Goal: Task Accomplishment & Management: Manage account settings

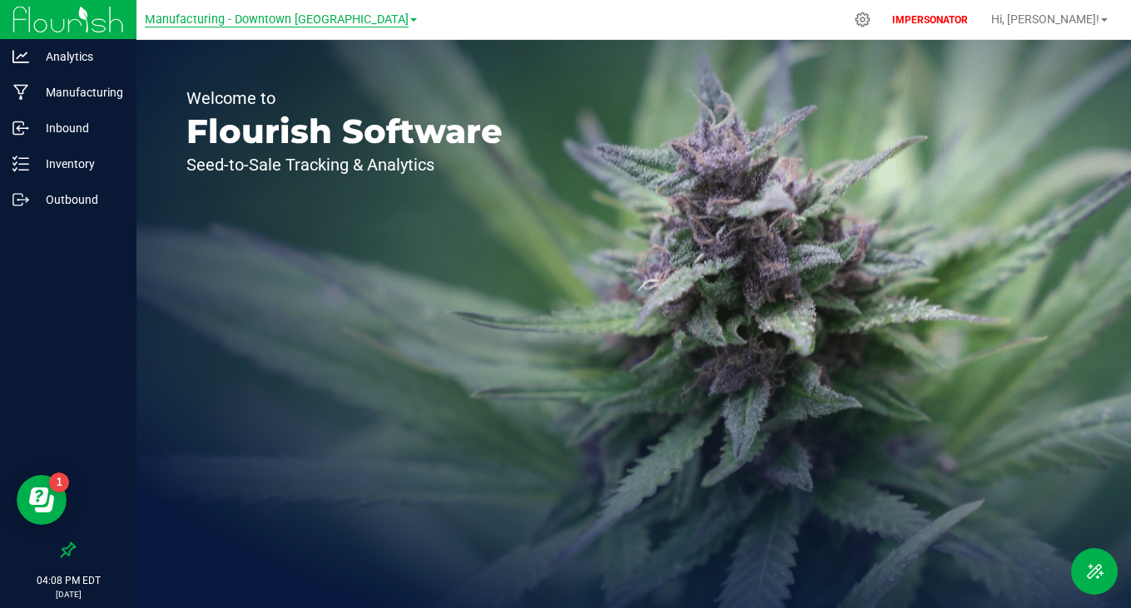
click at [284, 19] on span "Manufacturing - Downtown [GEOGRAPHIC_DATA]" at bounding box center [277, 19] width 264 height 15
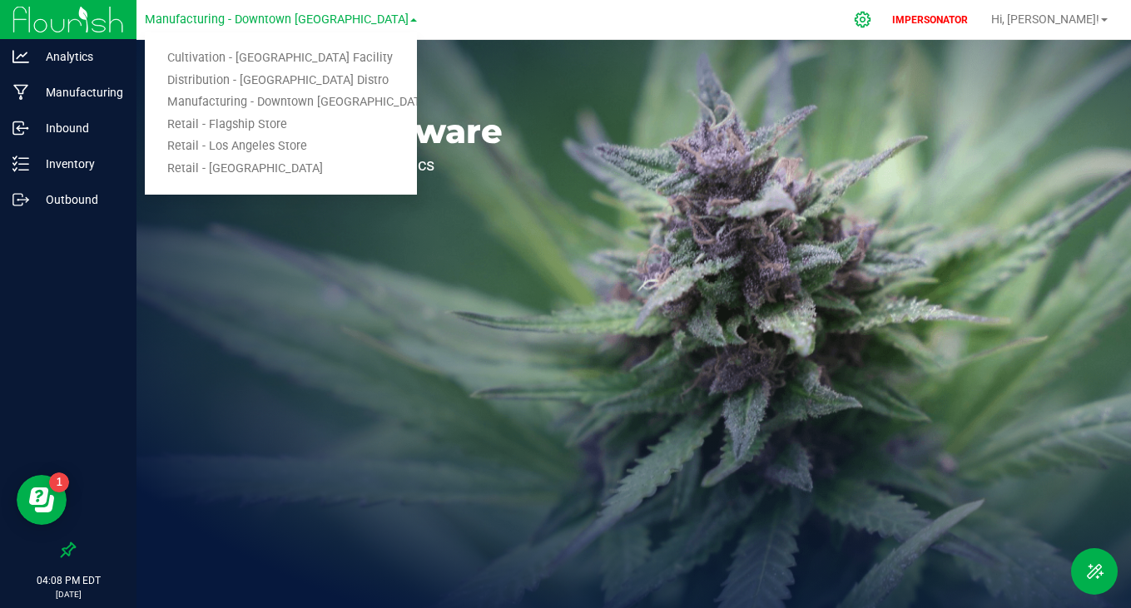
click at [871, 23] on icon at bounding box center [863, 20] width 16 height 16
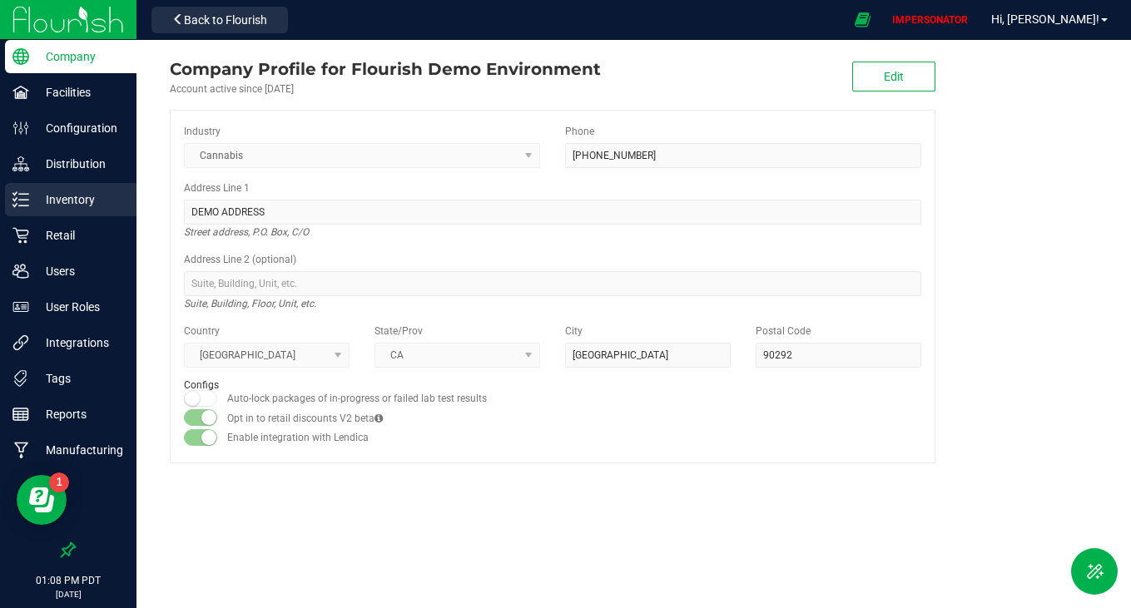
click at [45, 215] on div "Inventory" at bounding box center [70, 199] width 131 height 33
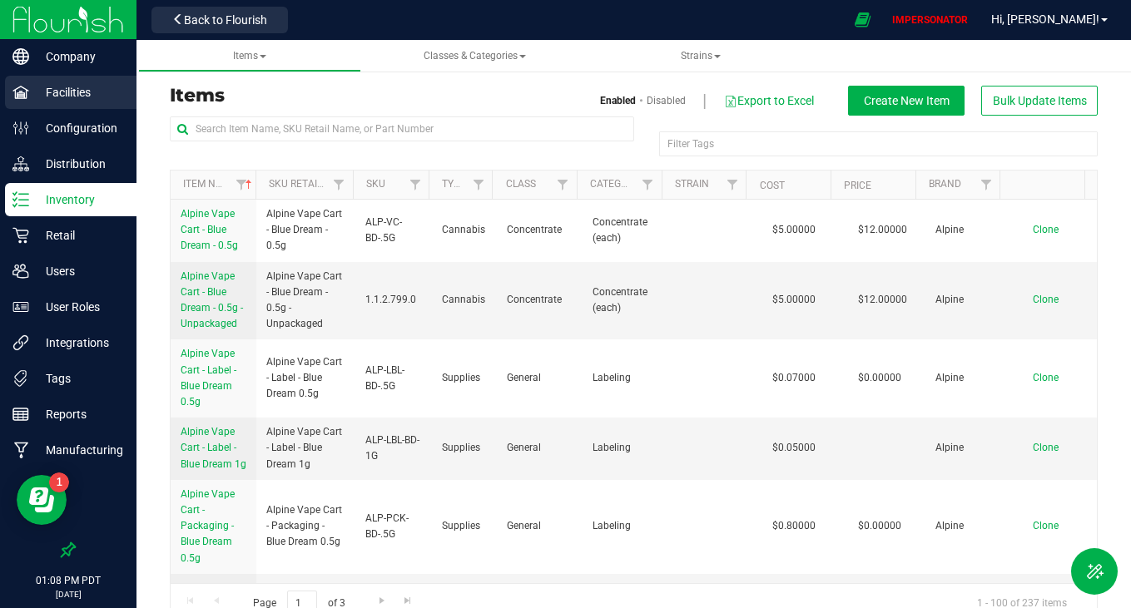
click at [87, 105] on div "Facilities" at bounding box center [70, 92] width 131 height 33
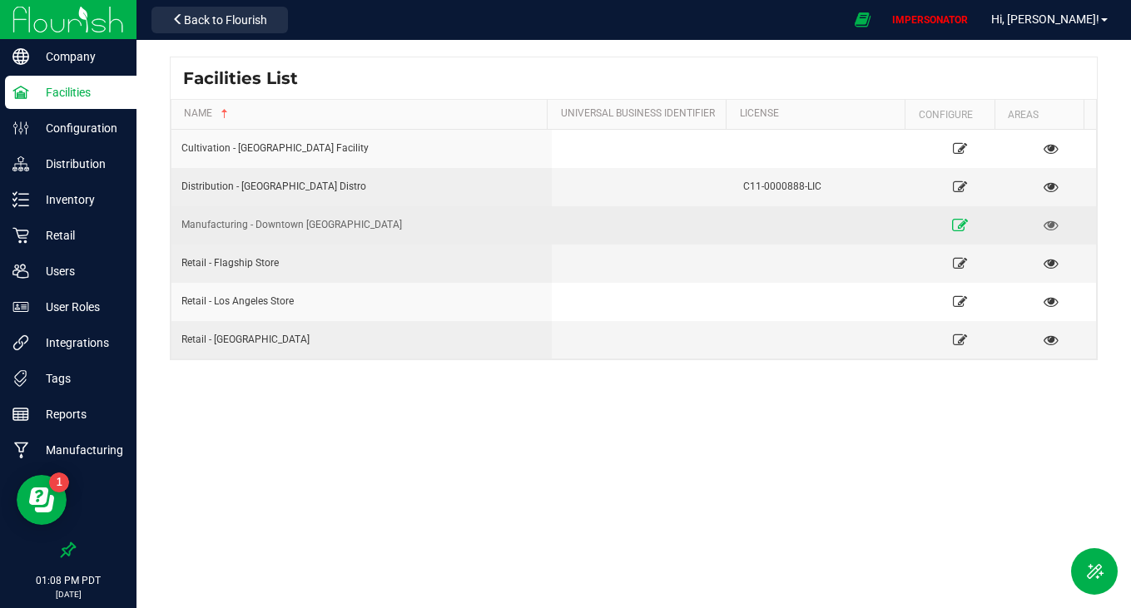
click at [952, 227] on icon at bounding box center [960, 225] width 16 height 12
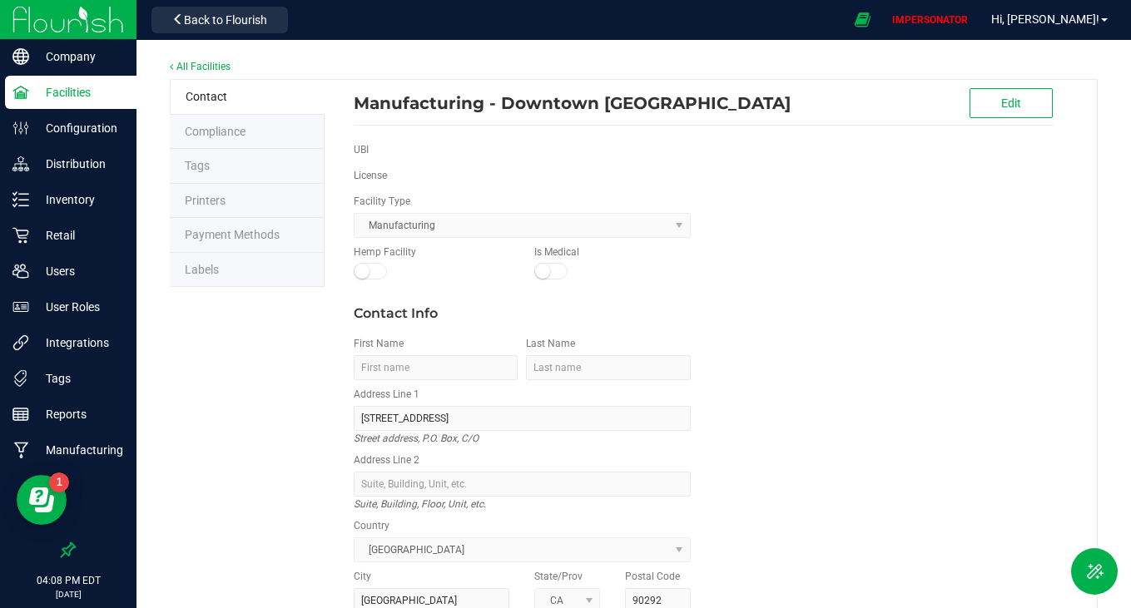
click at [217, 275] on li "Labels" at bounding box center [247, 270] width 155 height 35
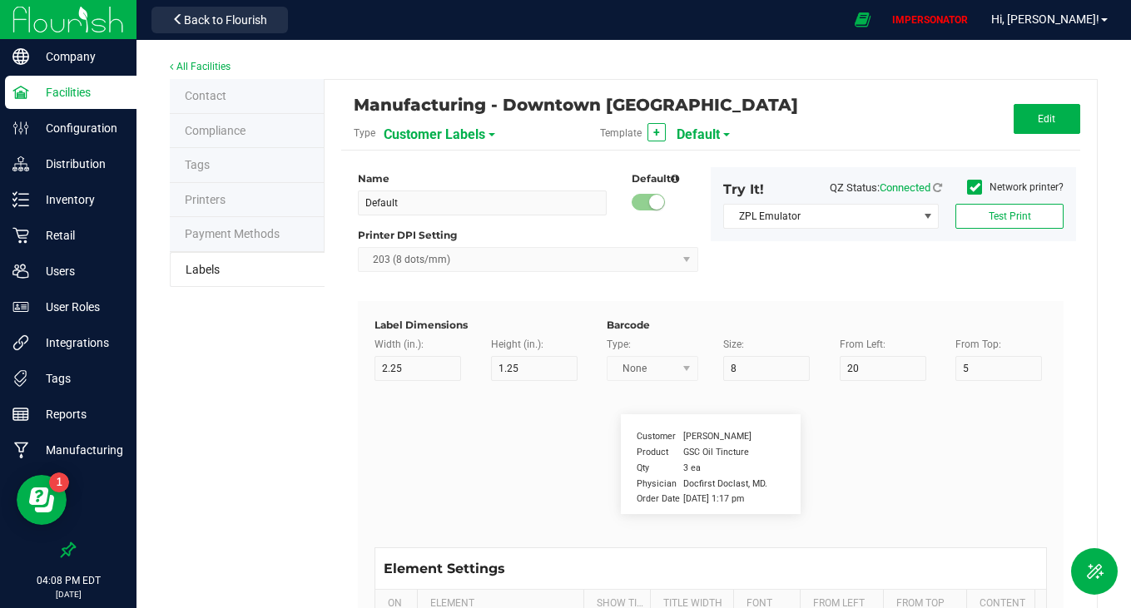
click at [458, 127] on span "Customer Labels" at bounding box center [435, 135] width 102 height 28
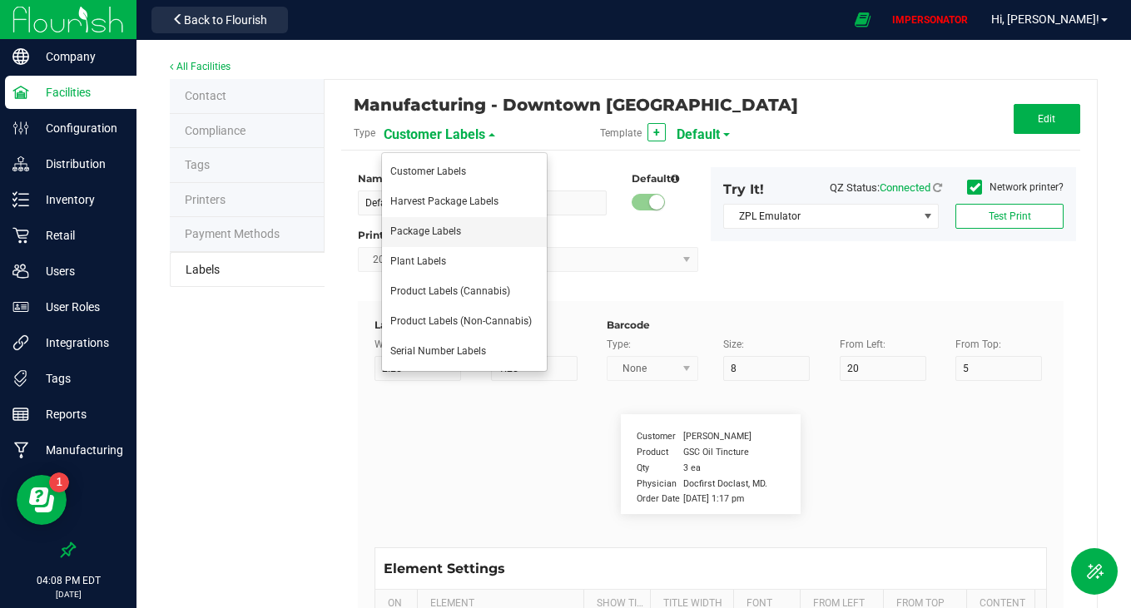
click at [436, 245] on li "Package Labels" at bounding box center [464, 232] width 165 height 30
type input "Edible"
type input "4"
type input "2.5"
type input "10"
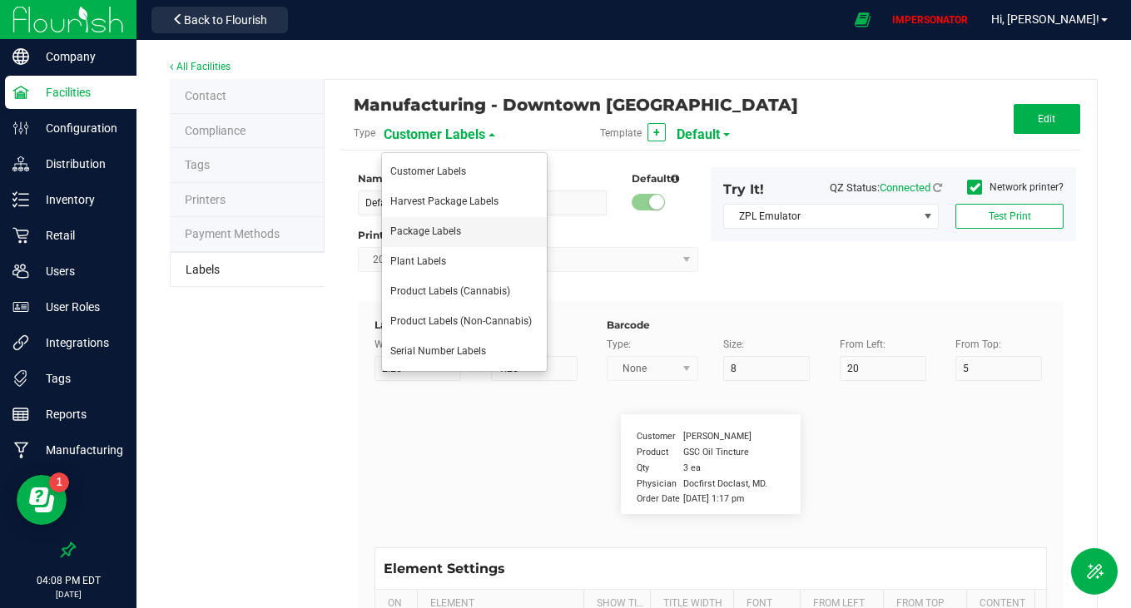
type input "12"
type input "50"
type input "UUID"
type input "35"
type input "10"
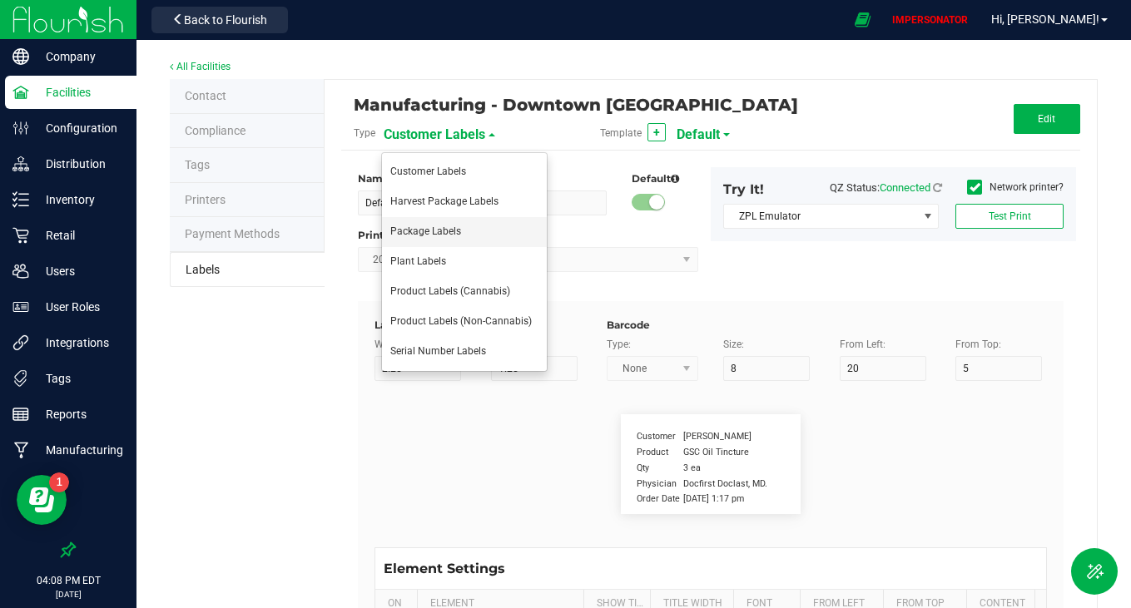
type input "SKU Name"
type input "25"
type input "10"
type input "Strain"
type input "25"
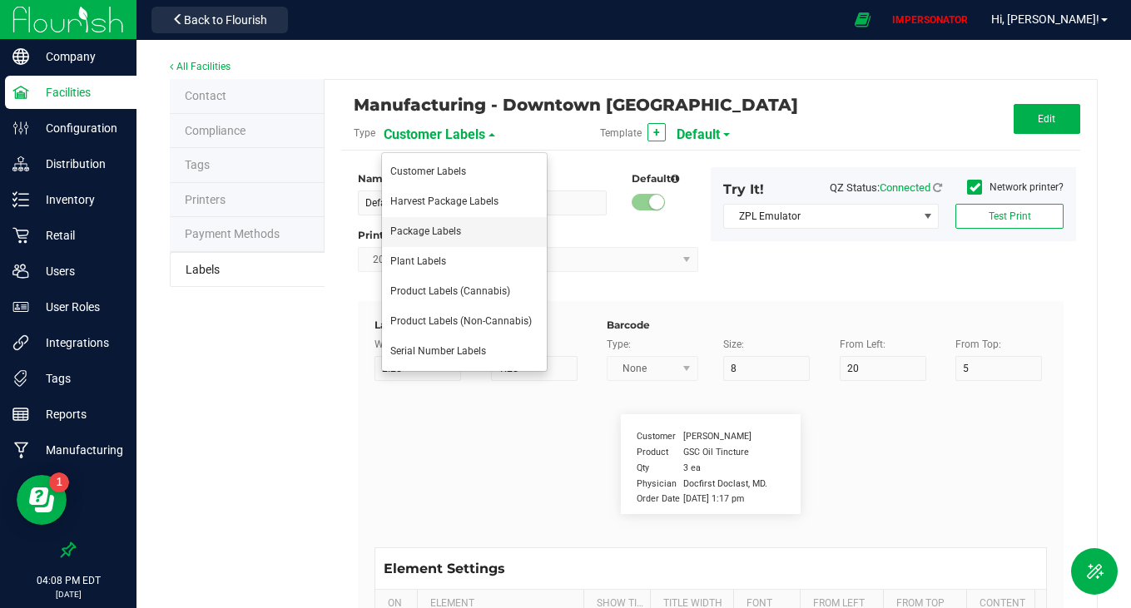
type input "10"
type input "Size"
type input "25"
type input "10"
type input "Package Date"
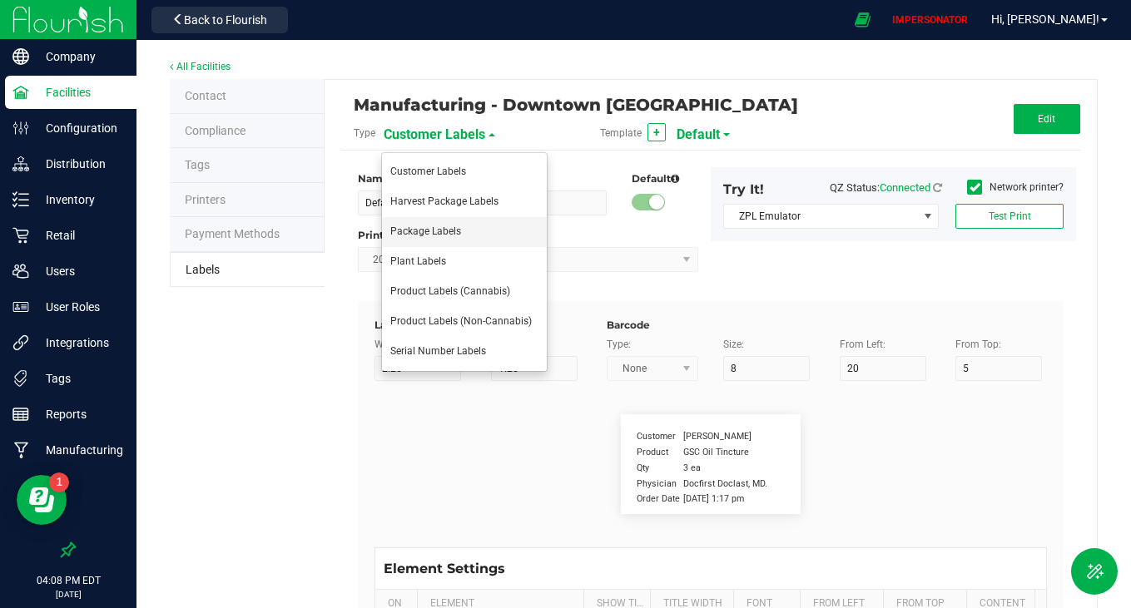
type input "25"
type input "10"
type input "Lot Number"
type input "25"
type input "10"
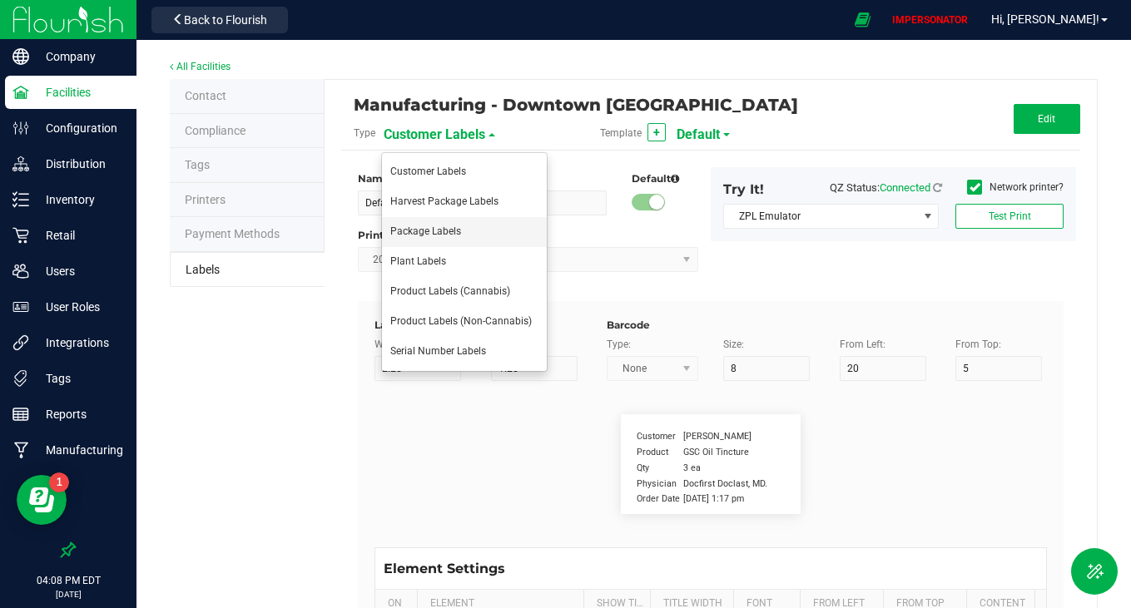
type input "30"
type input "Please Store in a safe place and keep away from kids."
type input "80"
type input "10"
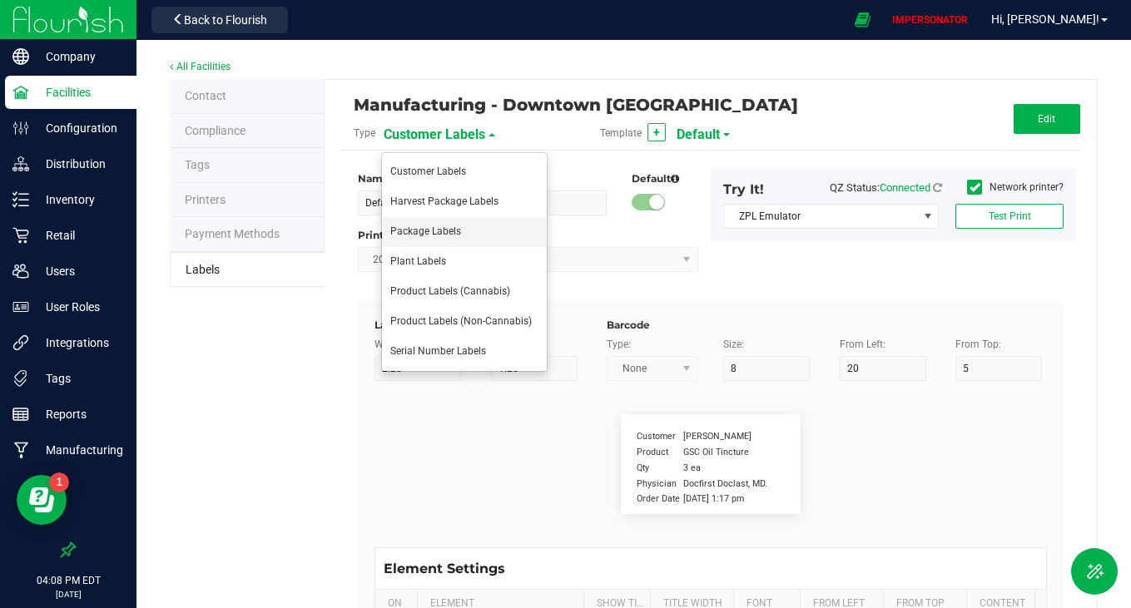
type input "40"
type input "SKU"
type input "25"
type input "10"
type input "42P017"
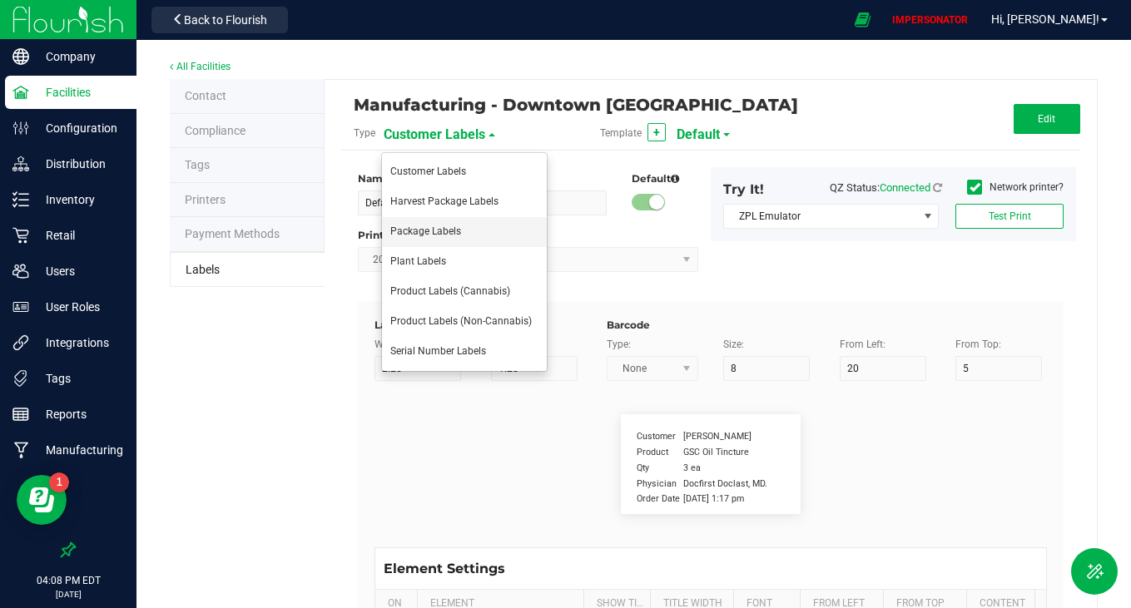
type input "Ref Field 1"
type input "25"
type input "10"
type input "35"
type input "Ref Field 1 Value"
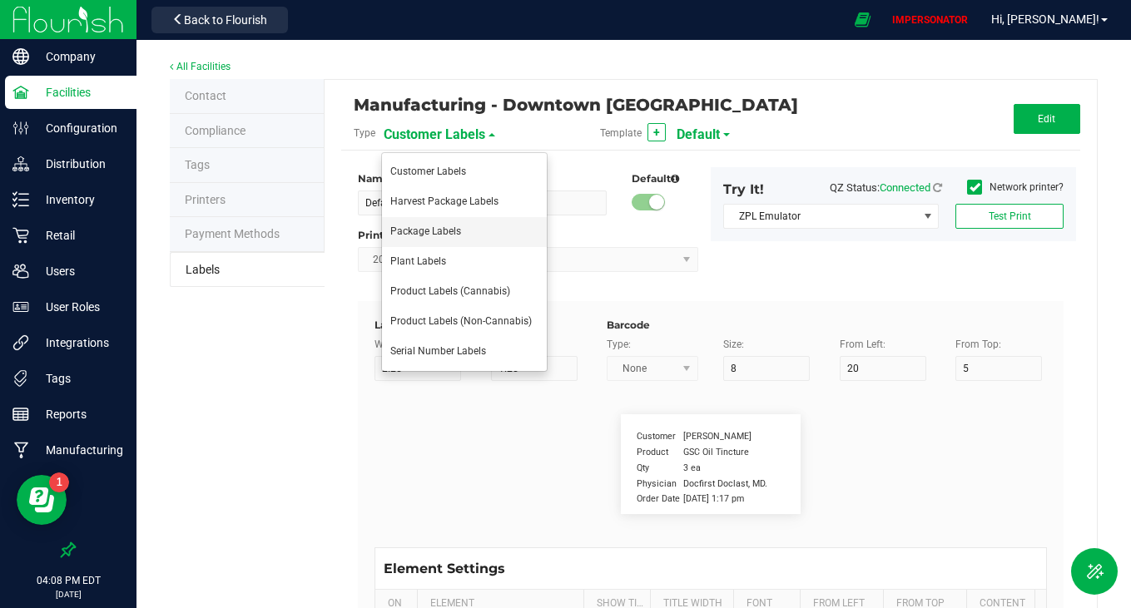
type input "Ref Field 2"
type input "25"
type input "10"
type input "35"
type input "Ref Field 2 Value"
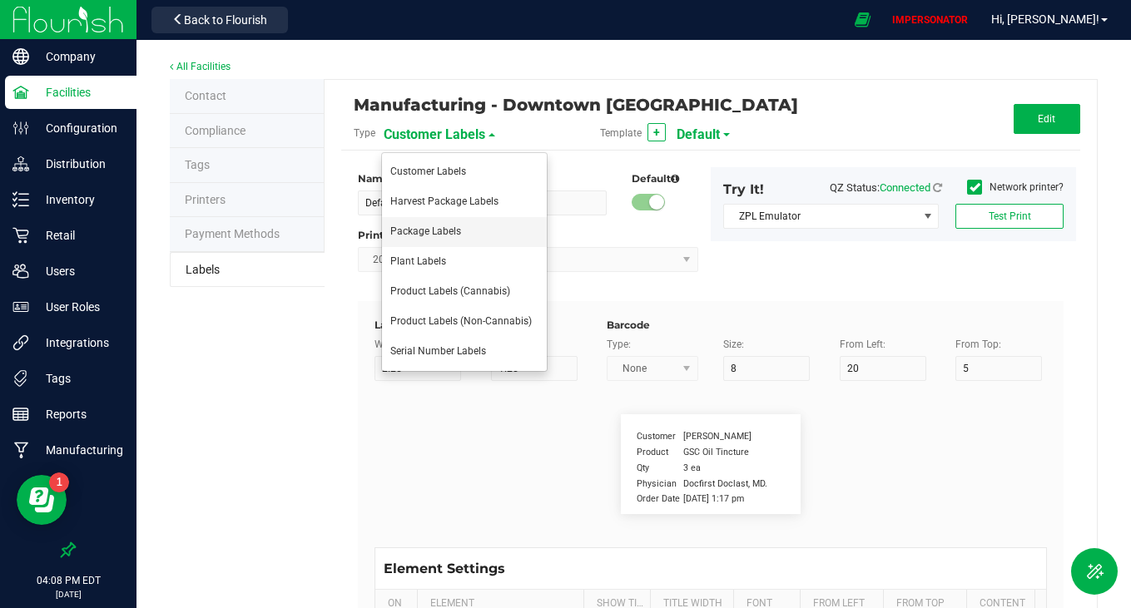
type input "Ref Field 3"
type input "25"
type input "10"
type input "35"
type input "Ref Field 3 Value"
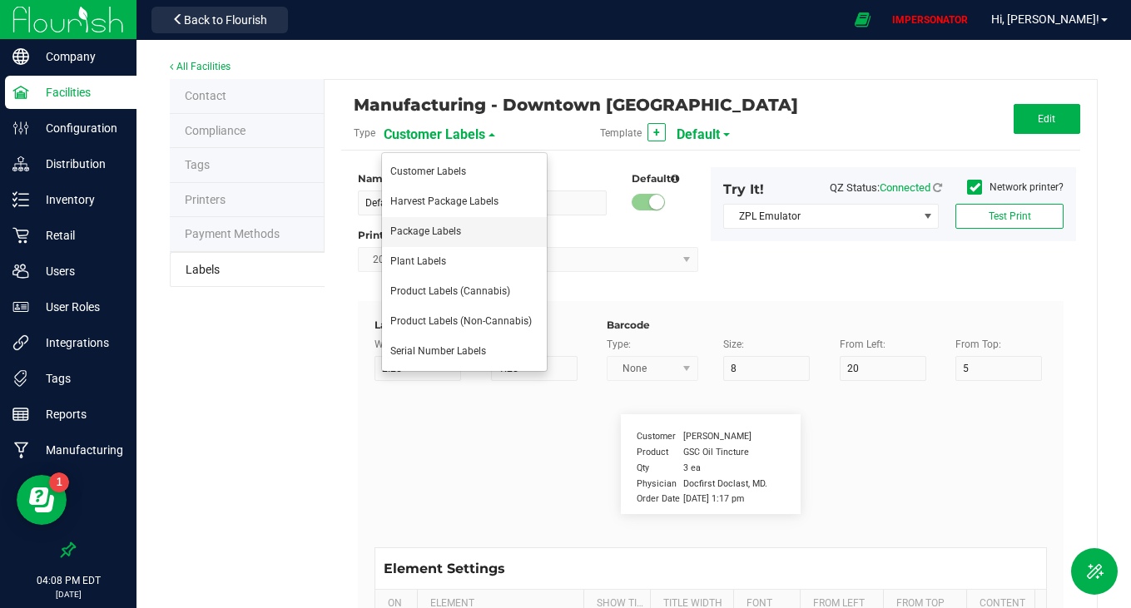
type input "Item Ref Field 1"
type input "25"
type input "10"
type input "35"
type input "Item Ref Field 1 Value"
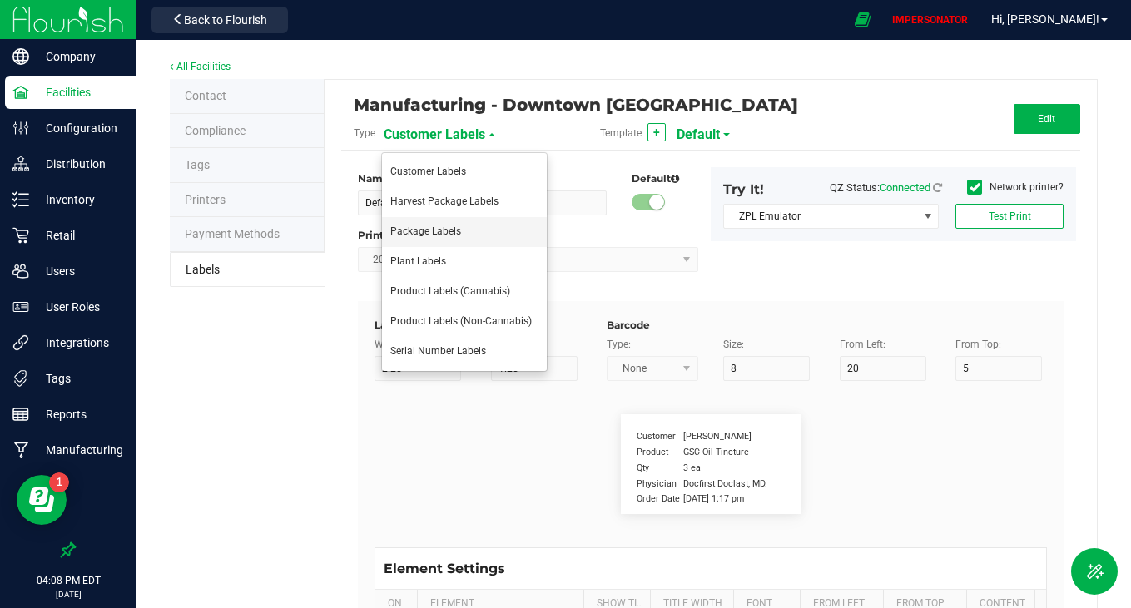
type input "Item Ref Field 2"
type input "25"
type input "10"
type input "35"
type input "Item Ref Field 2 Value"
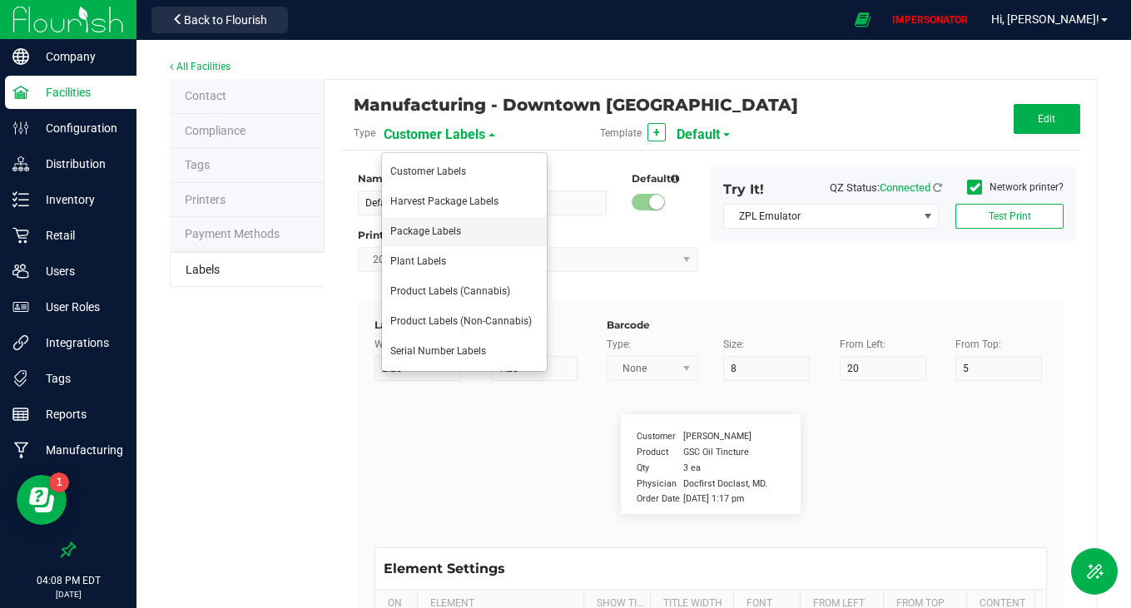
type input "Item Ref Field 3"
type input "25"
type input "10"
type input "35"
type input "Item Ref Field 3 Value"
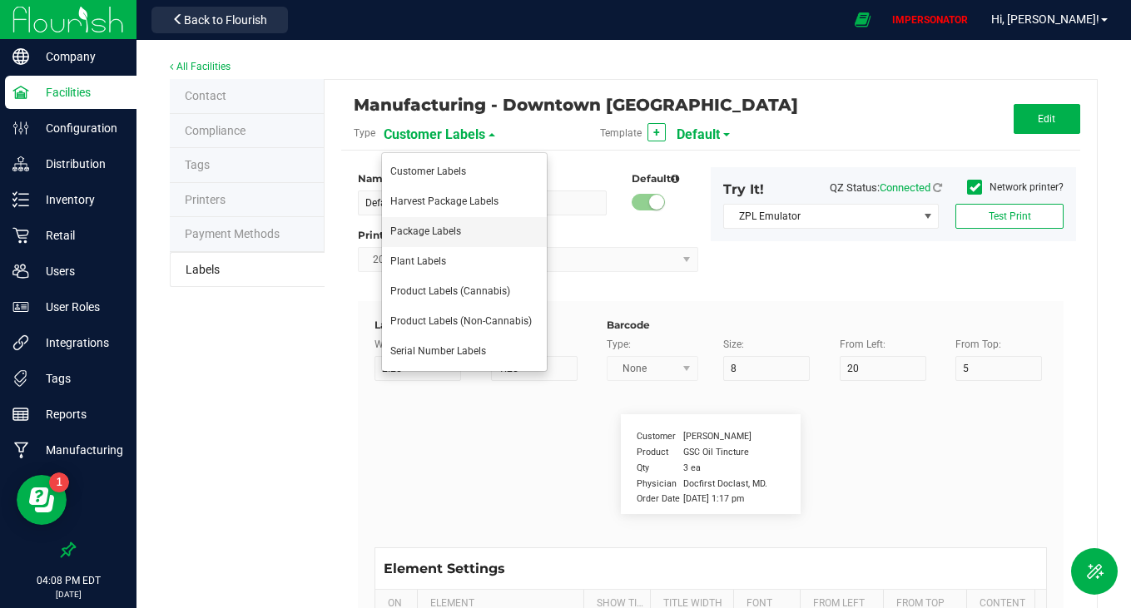
type input "Item Ref Field 4"
type input "25"
type input "10"
type input "35"
type input "Item Ref Field 4 Value"
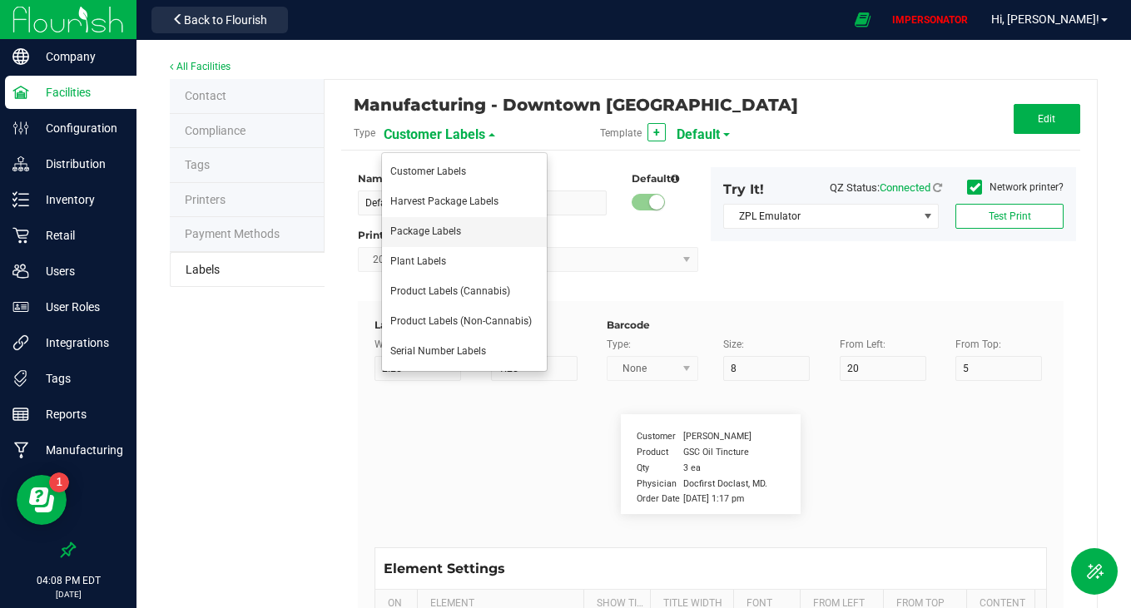
type input "Item Ref Field 5"
type input "25"
type input "10"
type input "35"
type input "Item Ref Field 5 Value"
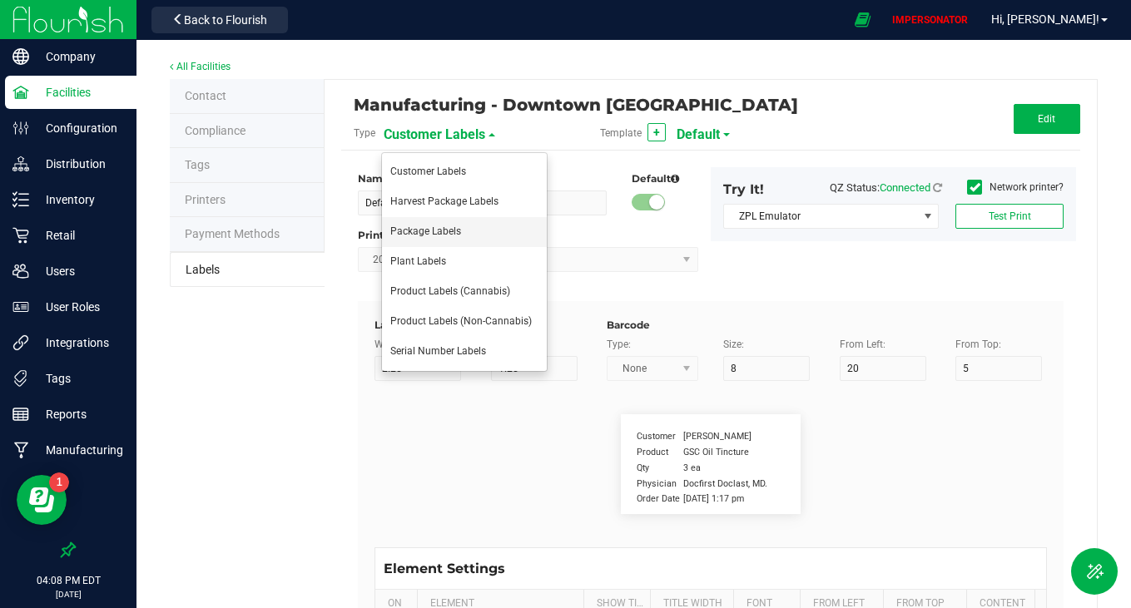
type input "NDC Number"
type input "25"
type input "10"
type input "35"
type input "[PHONE_NUMBER]"
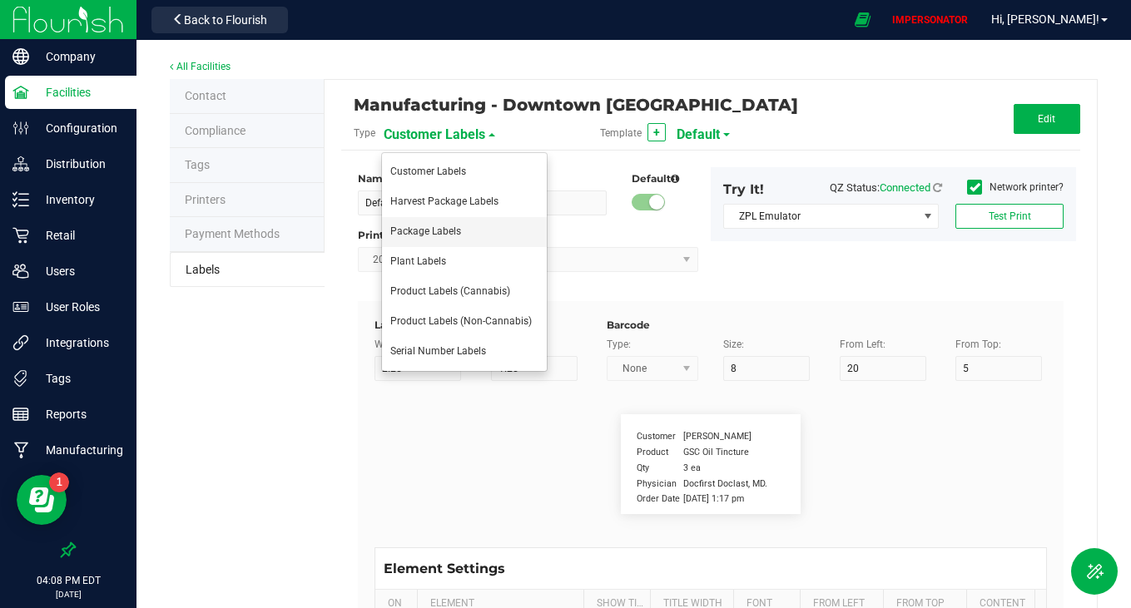
type input "Number of Servings"
type input "25"
type input "10"
type input "35"
type input "4 servings/item"
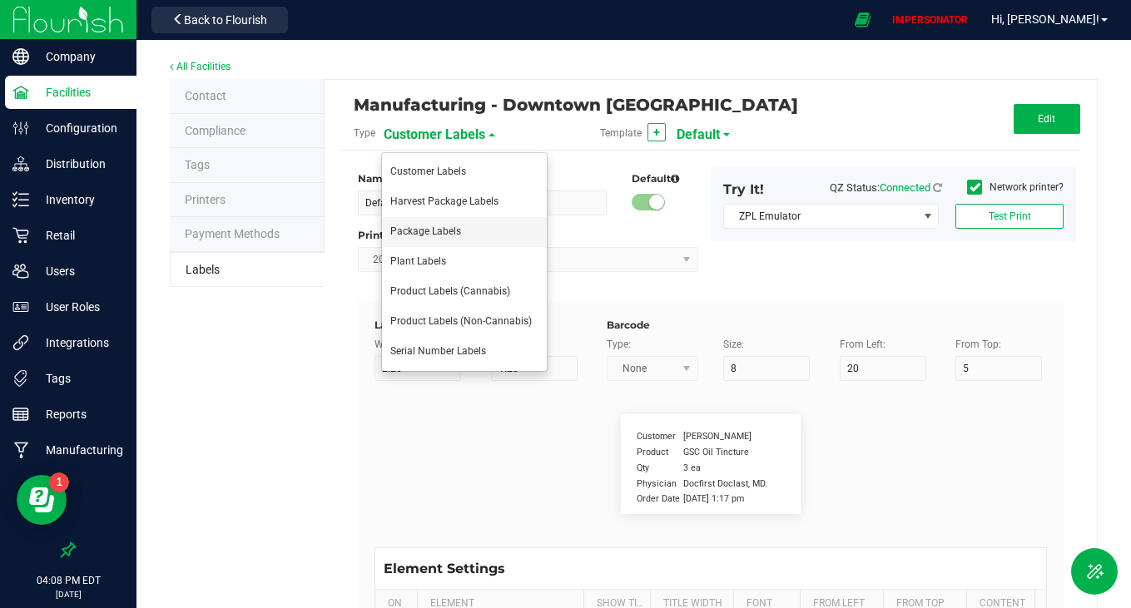
type input "Serving Size"
type input "25"
type input "10"
type input "35"
type input "1 cup"
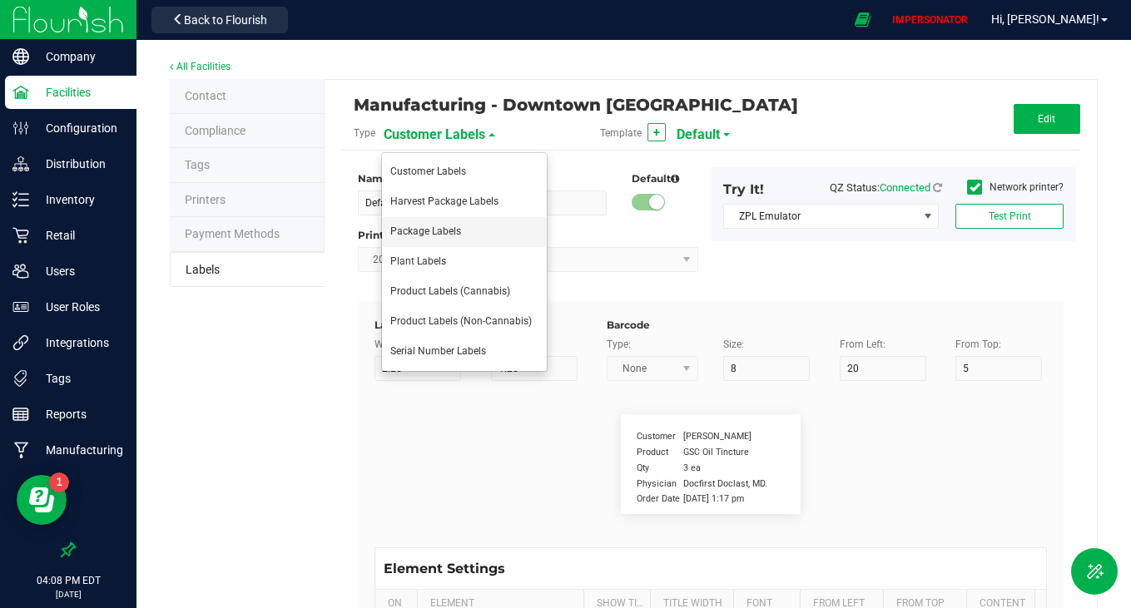
type input "Serving Size (Grams)"
type input "25"
type input "10"
type input "35"
type input "4 g"
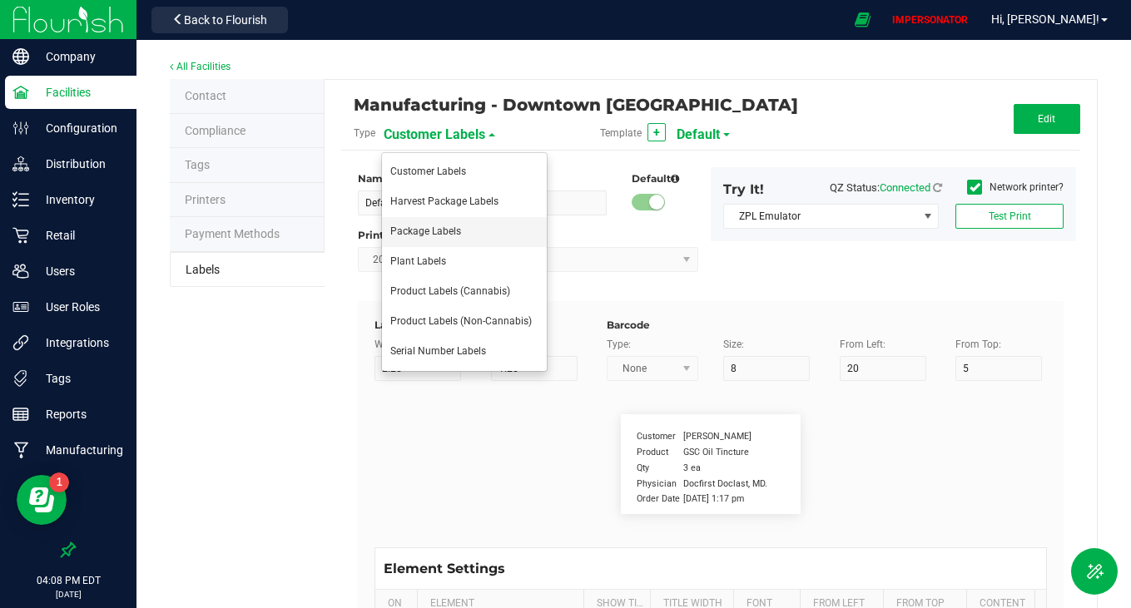
type input "Item Ingredients"
type input "25"
type input "10"
type input "35"
type input "Ingredient one, ingredient two"
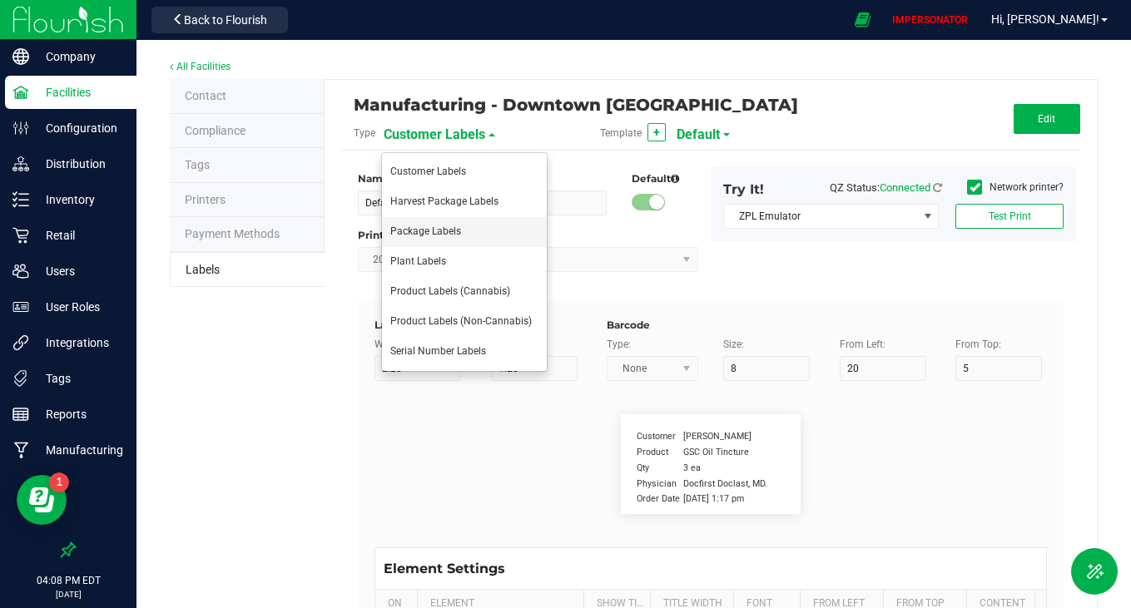
type input "Allergens"
type input "25"
type input "10"
type input "35"
type input "Tree Nuts, Soy, Wheat"
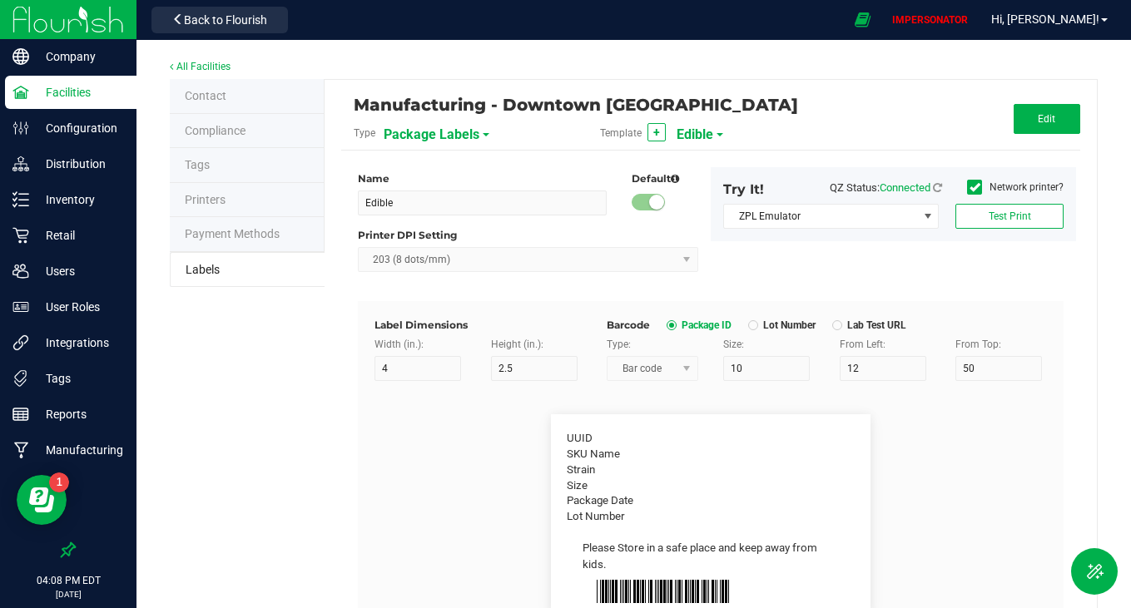
click at [695, 135] on span "Edible" at bounding box center [695, 135] width 37 height 28
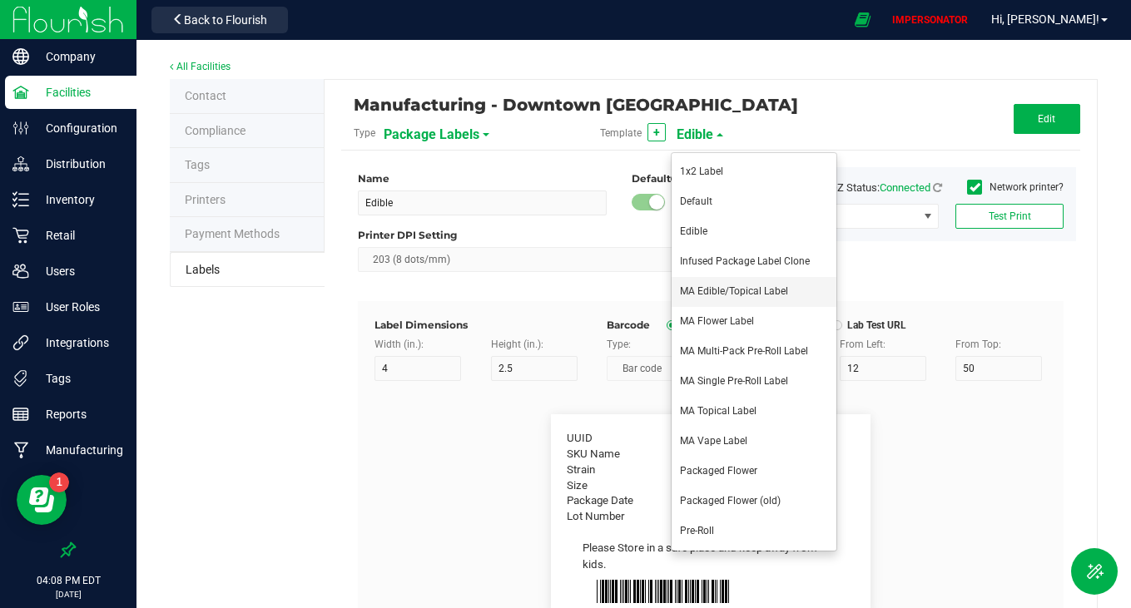
click at [757, 287] on span "MA Edible/Topical Label" at bounding box center [734, 291] width 108 height 12
type input "MA Edible/Topical Label"
type input "3"
type input "1.5"
type input "8"
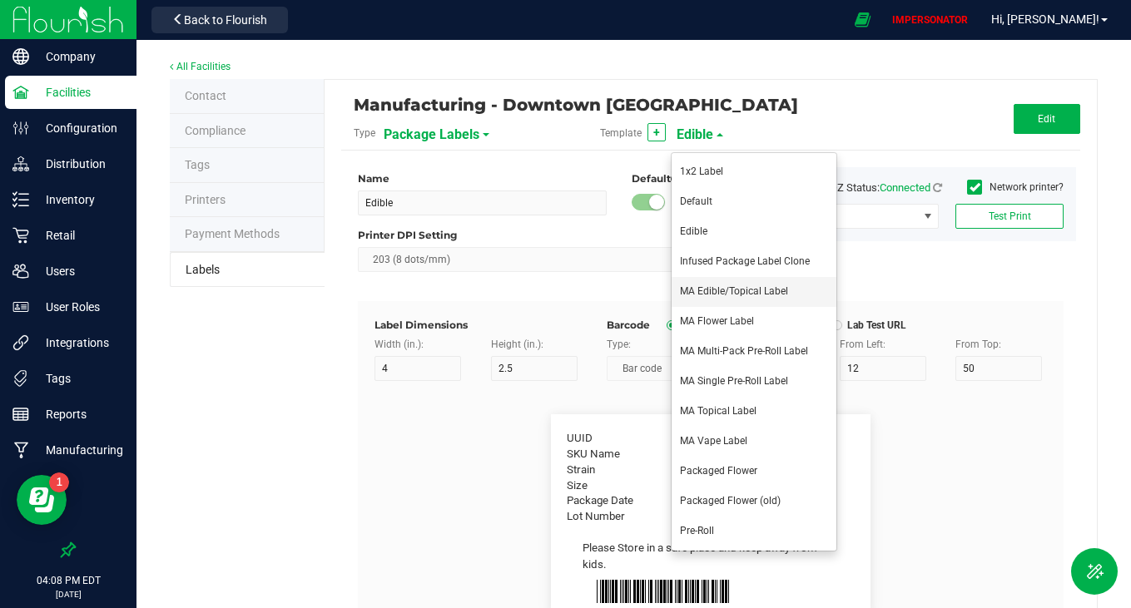
type input "5"
type input "40"
type input "SKU Name"
type input "25"
type input "6"
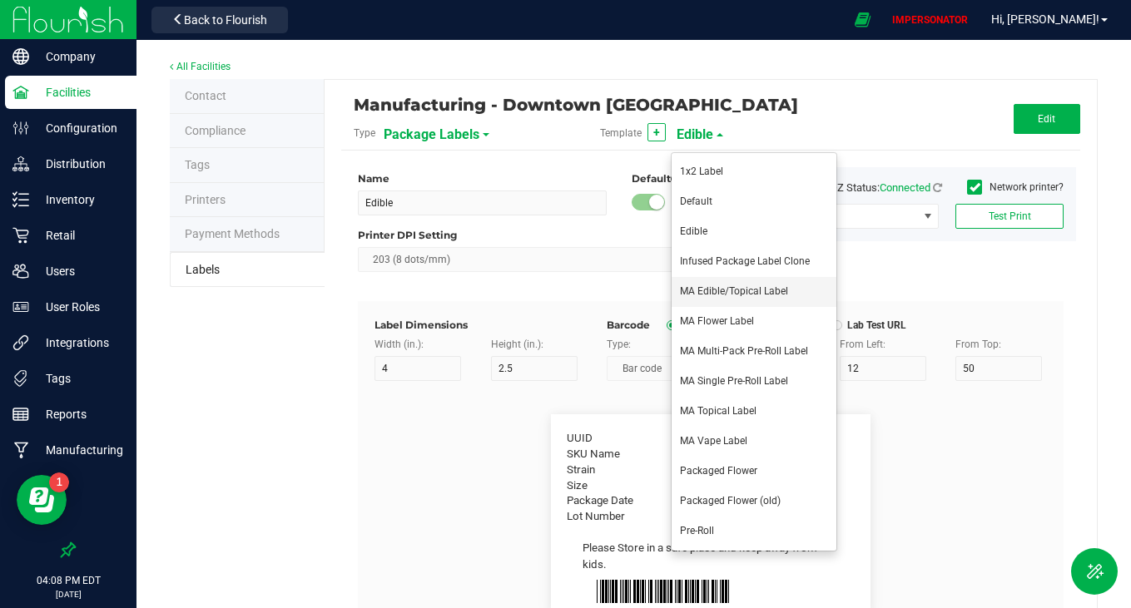
type input "15"
type input "20"
type input "BLUE RASPBERRY Gummies"
type input "| Use By:"
type input "9"
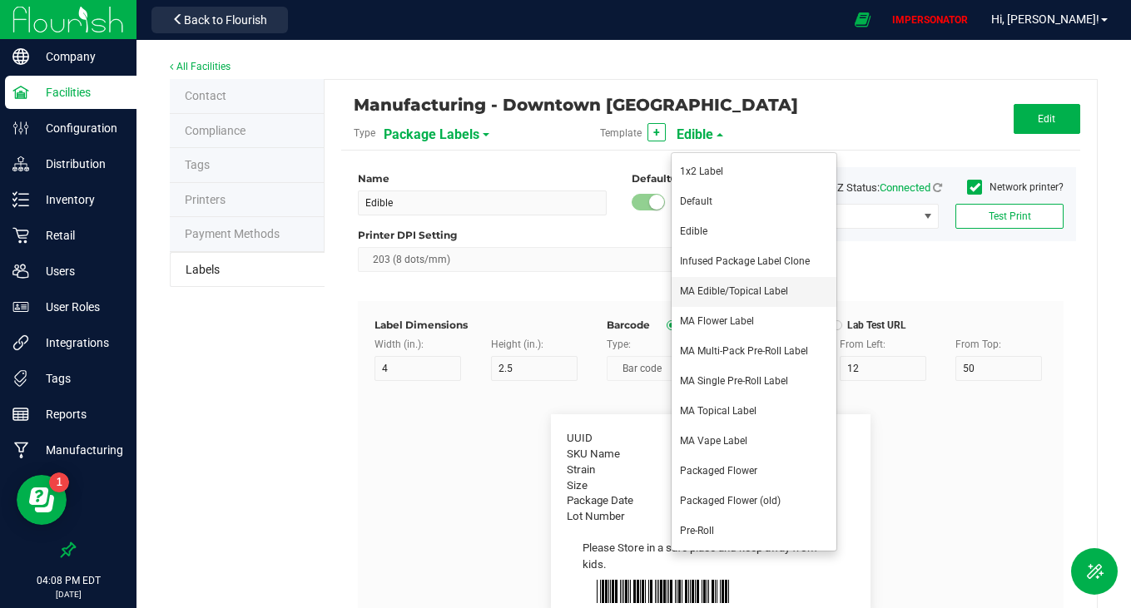
type input "6"
type input "40"
type input "23"
type input "[DATE]"
type input "Produced On:"
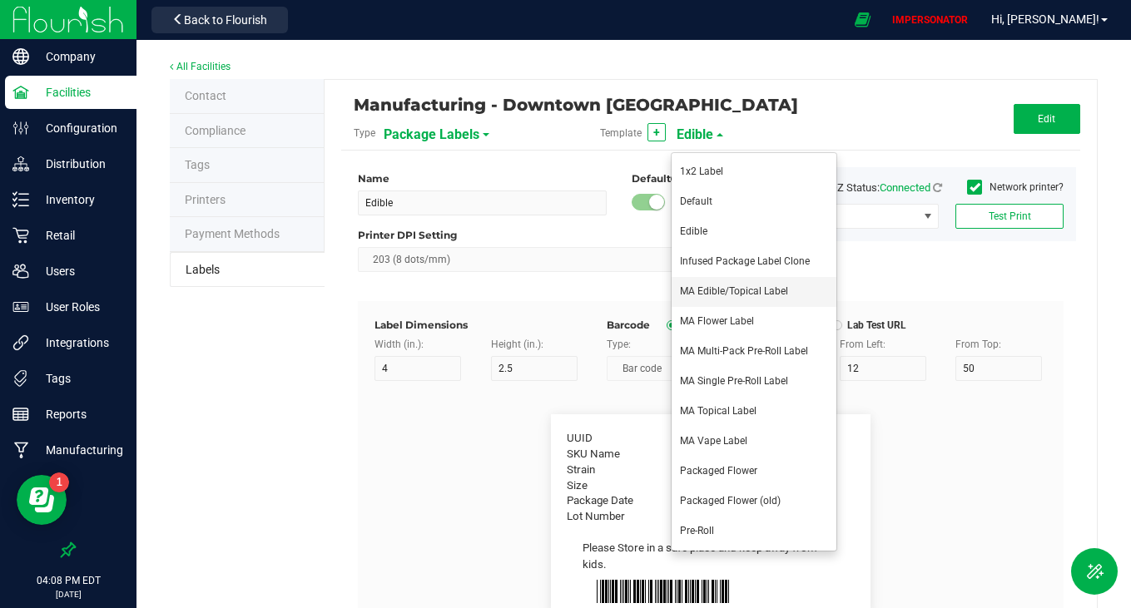
type input "13"
type input "6"
type input "15"
type input "23"
type input "[DATE]"
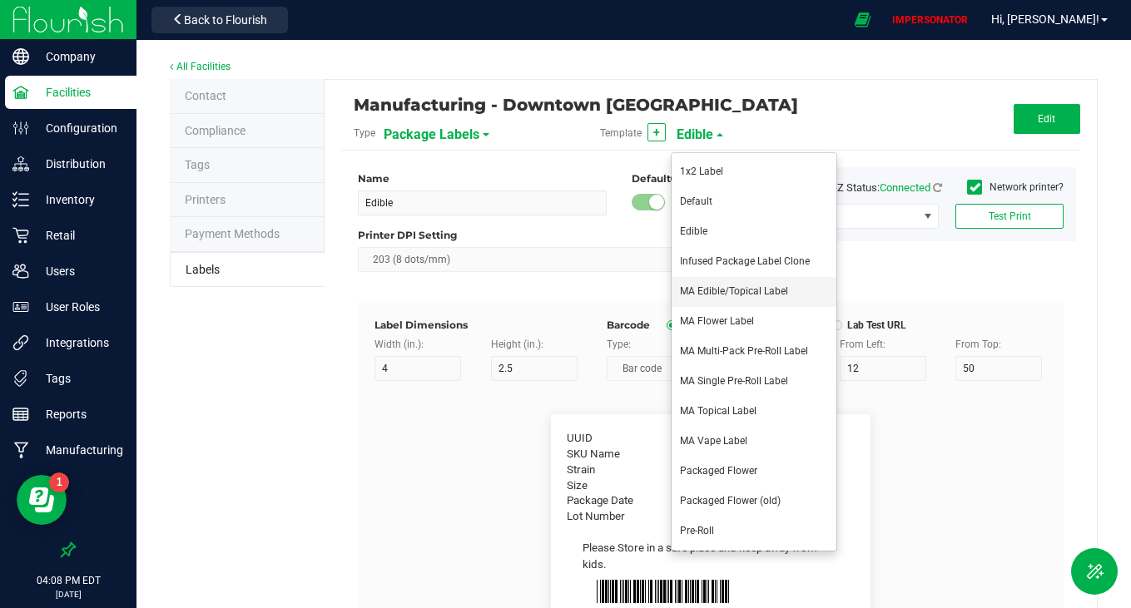
type input "| Tested:"
type input "9"
type input "6"
type input "61"
type input "23"
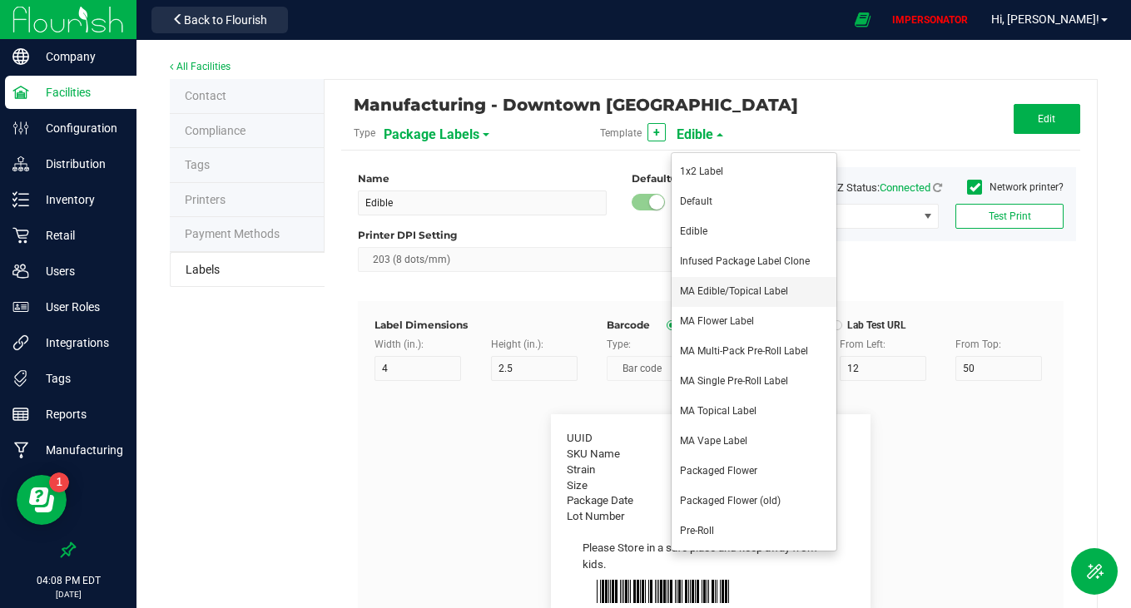
type input "[DATE]"
type input "| TAC %"
type input "13"
type input "6"
type input "65"
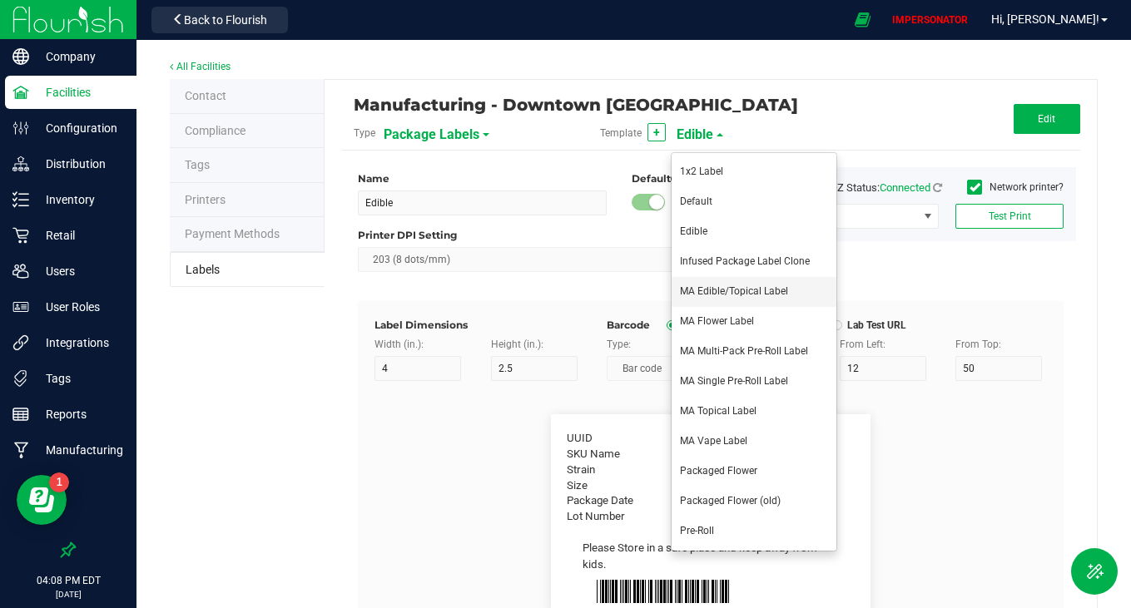
type input "16"
type input "17.68"
type input "TAC mg/serving"
type input "20"
type input "6"
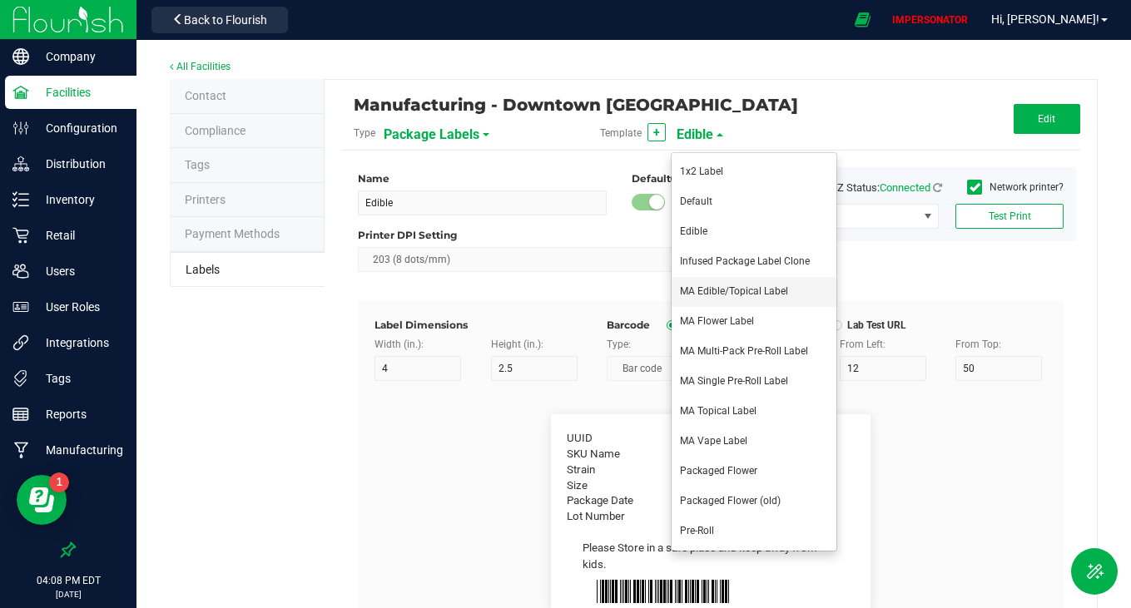
type input "15"
type input "16"
type input "5.32"
type input "| TAC mg/unit"
type input "18"
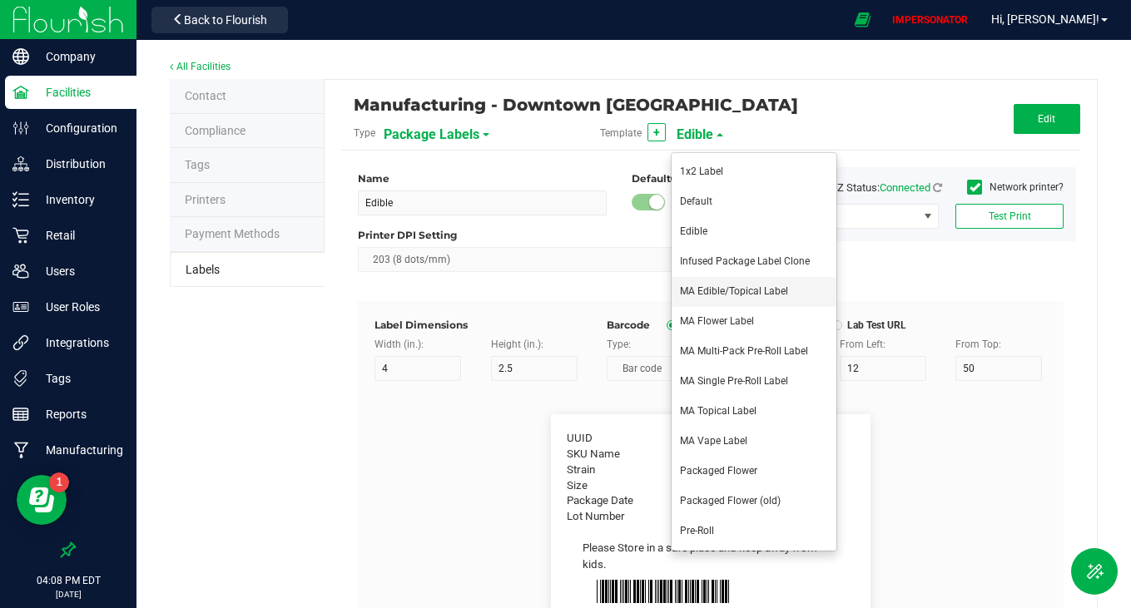
type input "6"
type input "41"
type input "16"
type input "40"
type input "| D9 THC %"
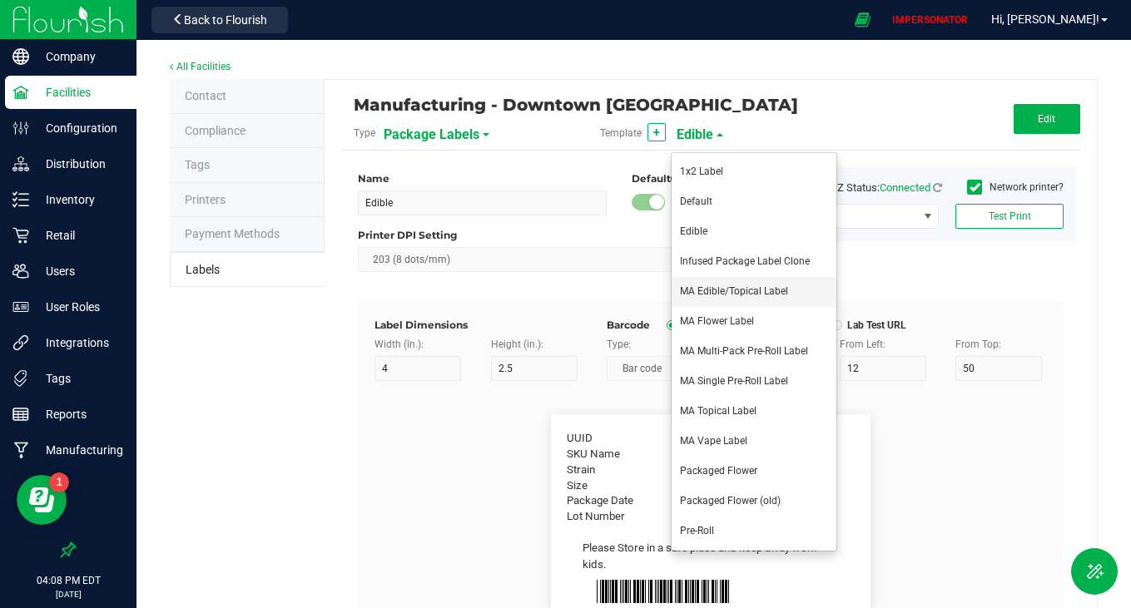
type input "13"
type input "6"
type input "65"
type input "8"
type input "20.79"
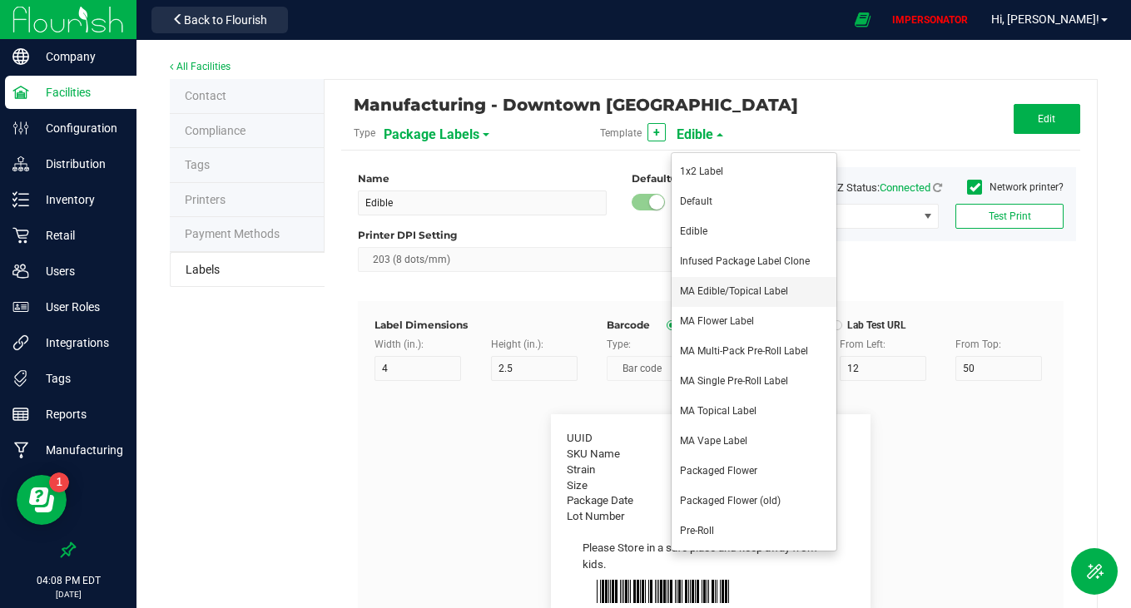
type input "D9 THC mg/serving"
type input "20"
type input "6"
type input "15"
type input "8"
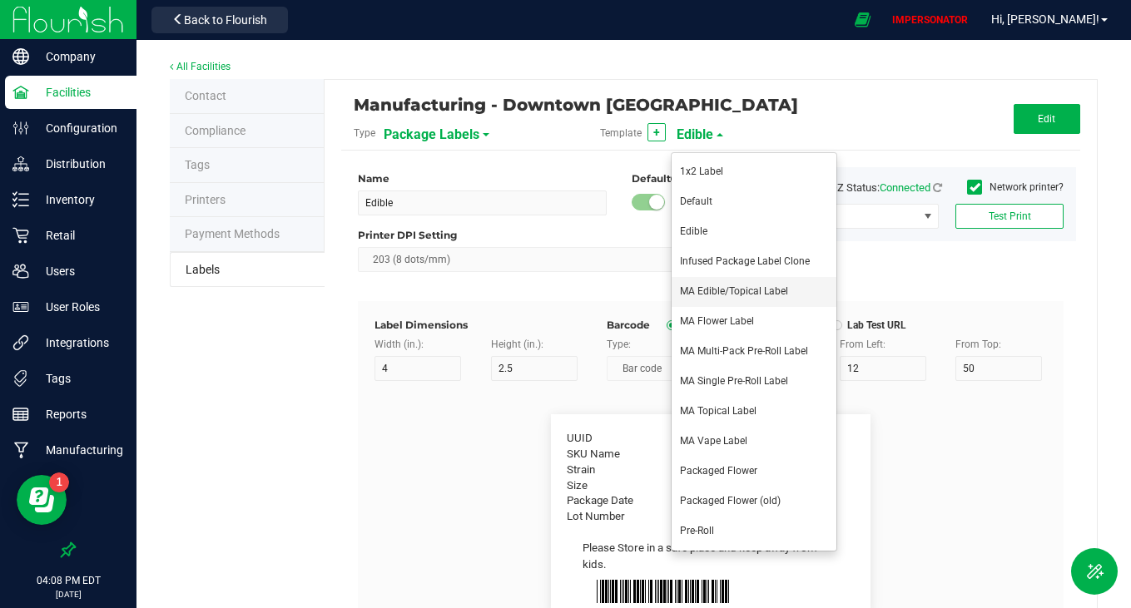
type input "20.00"
type input "| D9 THC mg/unit"
type input "18"
type input "6"
type input "41"
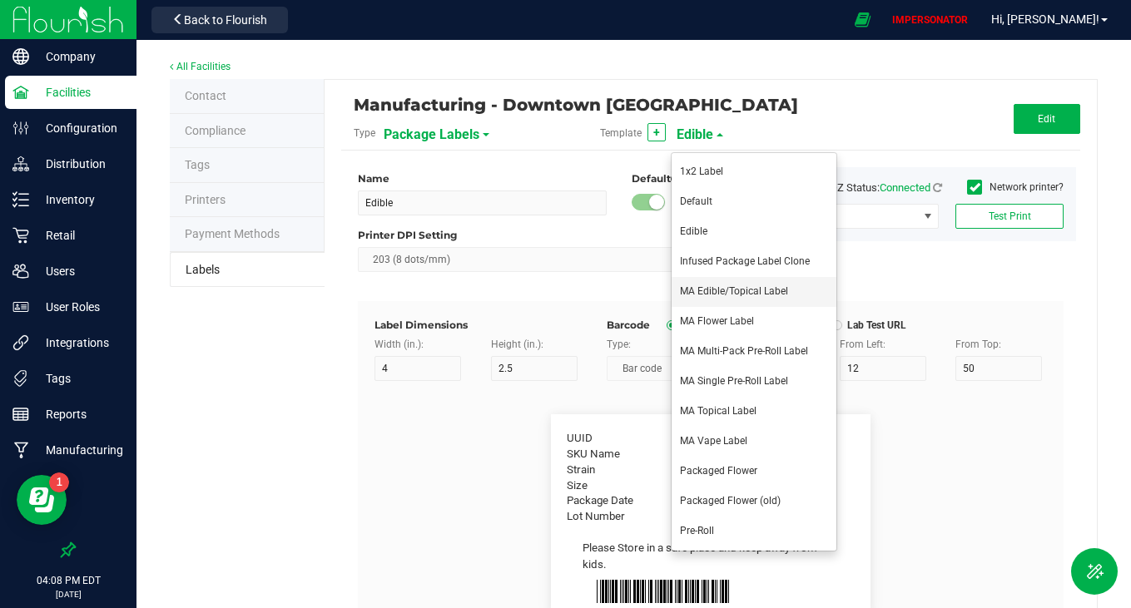
type input "8"
type input "12.00"
type input "| CBD %"
type input "13"
type input "6"
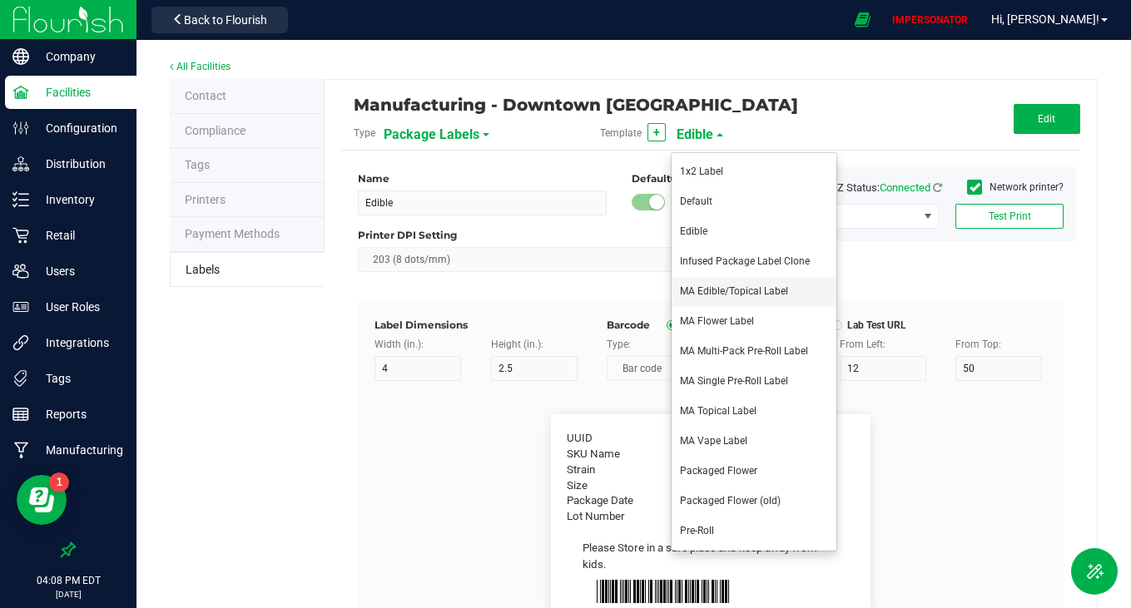
type input "65"
type input "10"
type input "27.43"
type input "CBD mg/serving"
type input "20"
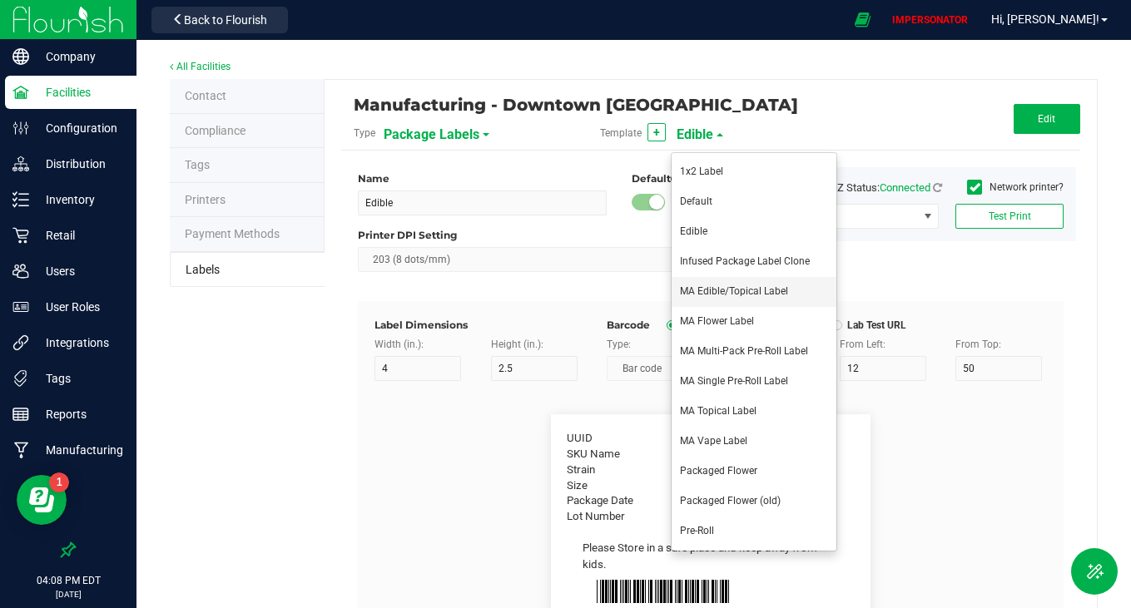
type input "6"
type input "15"
type input "10"
type input "22.42"
type input "| CBD mg/unit"
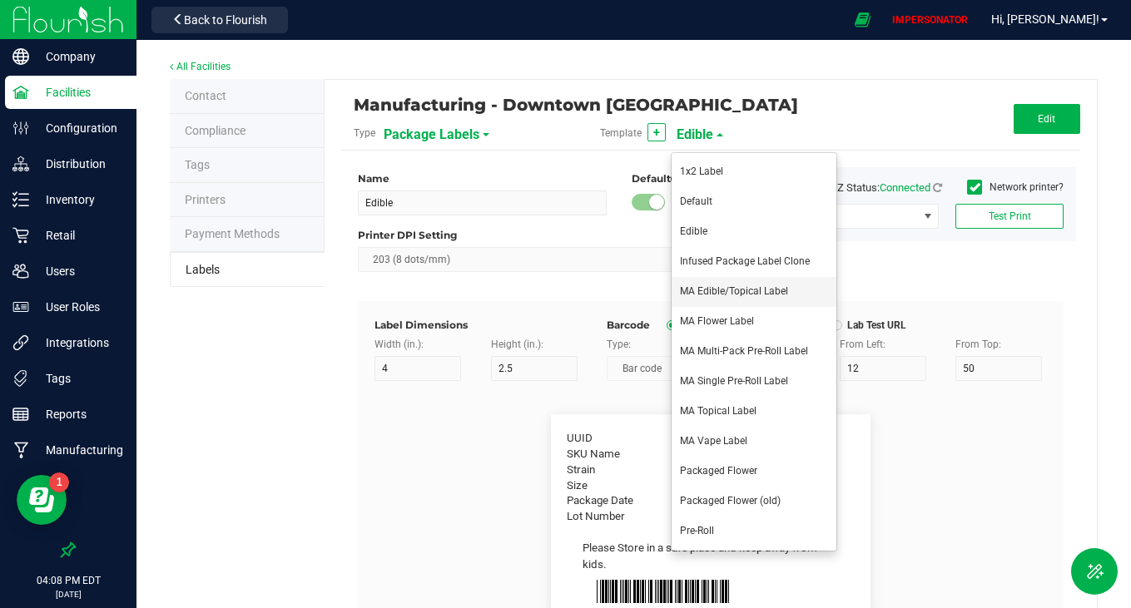
type input "18"
type input "6"
type input "41"
type input "10"
type input "17.76"
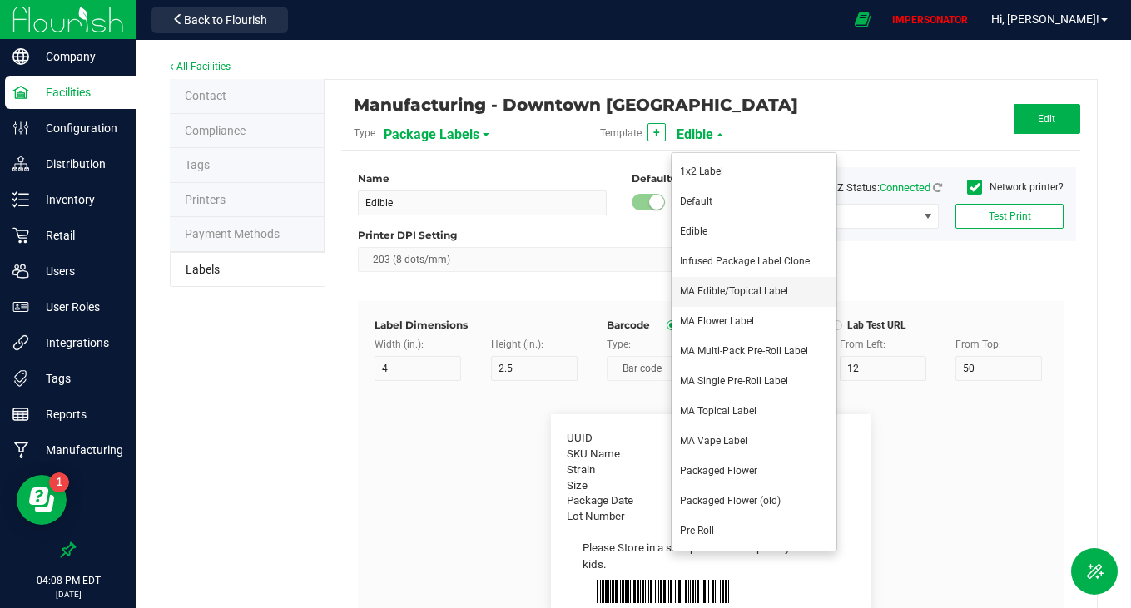
type input "| CBG %"
type input "13"
type input "6"
type input "65"
type input "14"
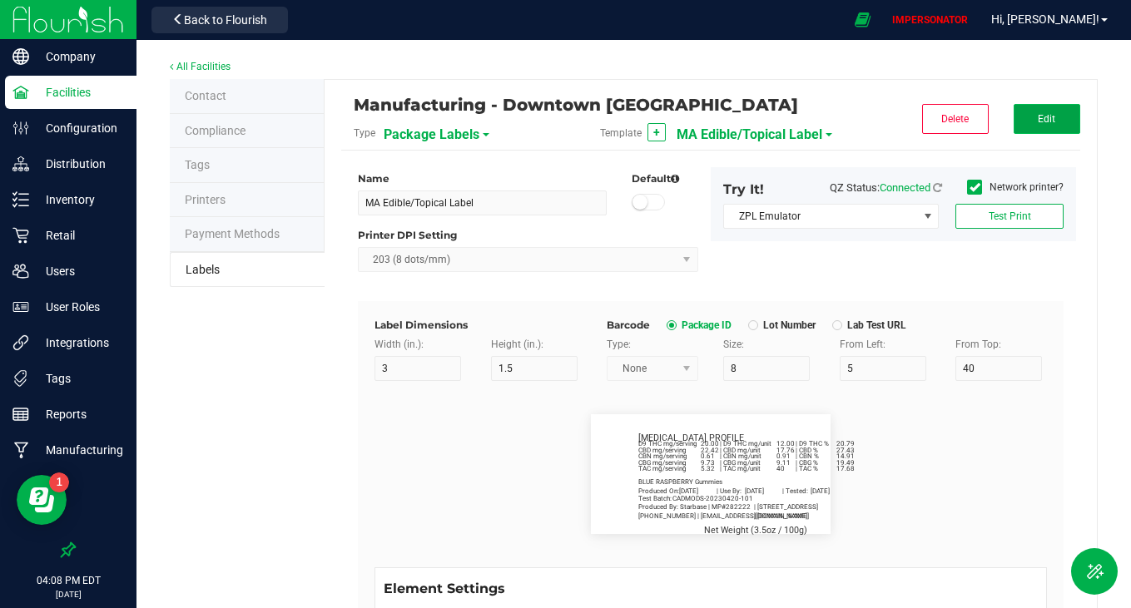
click at [1025, 119] on button "Edit" at bounding box center [1047, 119] width 67 height 30
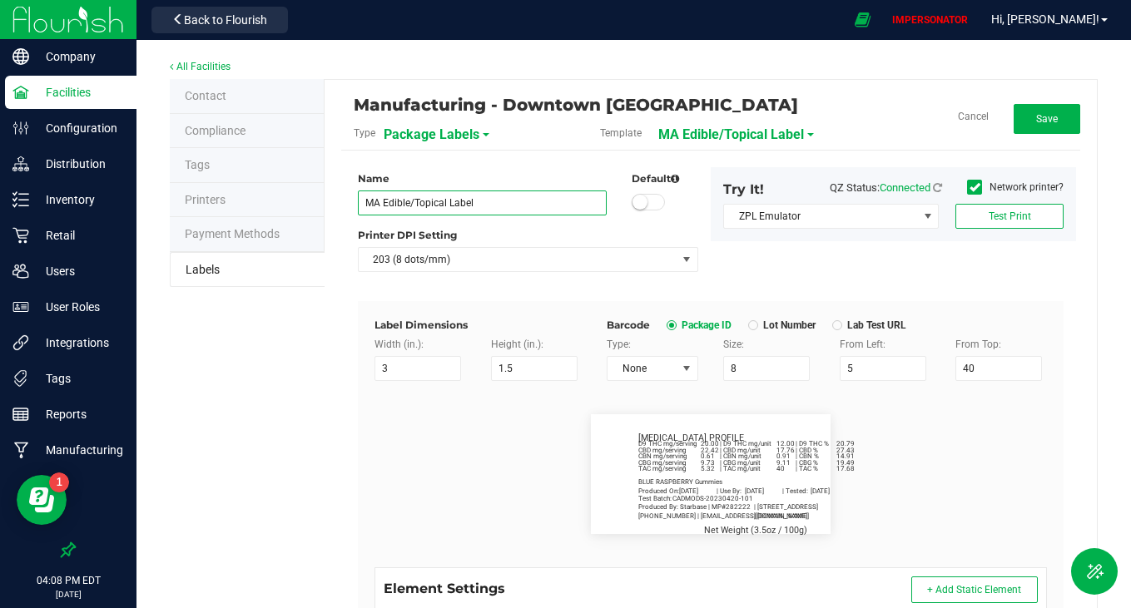
click at [444, 201] on input "MA Edible/Topical Label" at bounding box center [482, 203] width 249 height 25
click at [478, 202] on input "MA Edible Label" at bounding box center [482, 203] width 249 height 25
click at [550, 230] on div "Printer DPI Setting" at bounding box center [528, 235] width 340 height 15
click at [1036, 113] on span "Save" at bounding box center [1047, 119] width 22 height 12
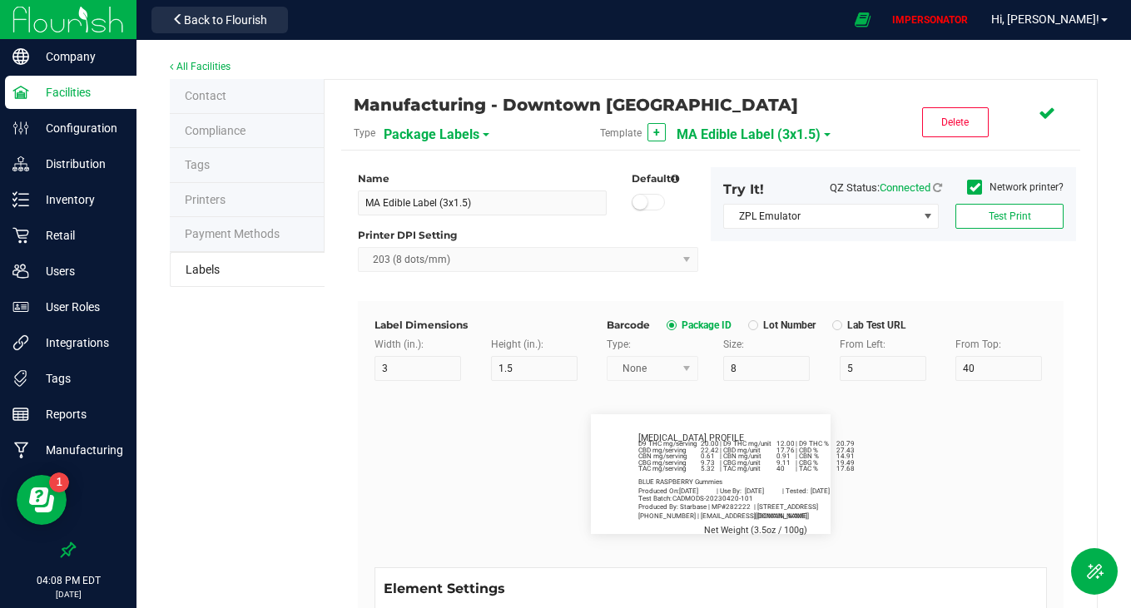
click at [766, 134] on span "MA Edible Label (3x1.5)" at bounding box center [749, 135] width 144 height 28
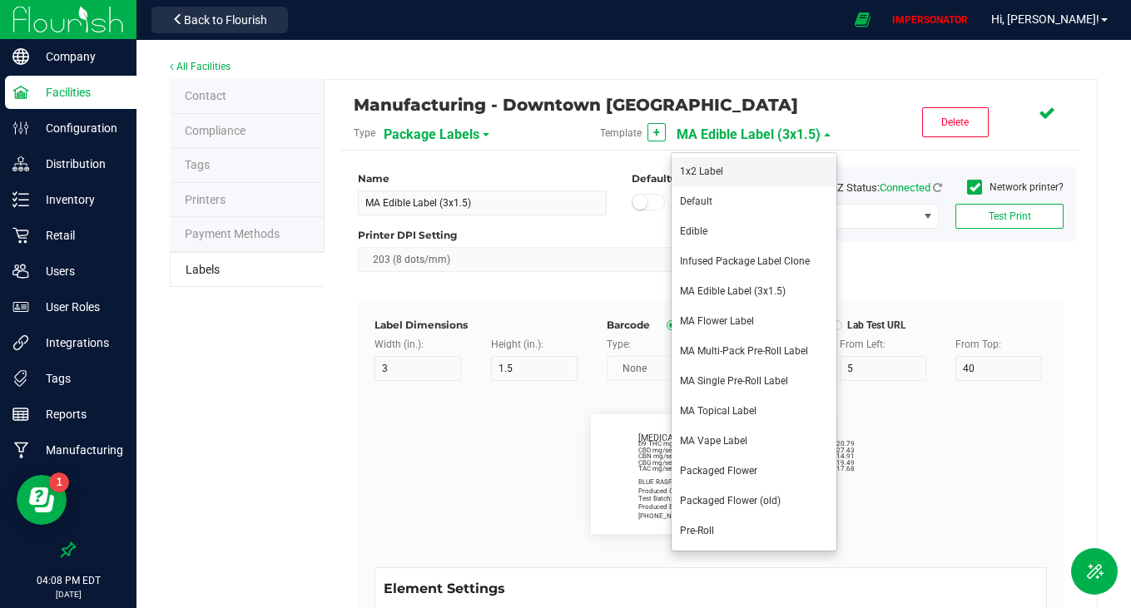
click at [723, 176] on li "1x2 Label" at bounding box center [754, 172] width 165 height 30
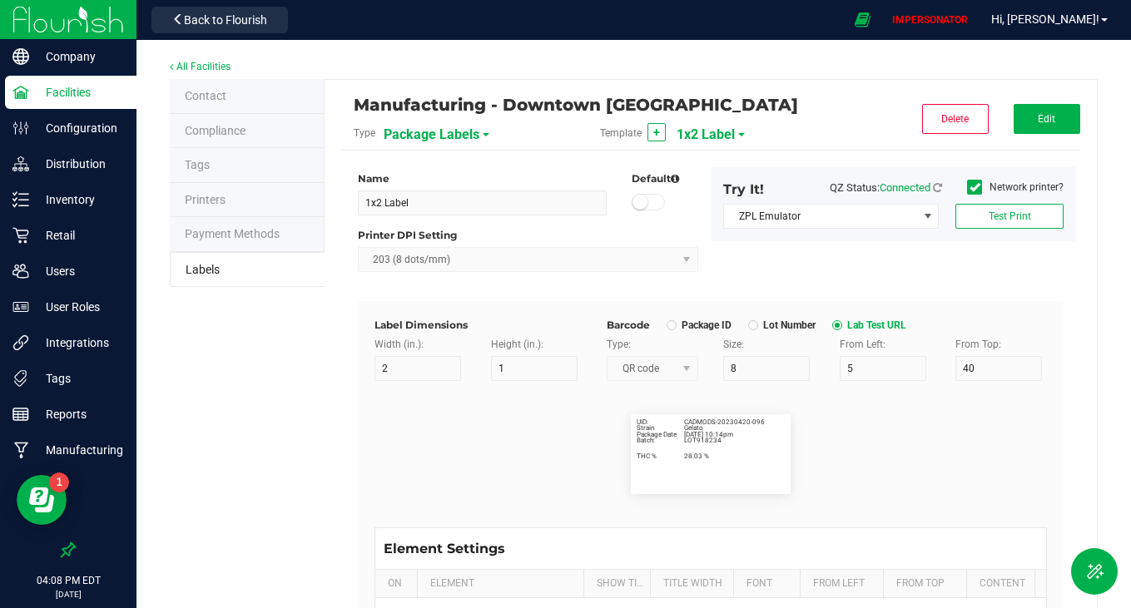
click at [732, 128] on div "Template + 1x2 Label" at bounding box center [711, 133] width 246 height 28
click at [712, 130] on span "1x2 Label" at bounding box center [706, 135] width 58 height 28
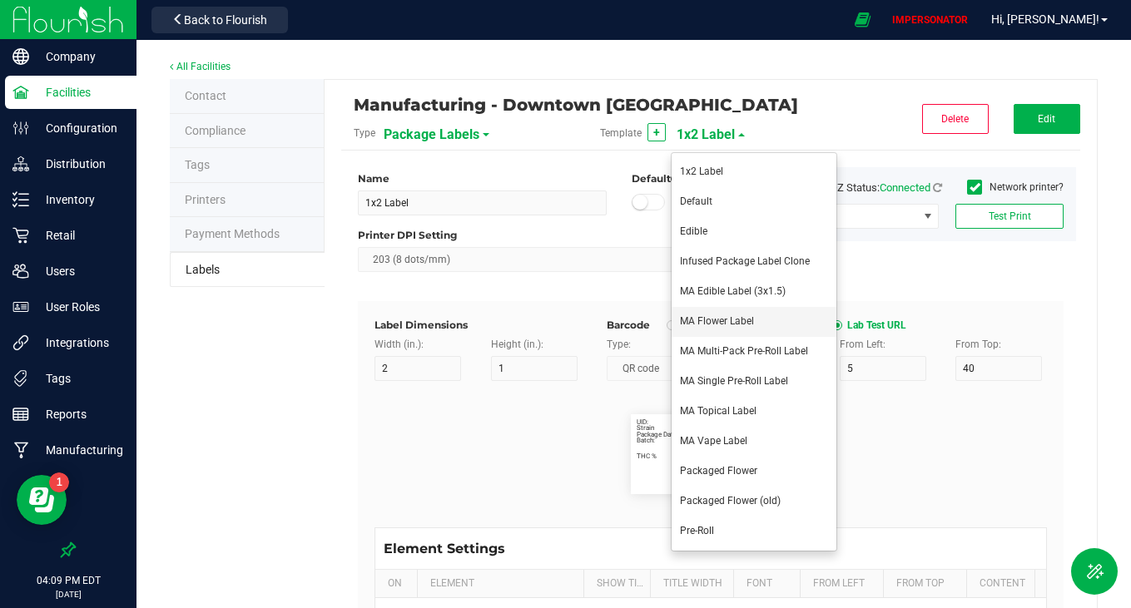
click at [706, 320] on span "MA Flower Label" at bounding box center [717, 321] width 74 height 12
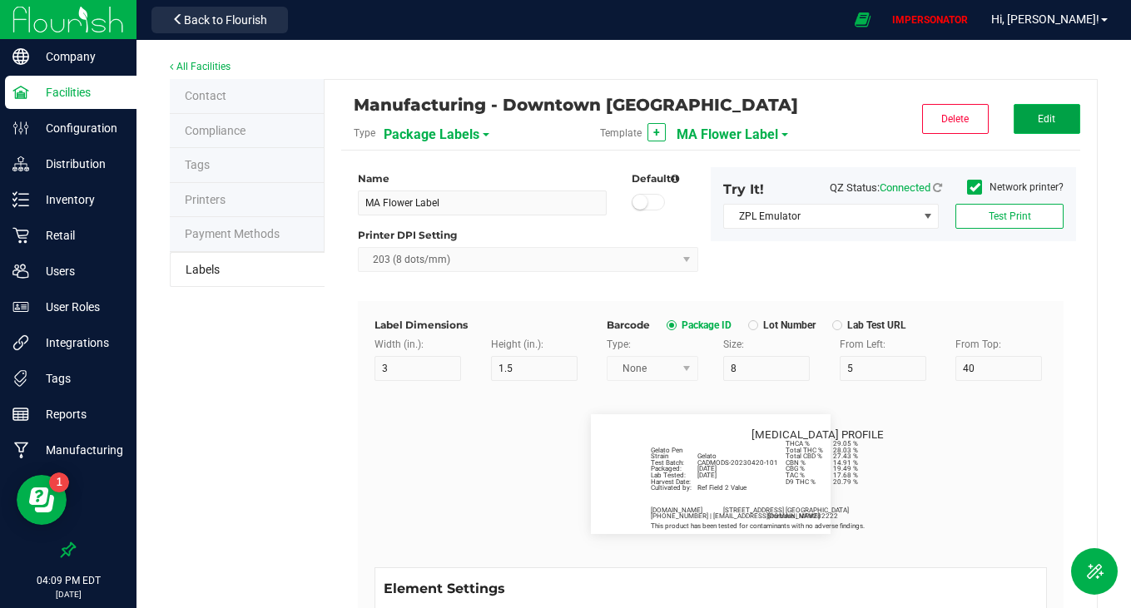
click at [1049, 116] on button "Edit" at bounding box center [1047, 119] width 67 height 30
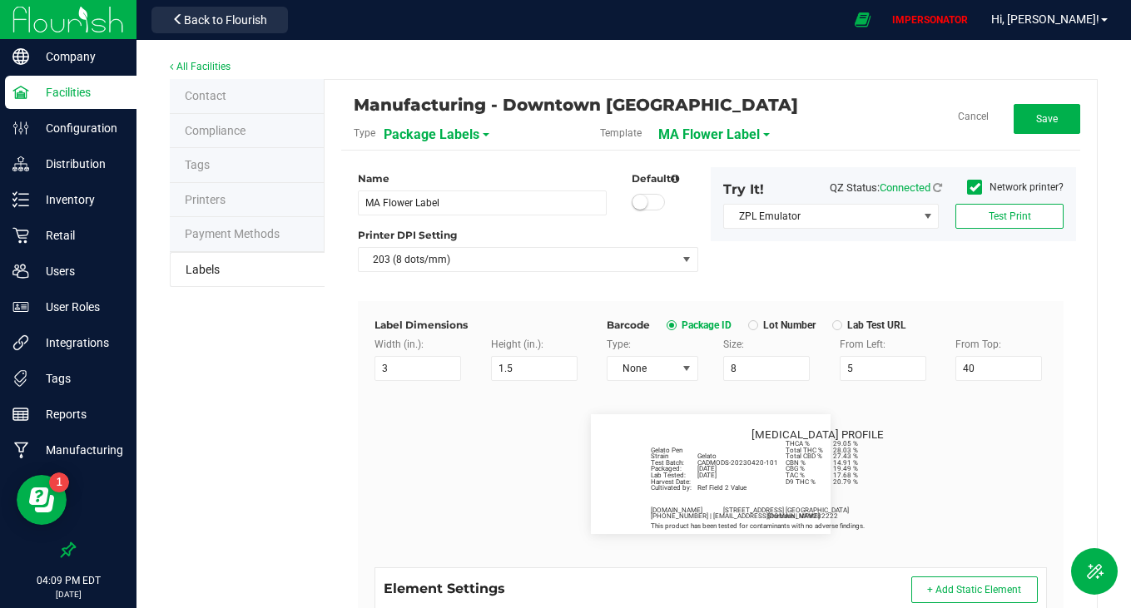
click at [493, 189] on div "Name MA Flower Label" at bounding box center [482, 193] width 274 height 44
click at [493, 204] on input "MA Flower Label" at bounding box center [482, 203] width 249 height 25
click at [1020, 112] on button "Save" at bounding box center [1047, 119] width 67 height 30
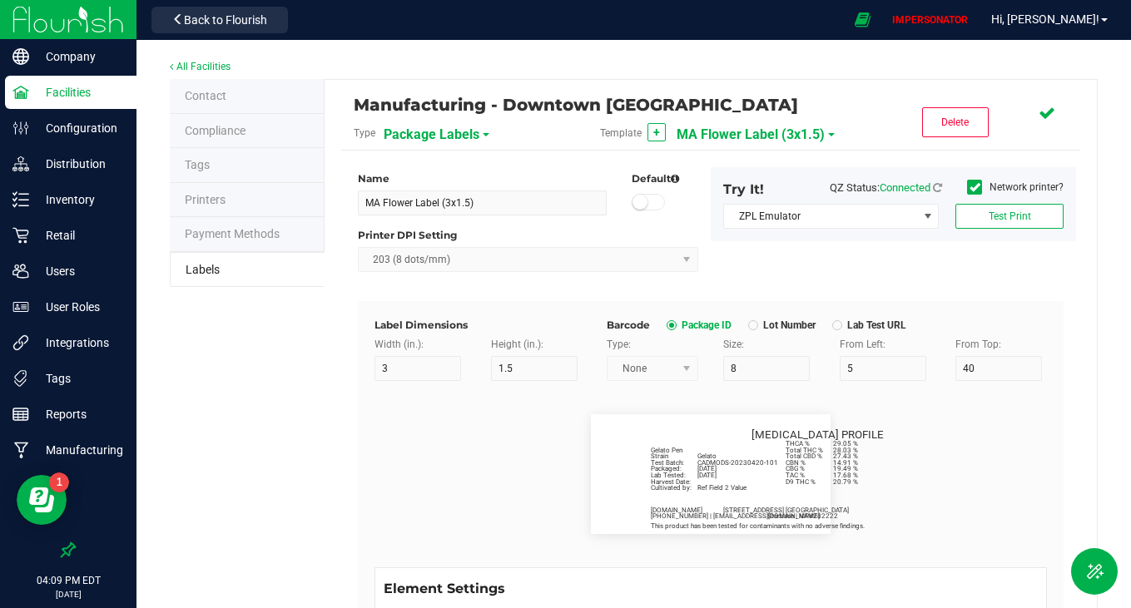
click at [767, 136] on span "MA Flower Label (3x1.5)" at bounding box center [751, 135] width 148 height 28
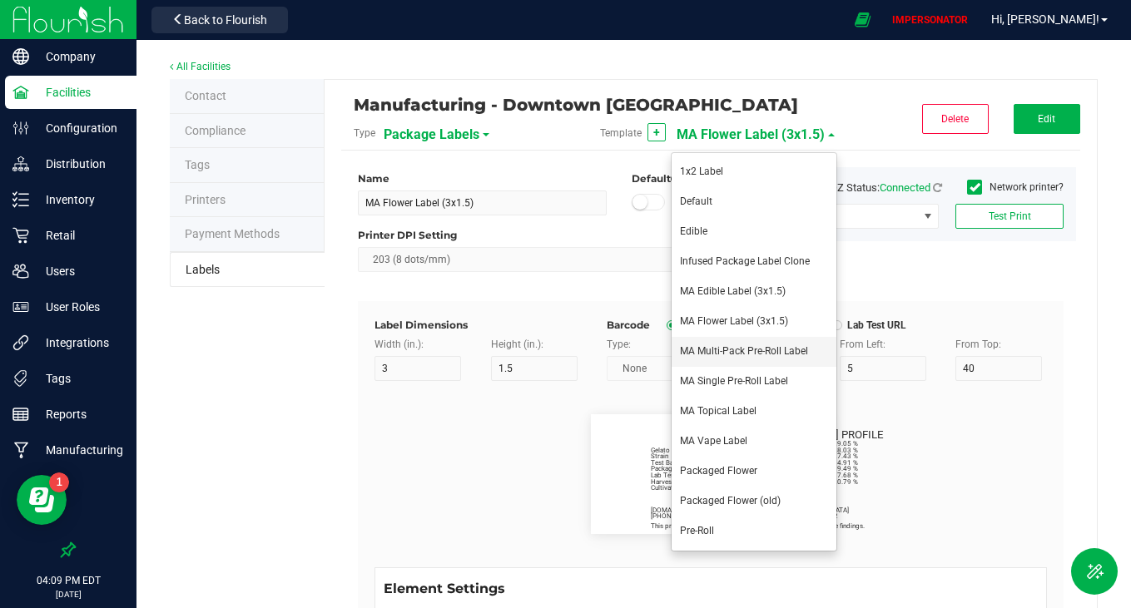
click at [717, 343] on li "MA Multi-Pack Pre-Roll Label" at bounding box center [754, 352] width 165 height 30
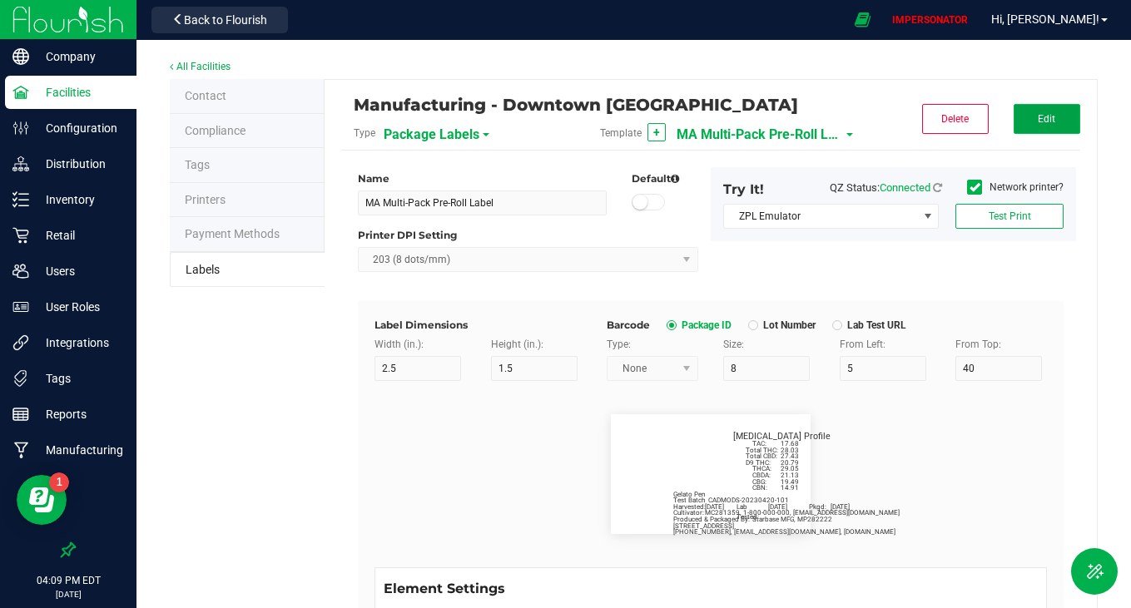
click at [1021, 115] on button "Edit" at bounding box center [1047, 119] width 67 height 30
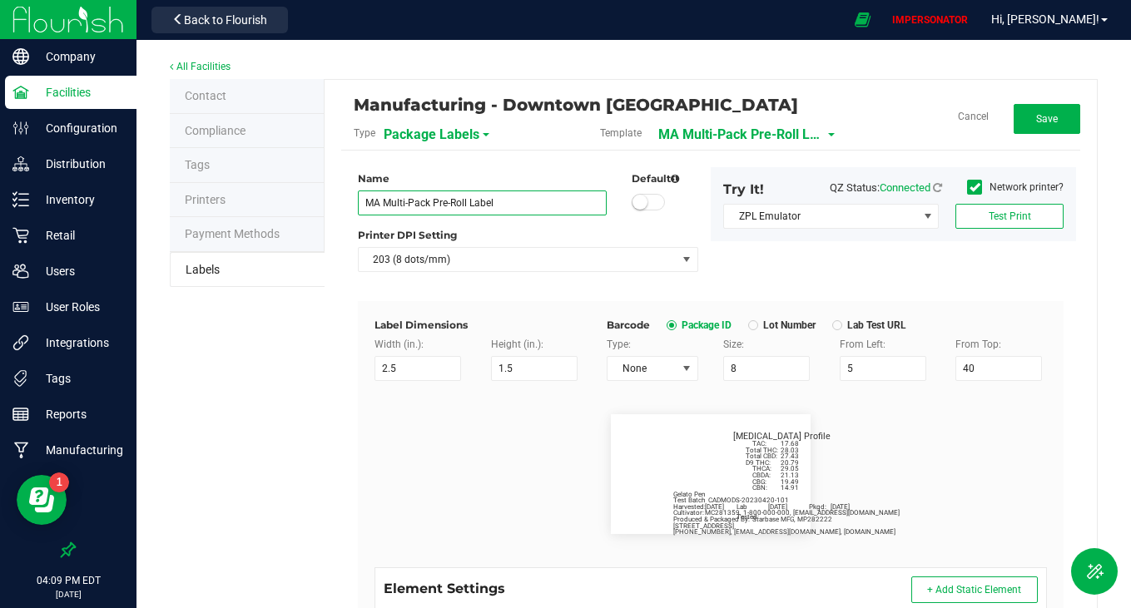
drag, startPoint x: 504, startPoint y: 202, endPoint x: 486, endPoint y: 202, distance: 17.5
click at [486, 202] on input "MA Multi-Pack Pre-Roll Label" at bounding box center [482, 203] width 249 height 25
click at [511, 203] on input "MA Multi-Pack Pre-Roll Label" at bounding box center [482, 203] width 249 height 25
click at [480, 479] on flourish-label-viewer "Pkgd: [DATE] [MEDICAL_DATA] Profile Lab Tested: [DATE][PHONE_NUMBER], [EMAIL_AD…" at bounding box center [711, 474] width 672 height 120
click at [1037, 126] on button "Save" at bounding box center [1047, 119] width 67 height 30
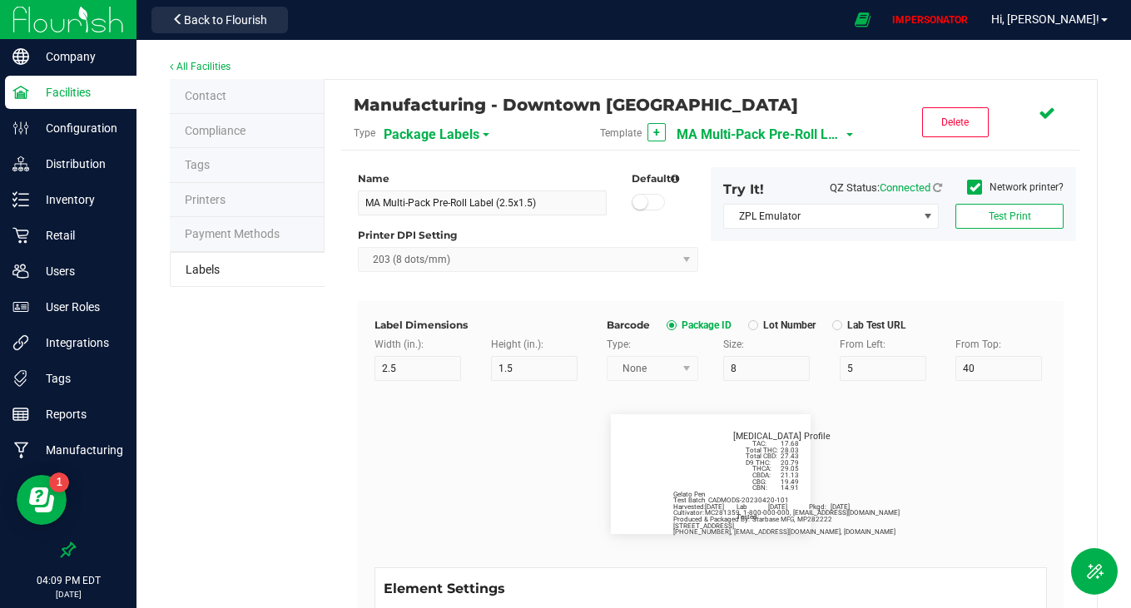
click at [748, 137] on span "MA Multi-Pack Pre-Roll Label (2.5x1.5)" at bounding box center [760, 135] width 166 height 28
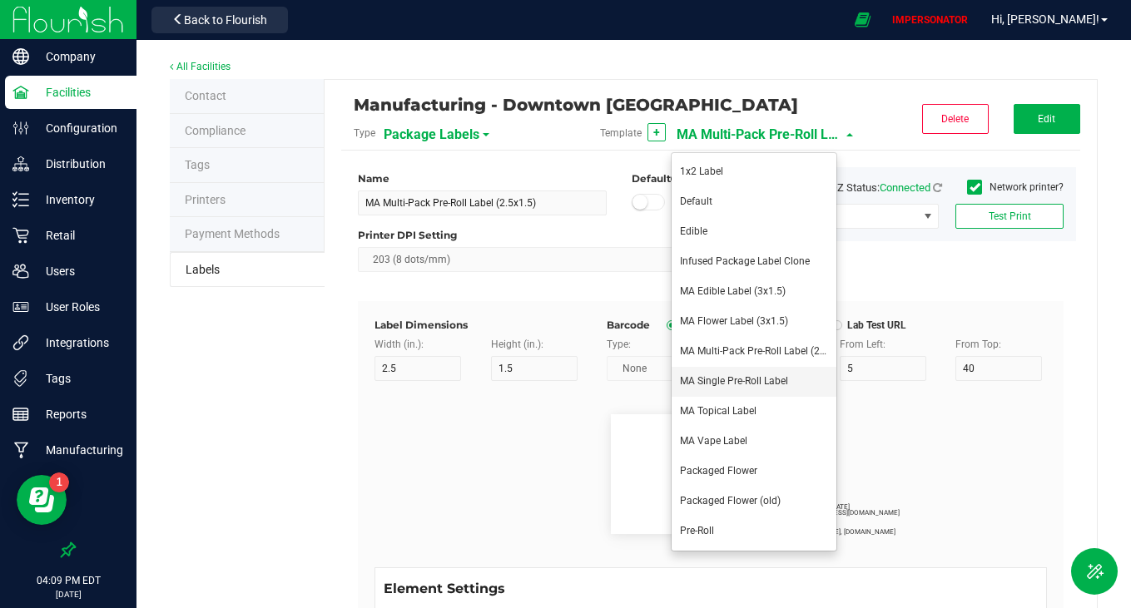
click at [740, 376] on span "MA Single Pre-Roll Label" at bounding box center [734, 381] width 108 height 12
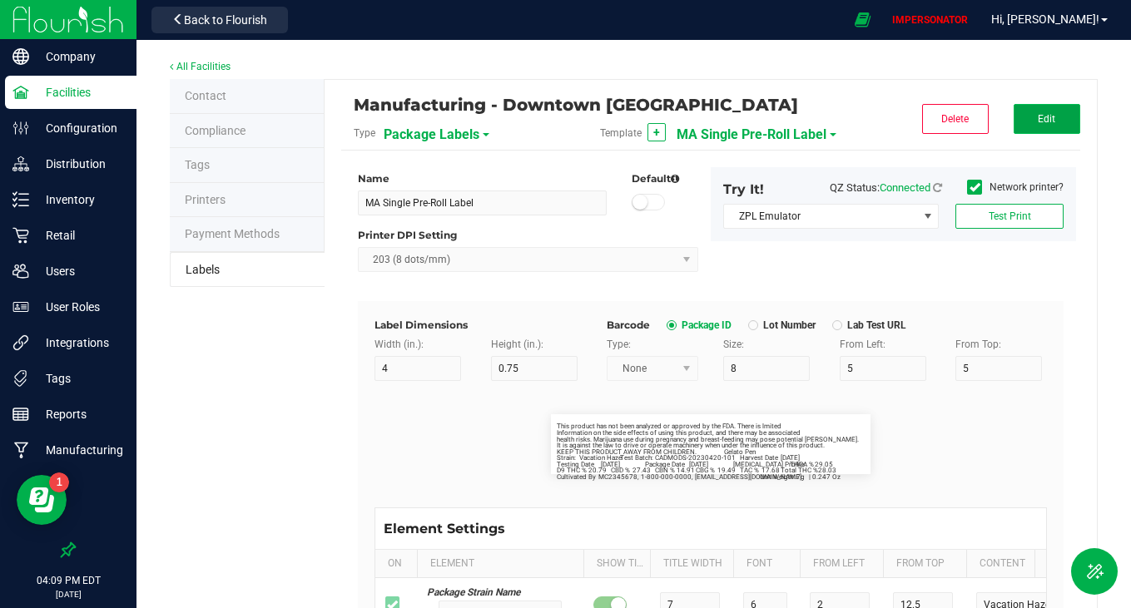
click at [1043, 120] on span "Edit" at bounding box center [1046, 119] width 17 height 12
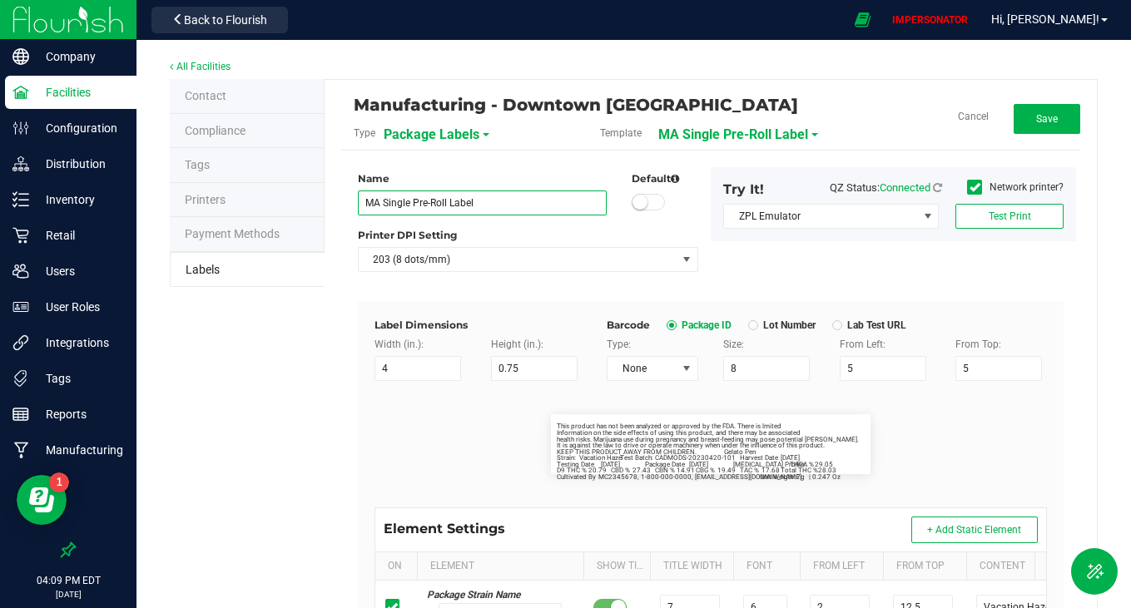
click at [512, 211] on input "MA Single Pre-Roll Label" at bounding box center [482, 203] width 249 height 25
click at [1015, 123] on button "Save" at bounding box center [1047, 119] width 67 height 30
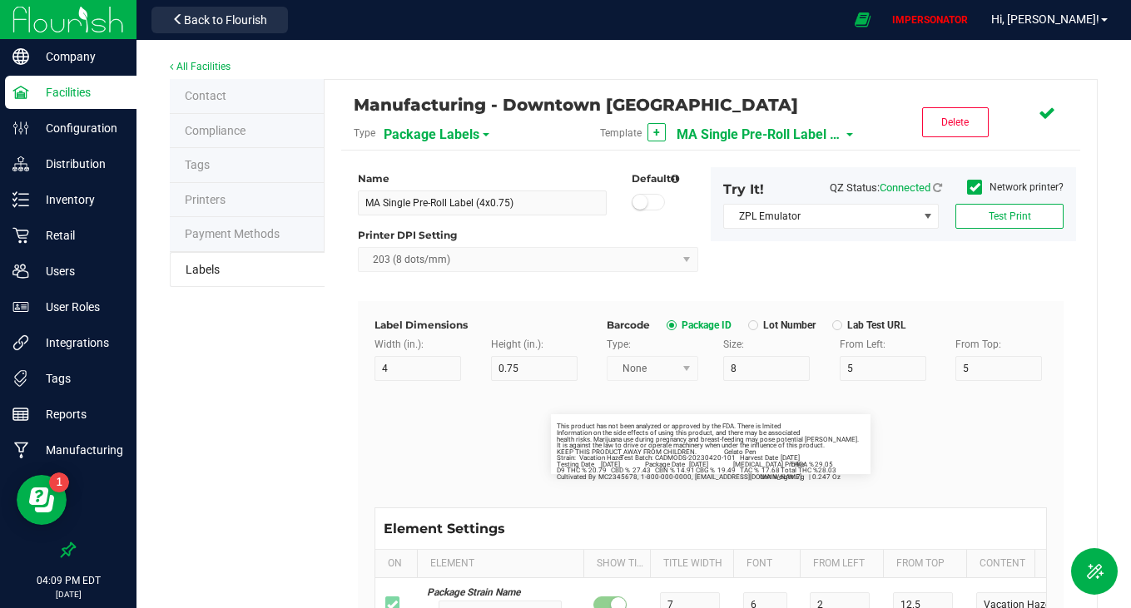
click at [727, 131] on span "MA Single Pre-Roll Label (4x0.75)" at bounding box center [760, 135] width 166 height 28
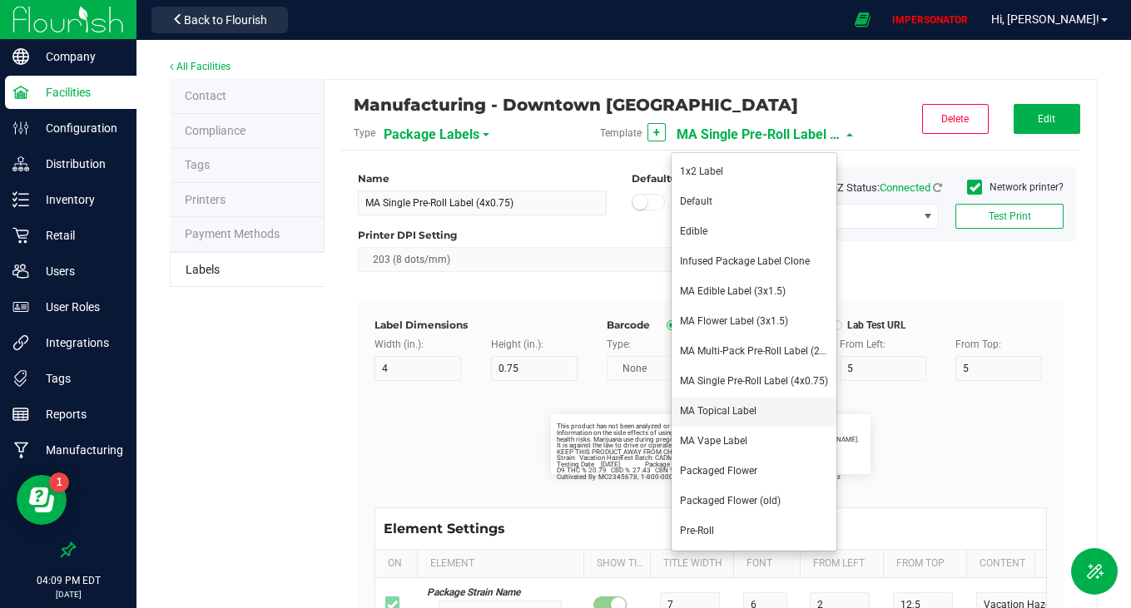
click at [732, 413] on span "MA Topical Label" at bounding box center [718, 411] width 77 height 12
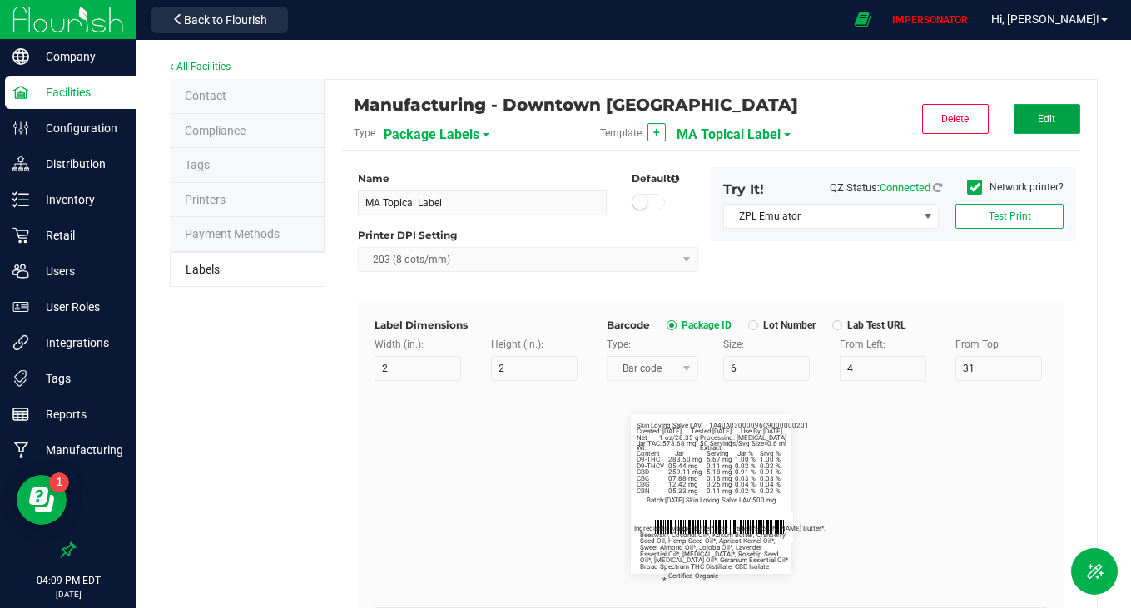
click at [1040, 116] on span "Edit" at bounding box center [1046, 119] width 17 height 12
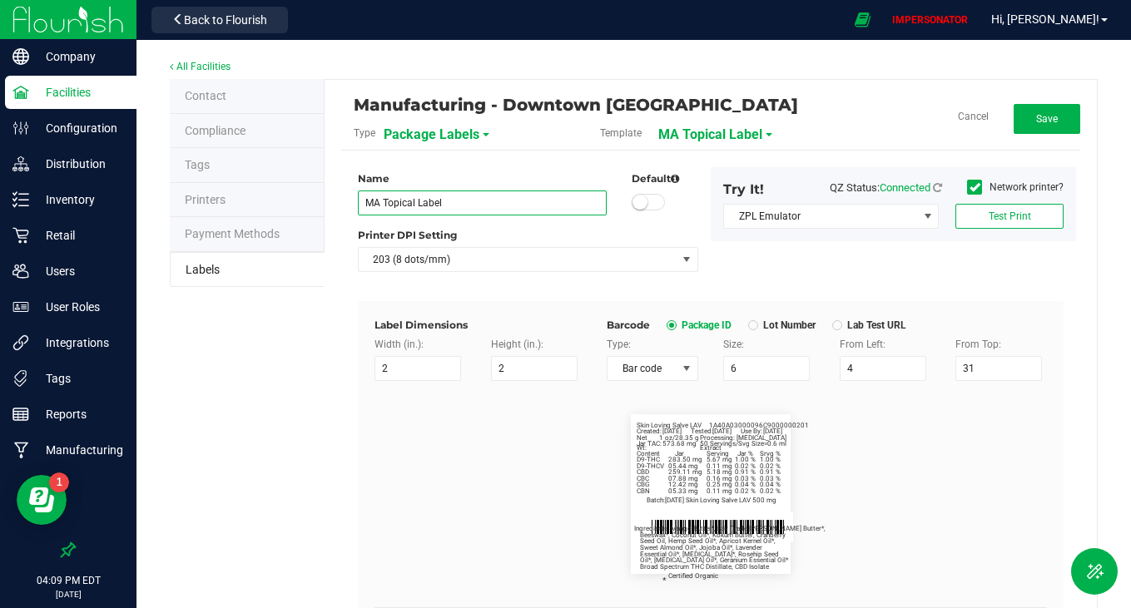
click at [484, 206] on input "MA Topical Label" at bounding box center [482, 203] width 249 height 25
click at [654, 231] on div "Printer DPI Setting" at bounding box center [528, 235] width 340 height 15
click at [1033, 126] on button "Save" at bounding box center [1047, 119] width 67 height 30
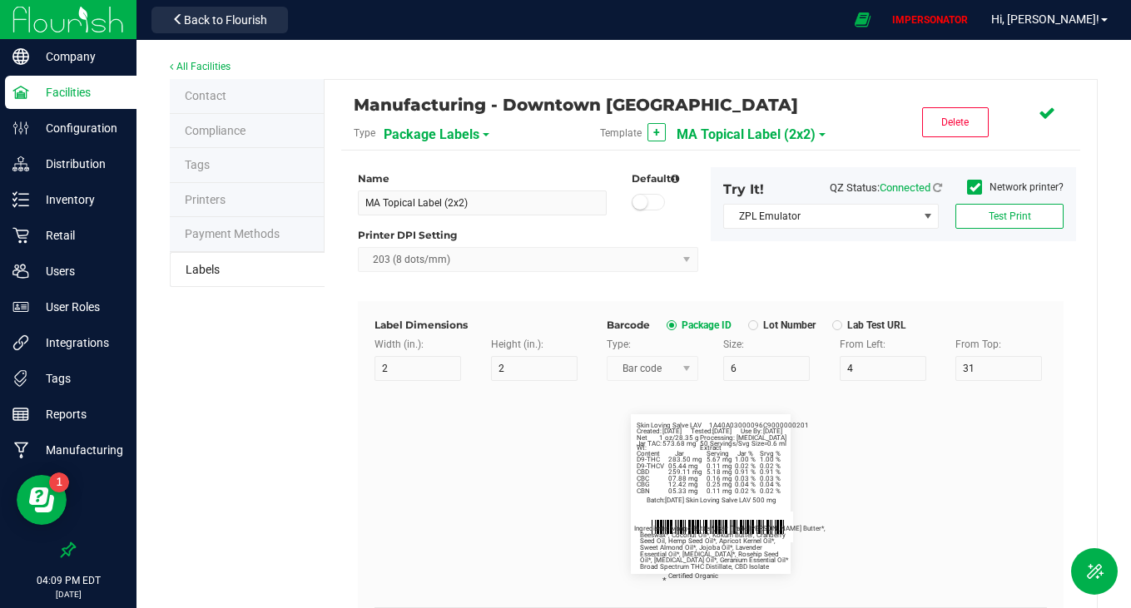
click at [717, 138] on span "MA Topical Label (2x2)" at bounding box center [746, 135] width 139 height 28
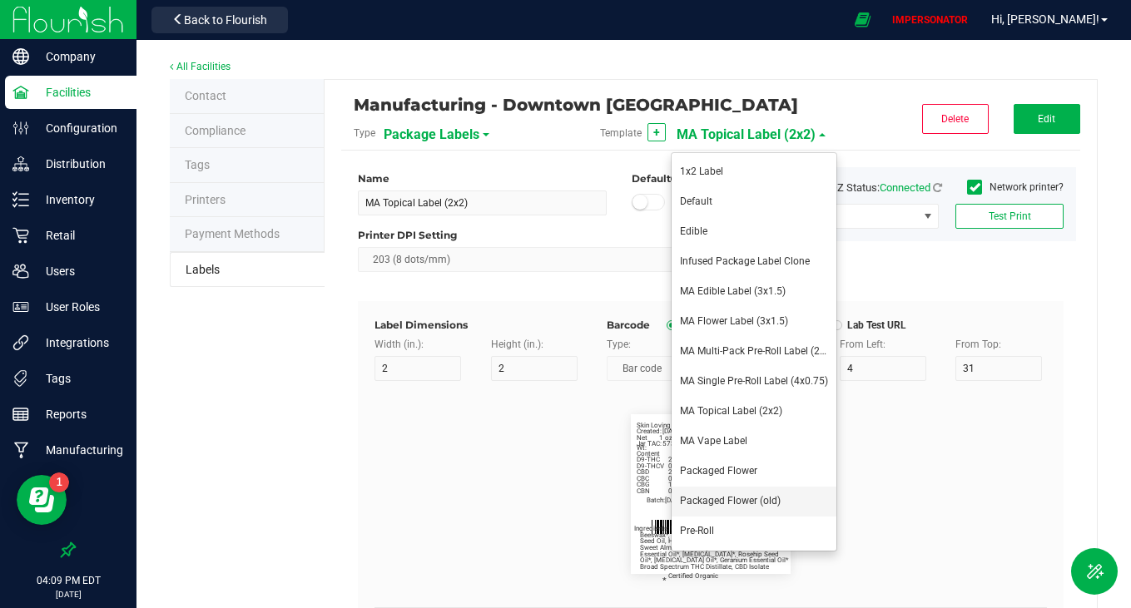
click at [767, 502] on span "Packaged Flower (old)" at bounding box center [730, 501] width 101 height 12
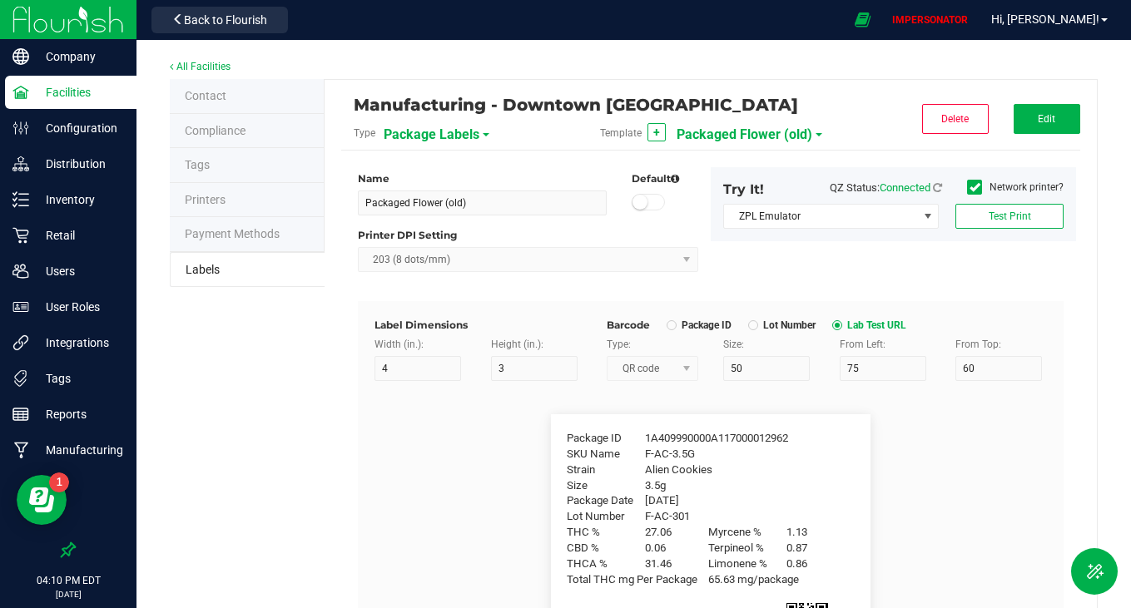
click at [724, 126] on span "Packaged Flower (old)" at bounding box center [745, 135] width 136 height 28
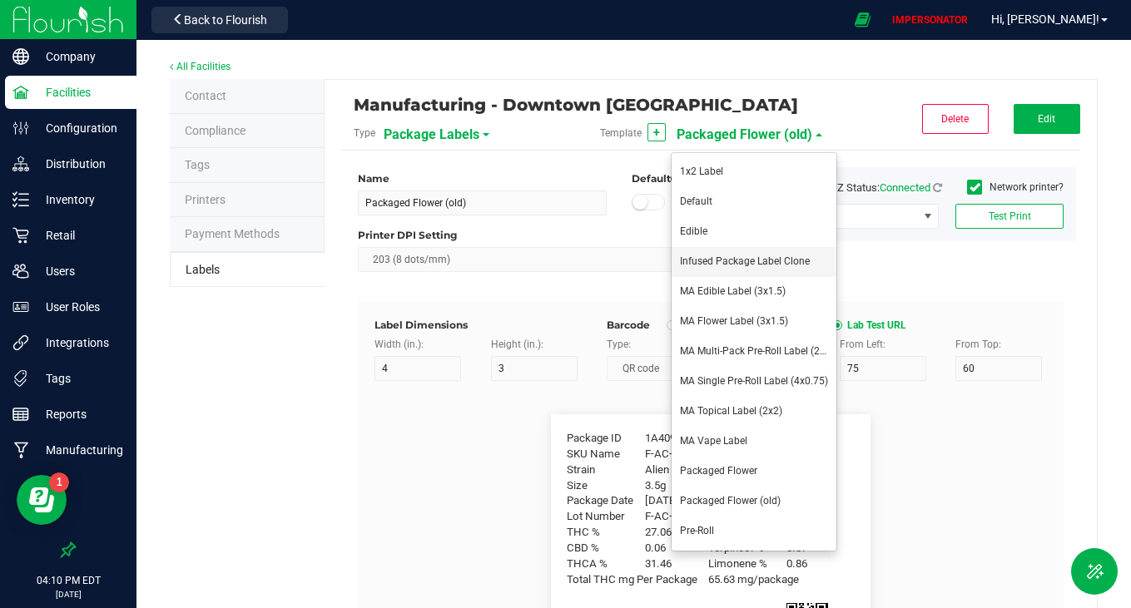
click at [733, 265] on span "Infused Package Label Clone" at bounding box center [745, 262] width 130 height 12
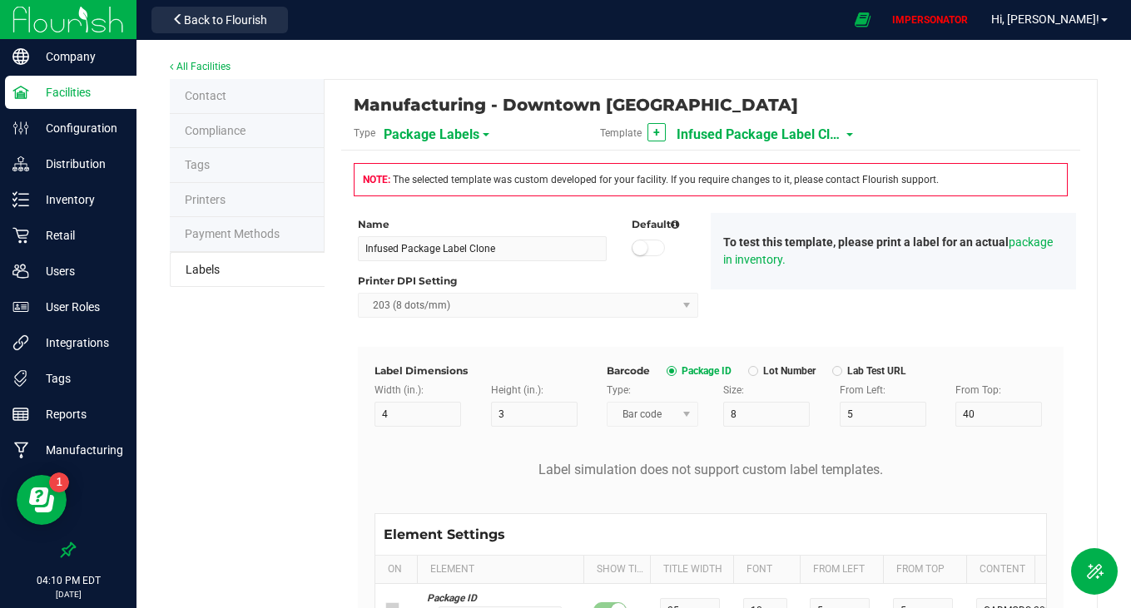
click at [791, 128] on span "Infused Package Label Clone" at bounding box center [760, 135] width 166 height 28
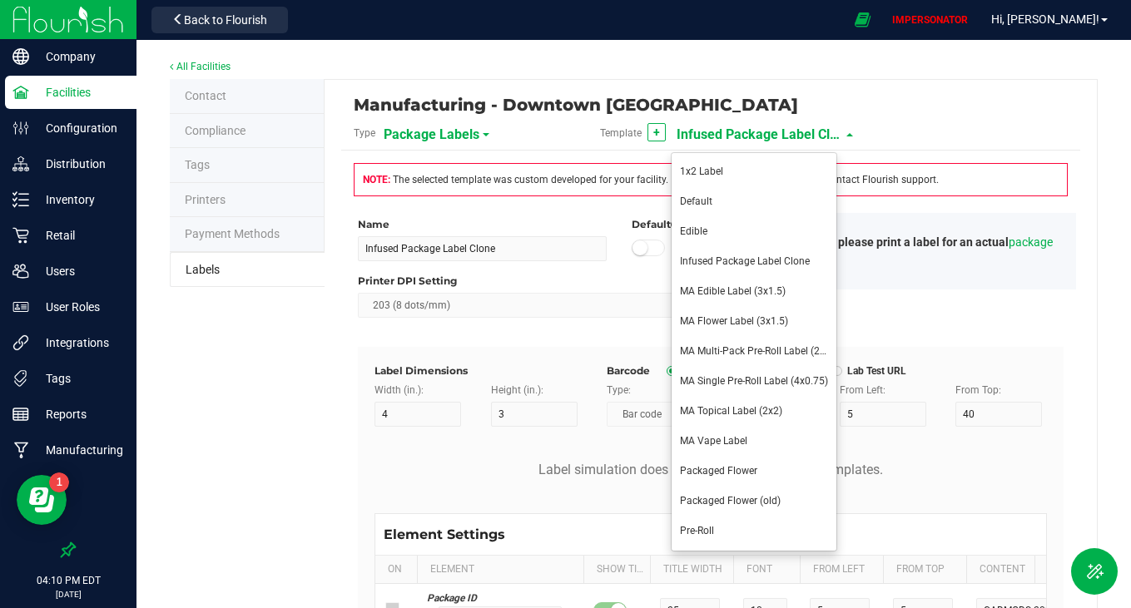
click at [533, 235] on div "Name Infused Package Label Clone" at bounding box center [482, 239] width 274 height 44
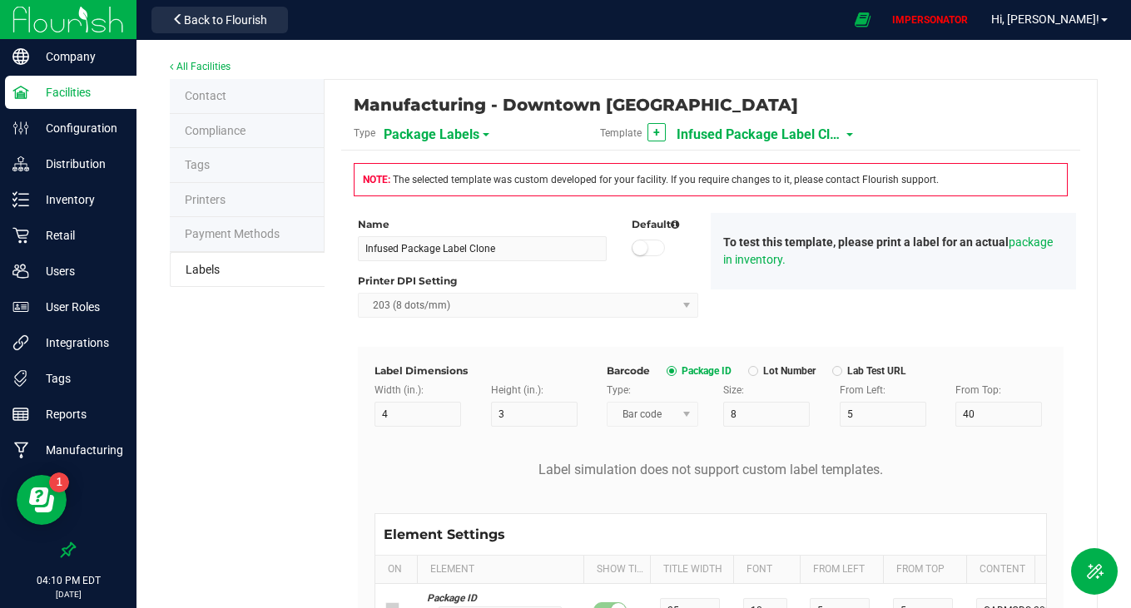
click at [438, 129] on span "Package Labels" at bounding box center [432, 135] width 96 height 28
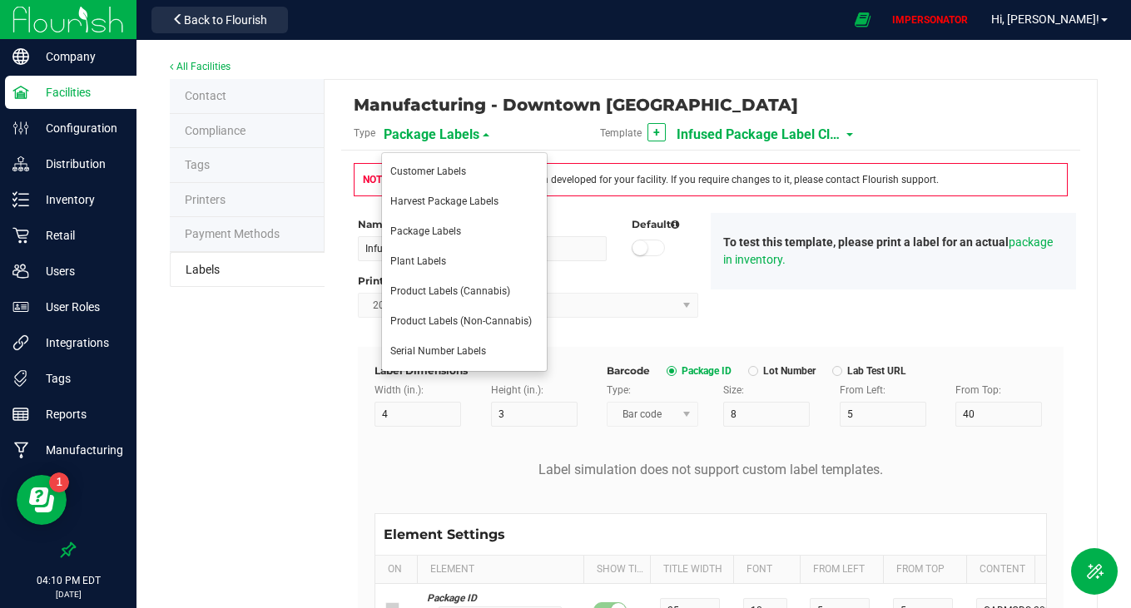
click at [722, 129] on span "Infused Package Label Clone" at bounding box center [760, 135] width 166 height 28
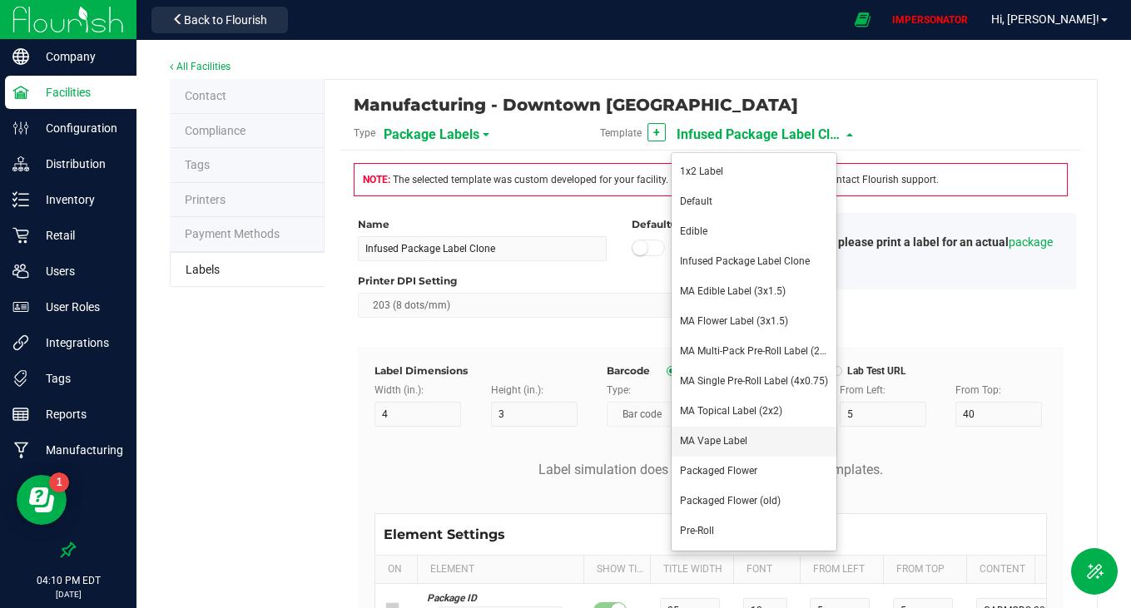
click at [732, 445] on span "MA Vape Label" at bounding box center [713, 441] width 67 height 12
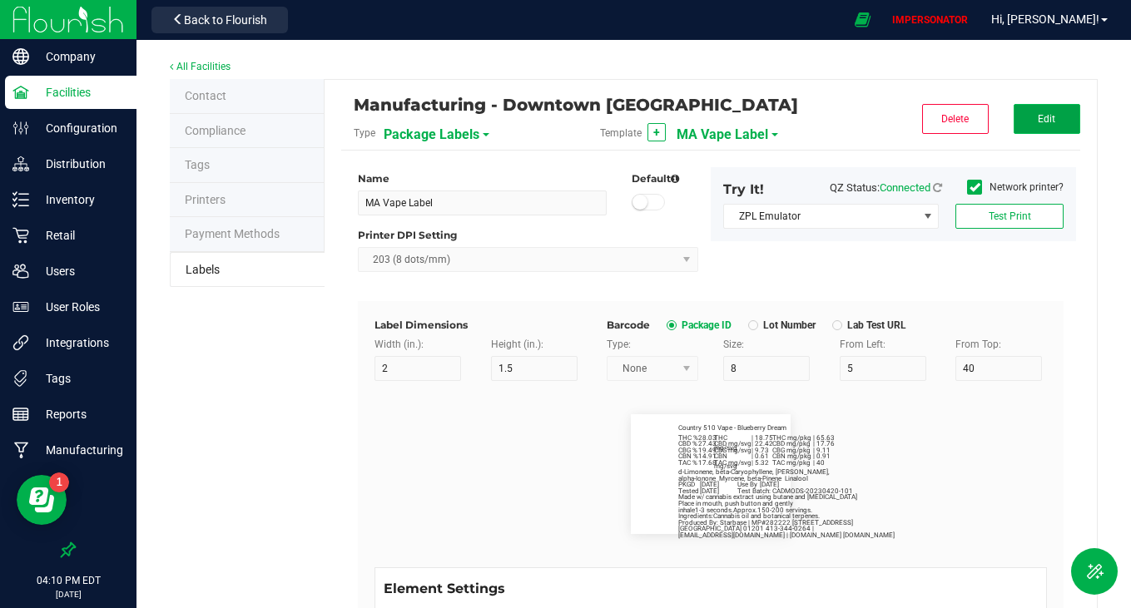
click at [1045, 127] on button "Edit" at bounding box center [1047, 119] width 67 height 30
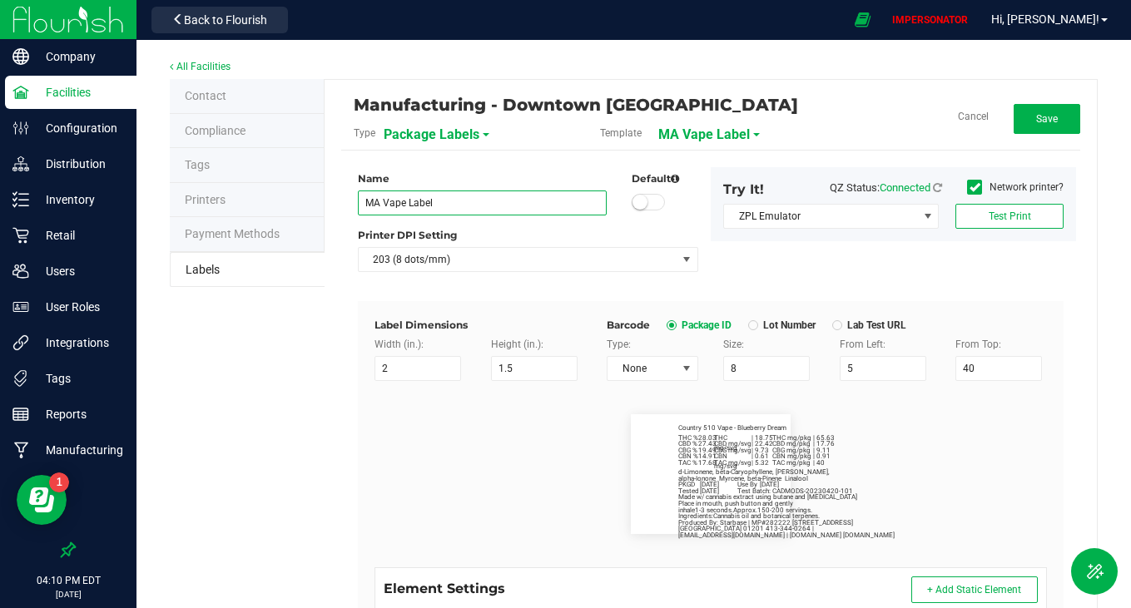
click at [507, 207] on input "MA Vape Label" at bounding box center [482, 203] width 249 height 25
click at [812, 285] on div "Name MA Vape Label (2x1.5) Default Printer DPI Setting 203 (8 dots/mm) Try It! …" at bounding box center [710, 234] width 731 height 134
click at [1036, 122] on span "Save" at bounding box center [1047, 119] width 22 height 12
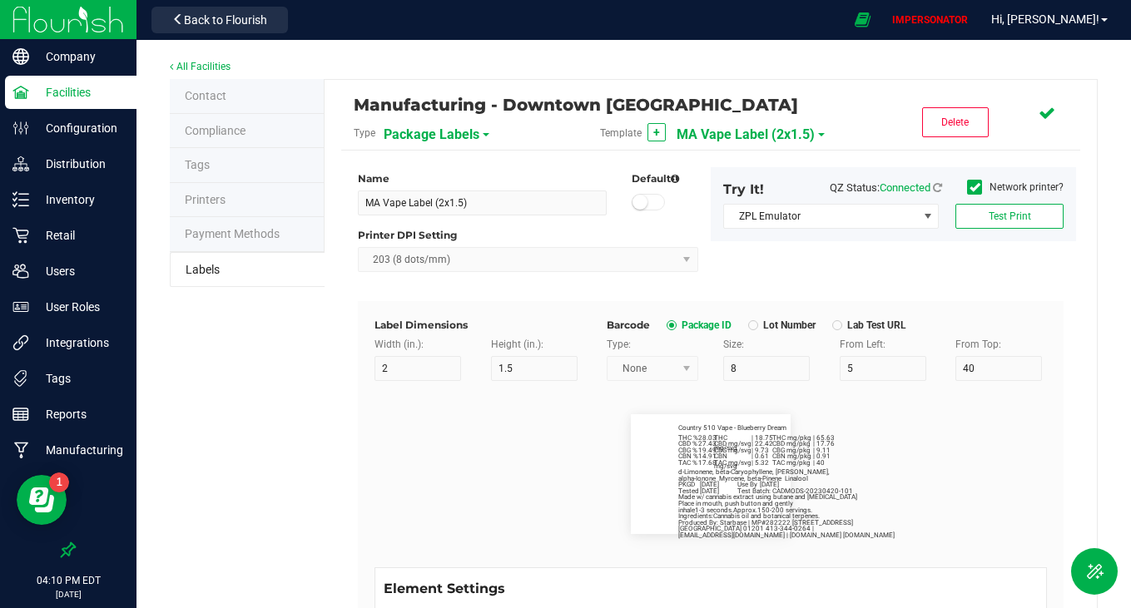
click at [789, 141] on span "MA Vape Label (2x1.5)" at bounding box center [746, 135] width 138 height 28
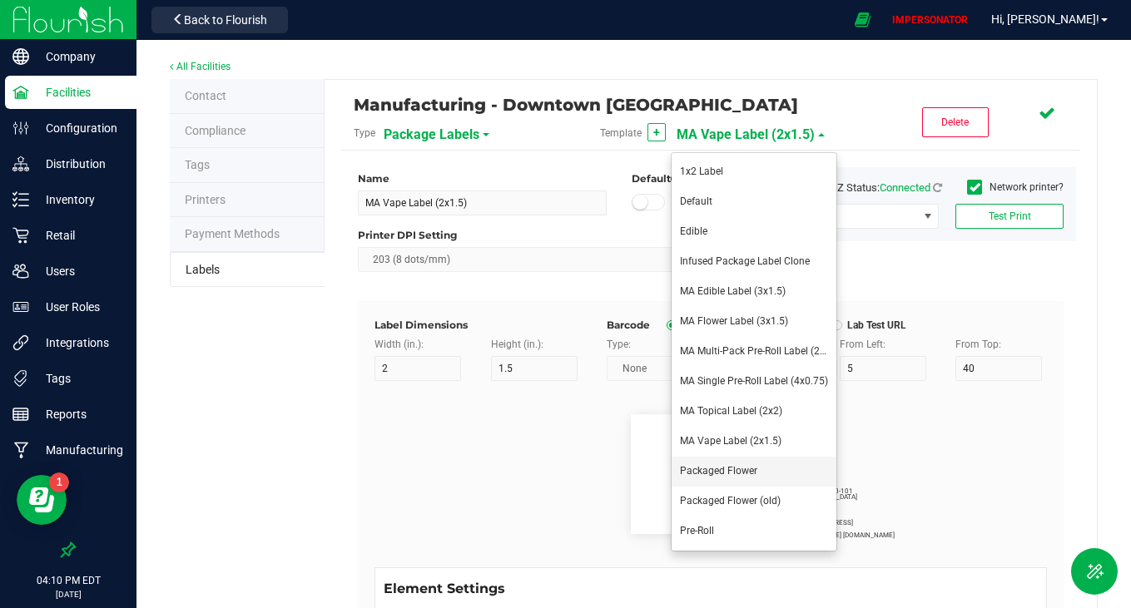
click at [730, 471] on span "Packaged Flower" at bounding box center [718, 471] width 77 height 12
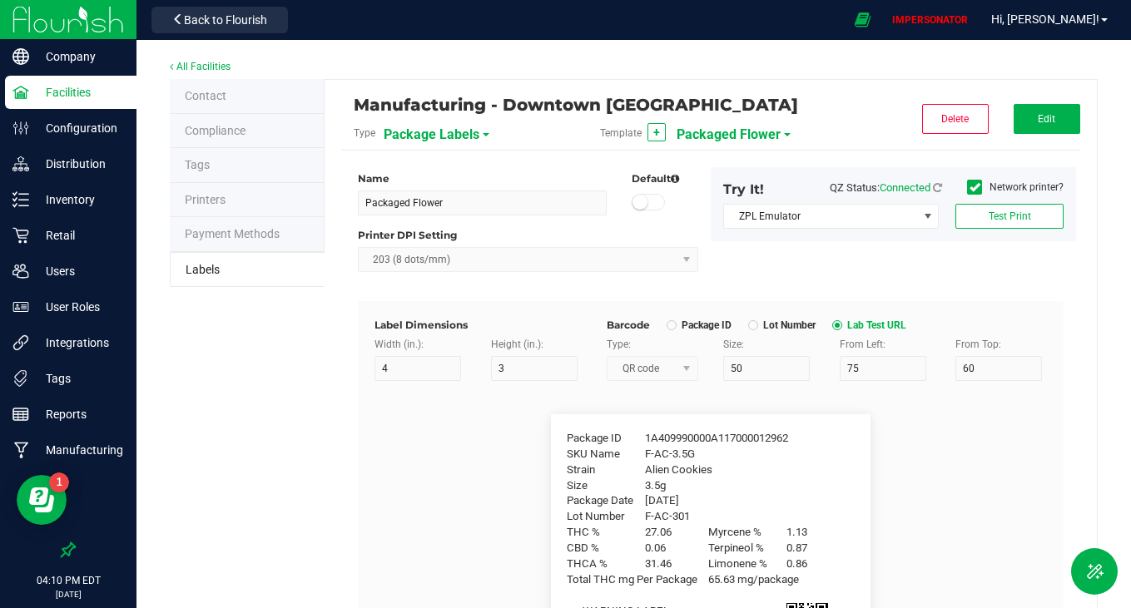
click at [757, 125] on span "Packaged Flower" at bounding box center [729, 135] width 104 height 28
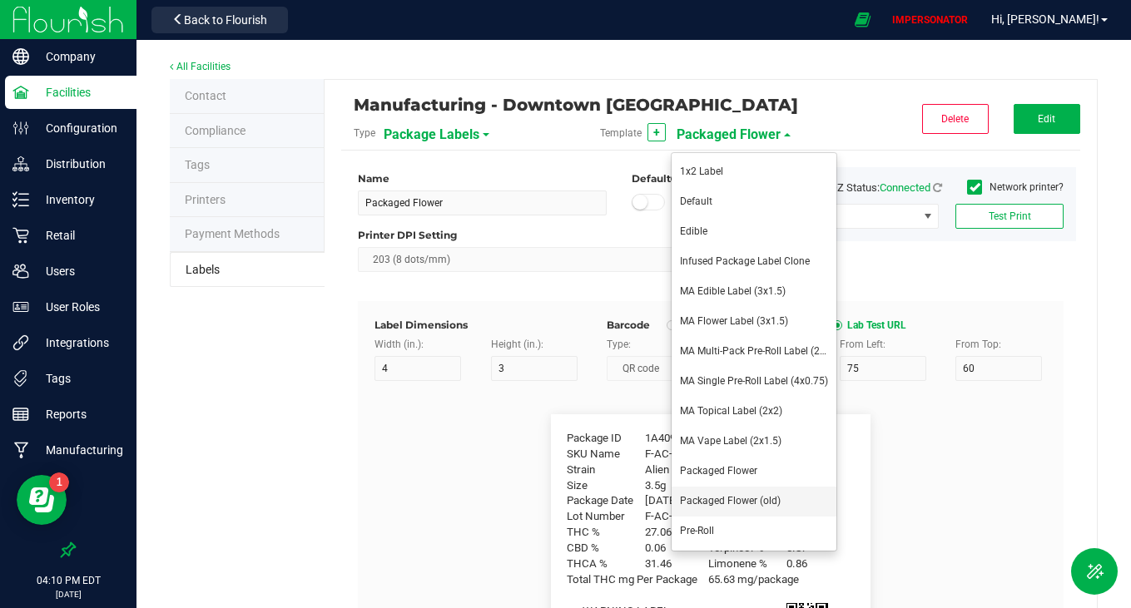
click at [724, 505] on span "Packaged Flower (old)" at bounding box center [730, 501] width 101 height 12
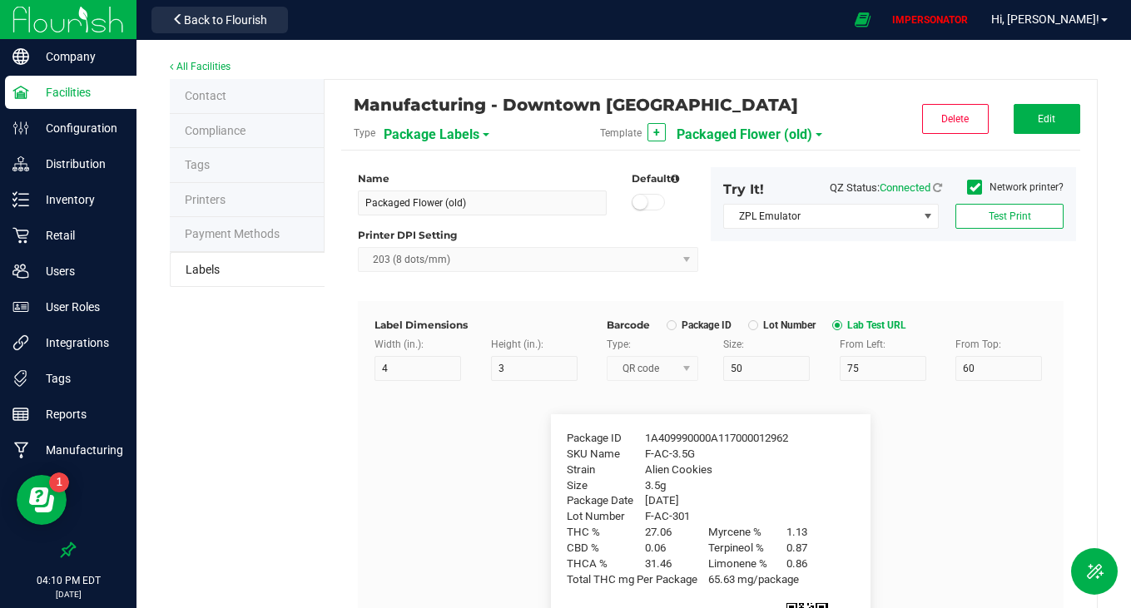
click at [741, 131] on span "Packaged Flower (old)" at bounding box center [745, 135] width 136 height 28
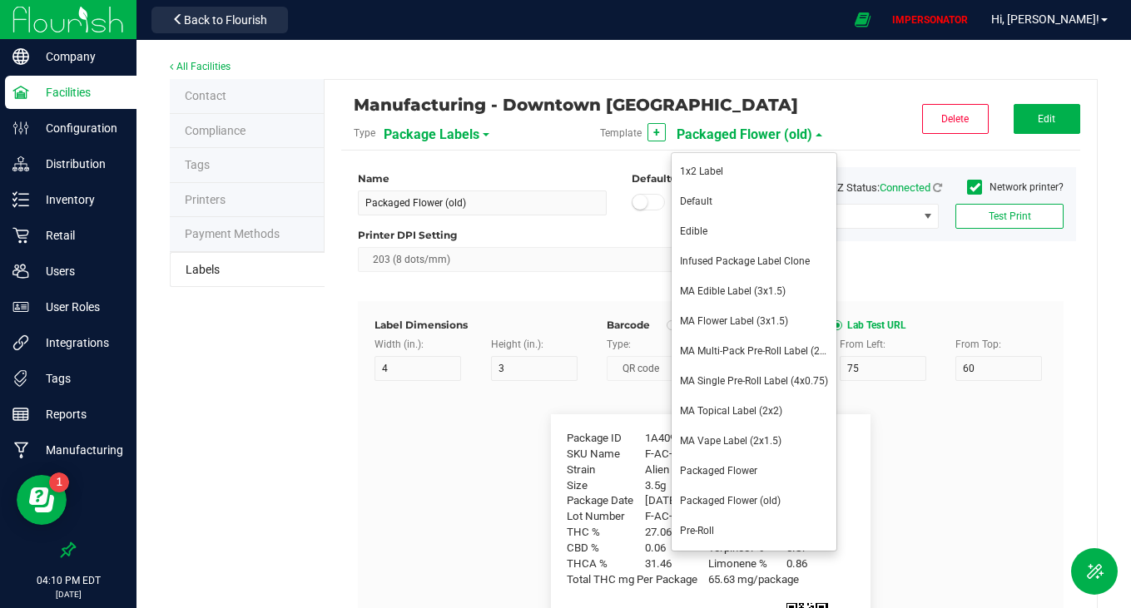
click at [959, 445] on flourish-label-viewer "Package ID 1A409990000A117000012962 SKU Name F-AC-3.5G Strain Alien Cookies Siz…" at bounding box center [711, 534] width 672 height 240
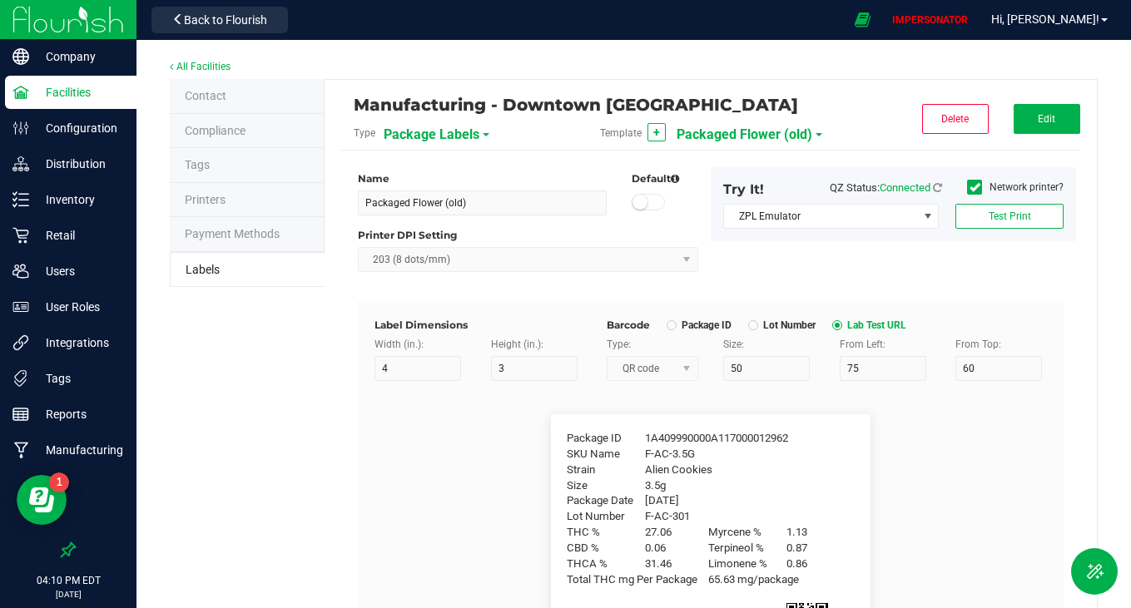
click at [722, 135] on span "Packaged Flower (old)" at bounding box center [745, 135] width 136 height 28
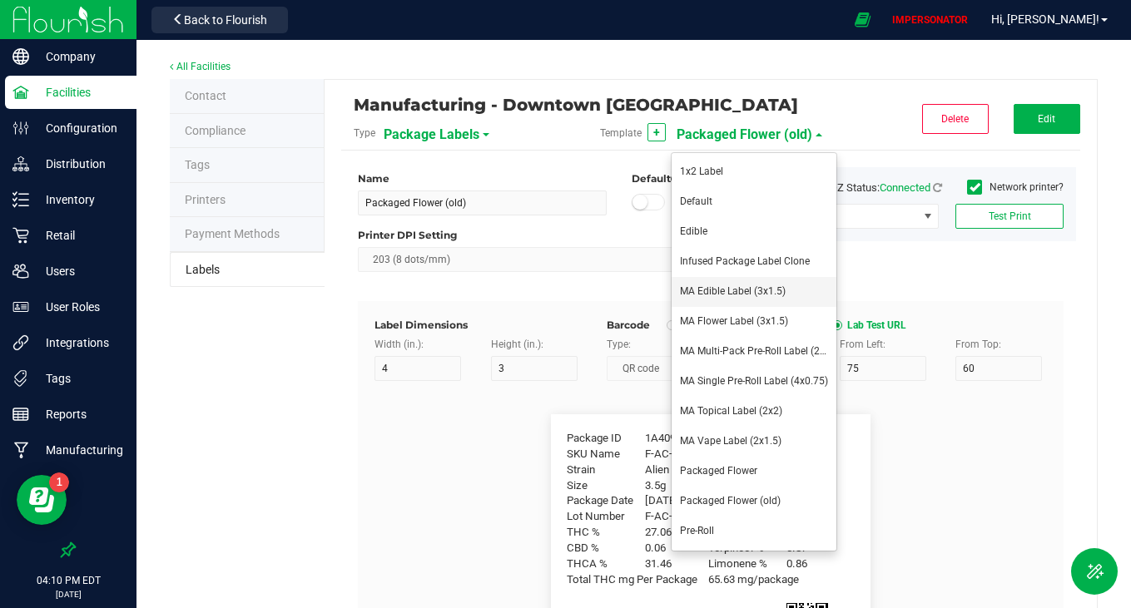
click at [742, 296] on span "MA Edible Label (3x1.5)" at bounding box center [733, 291] width 106 height 12
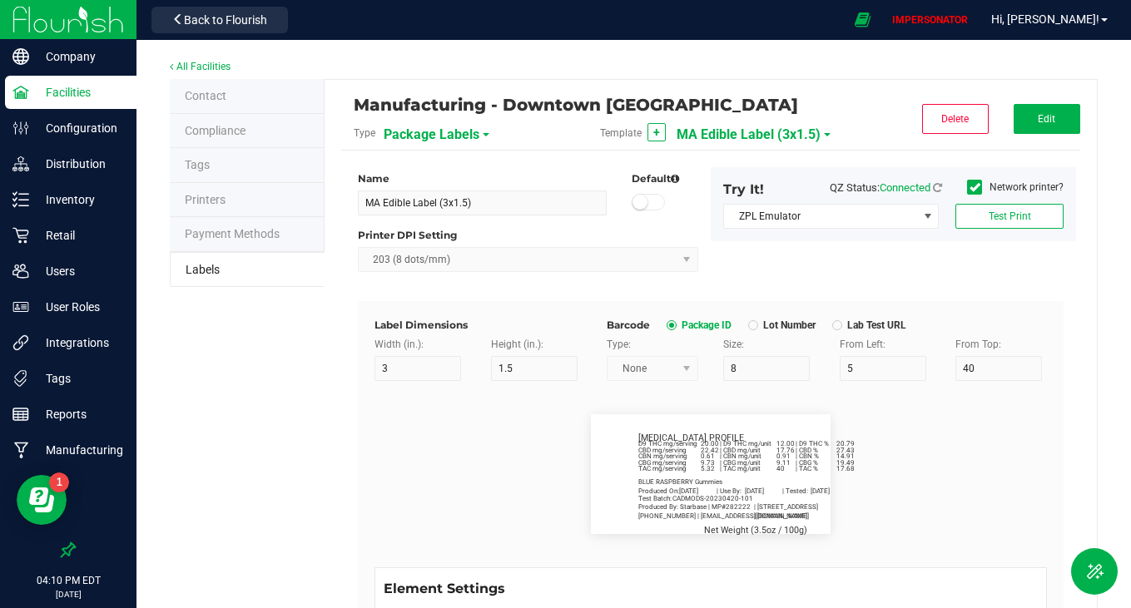
click at [718, 137] on span "MA Edible Label (3x1.5)" at bounding box center [749, 135] width 144 height 28
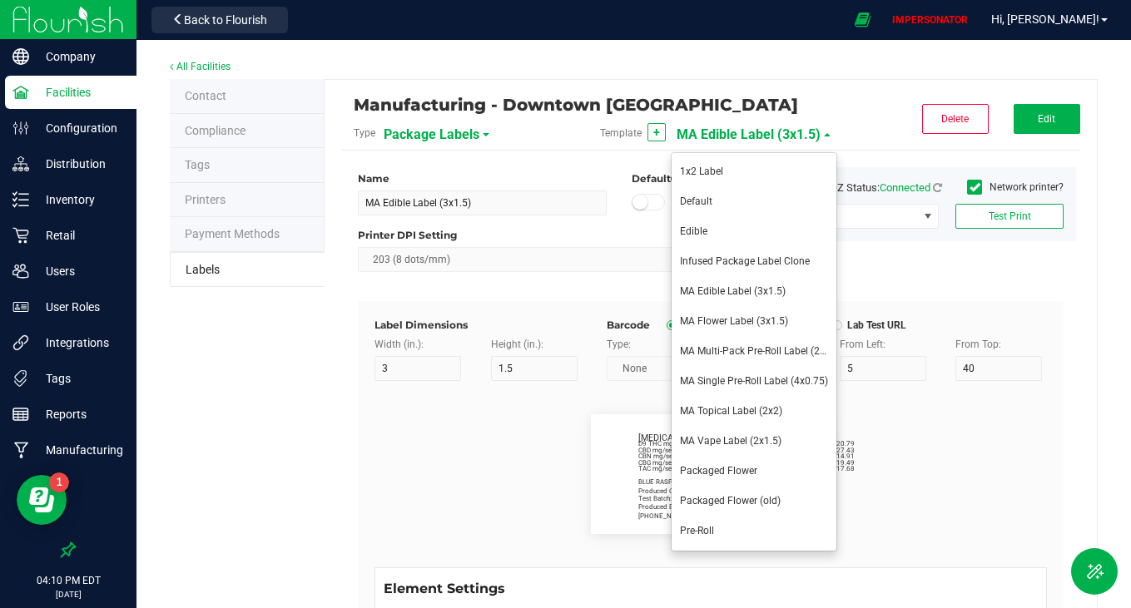
click at [931, 463] on flourish-label-viewer "BLUE RASPBERRY Gummies | Use By: [DATE] Produced On: [DATE] | Tested: [DATE] | …" at bounding box center [711, 474] width 672 height 120
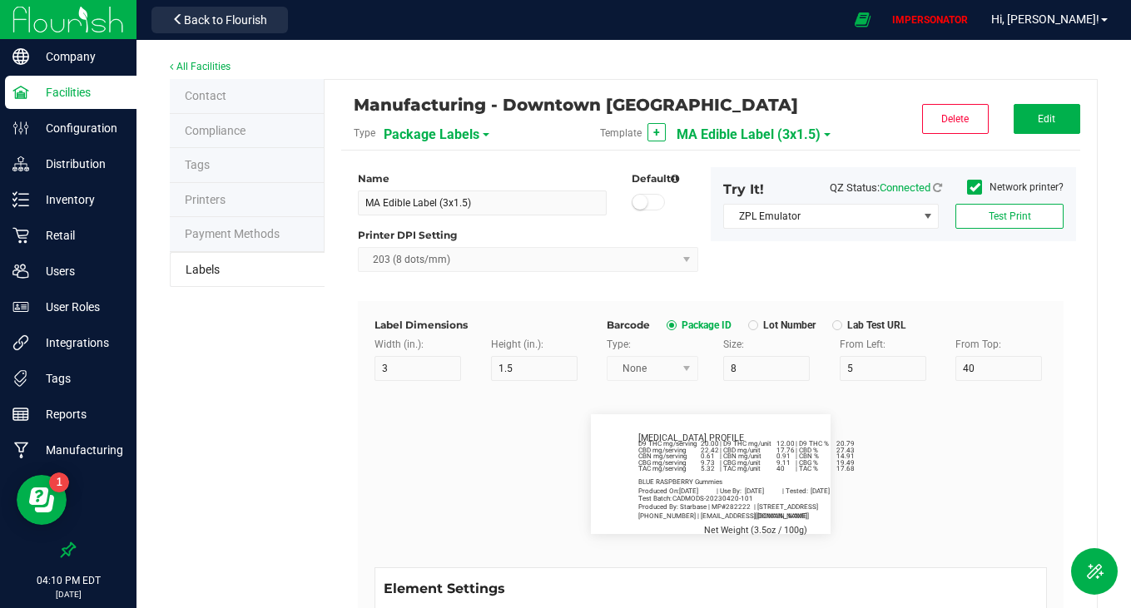
click at [439, 111] on div "Manufacturing - Downtown [GEOGRAPHIC_DATA]" at bounding box center [588, 105] width 468 height 28
click at [433, 125] on span "Package Labels" at bounding box center [432, 135] width 96 height 28
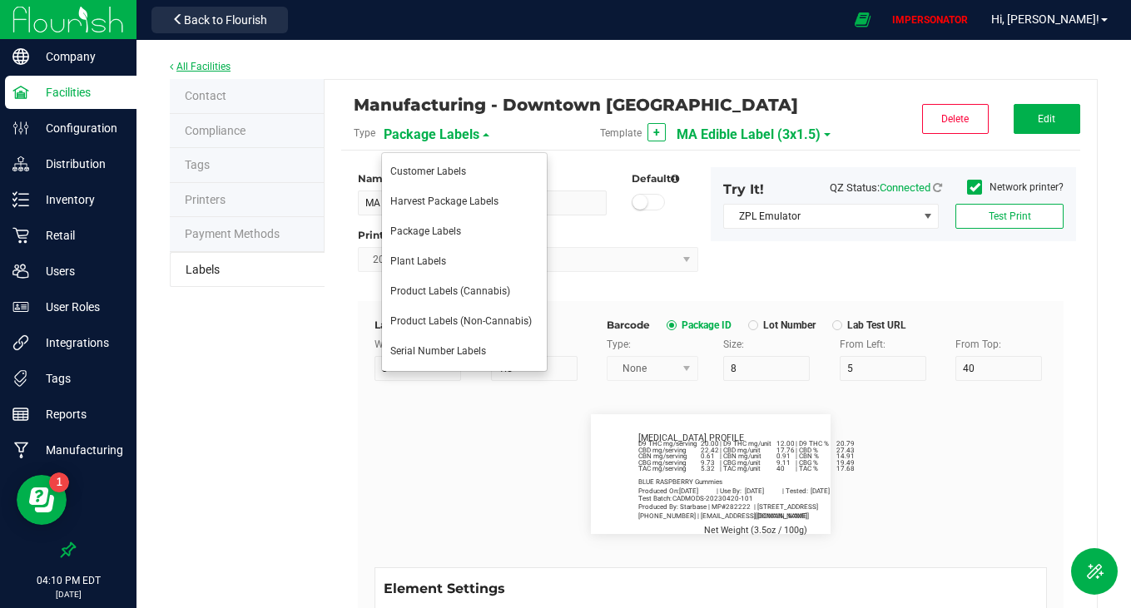
click at [214, 67] on link "All Facilities" at bounding box center [200, 67] width 61 height 12
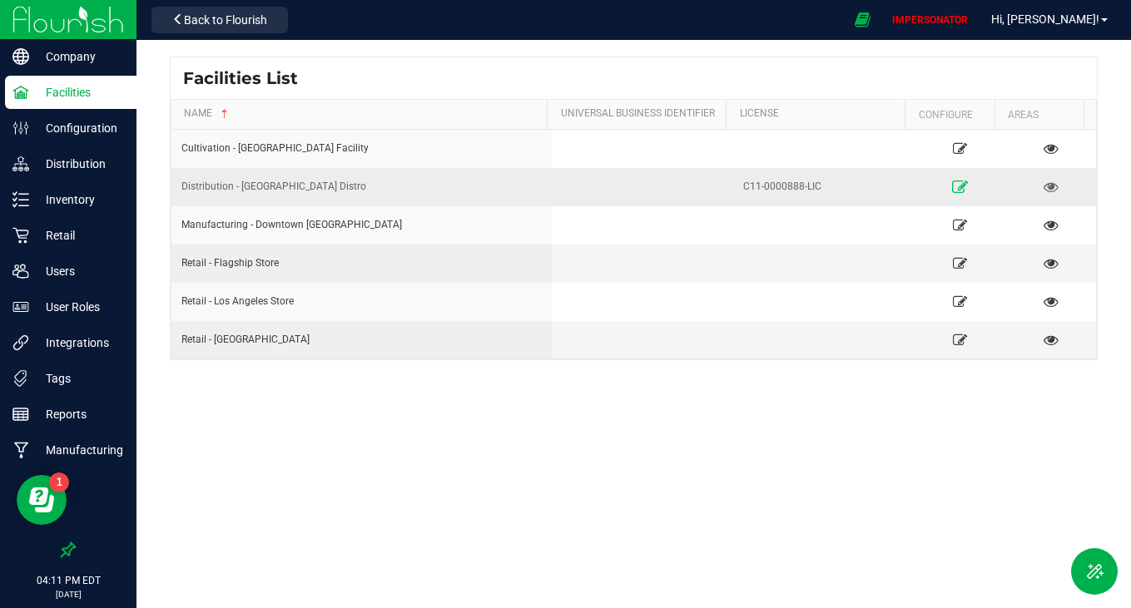
click at [952, 185] on icon at bounding box center [960, 187] width 16 height 12
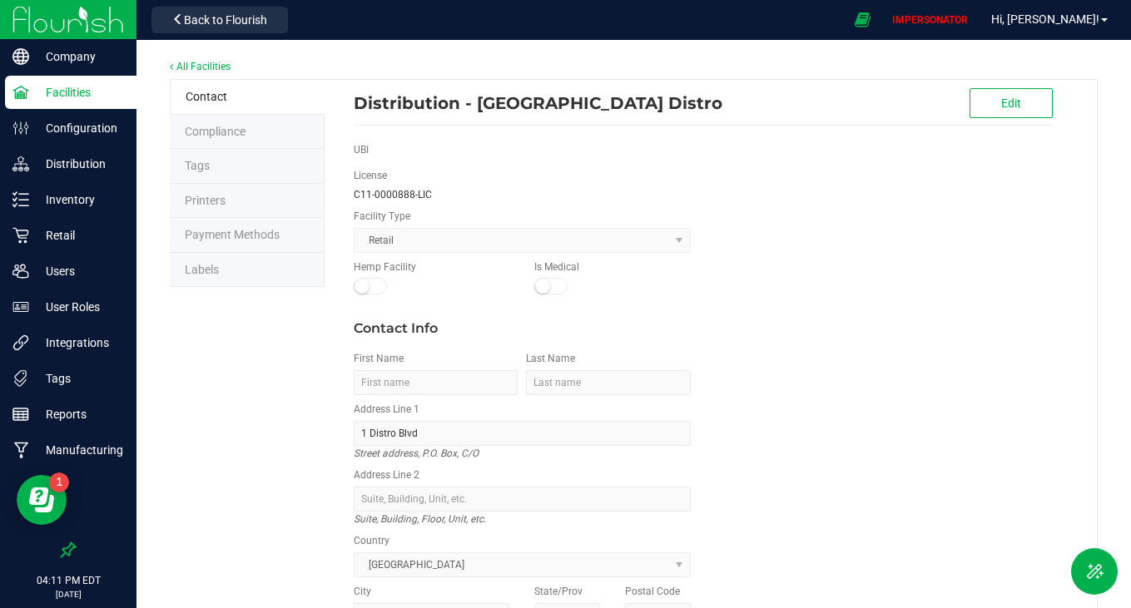
click at [258, 259] on li "Labels" at bounding box center [247, 270] width 155 height 35
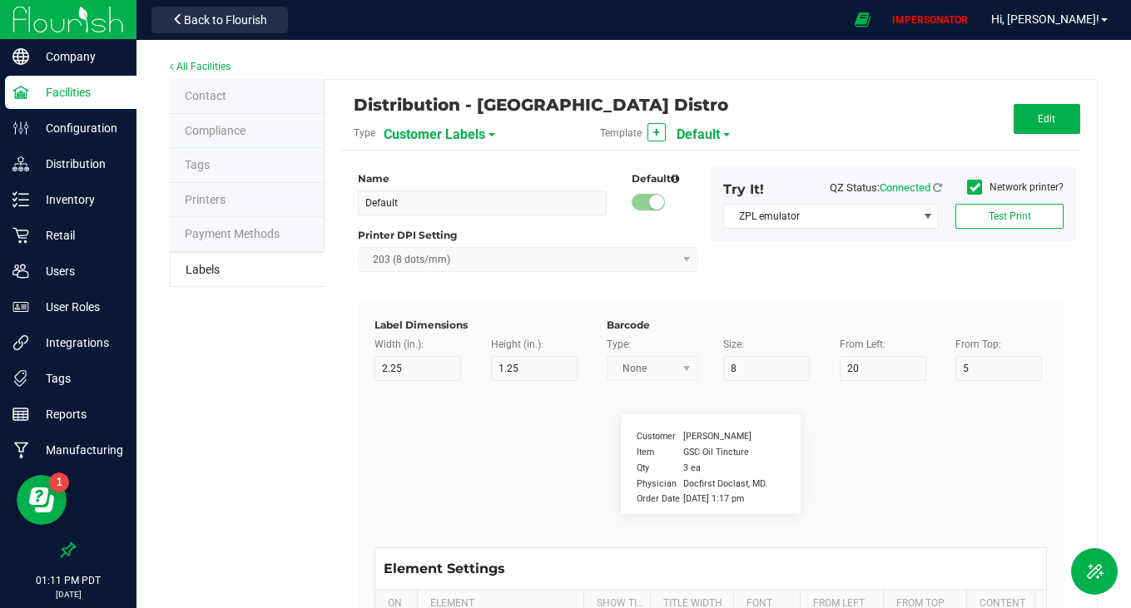
click at [427, 129] on span "Customer Labels" at bounding box center [435, 135] width 102 height 28
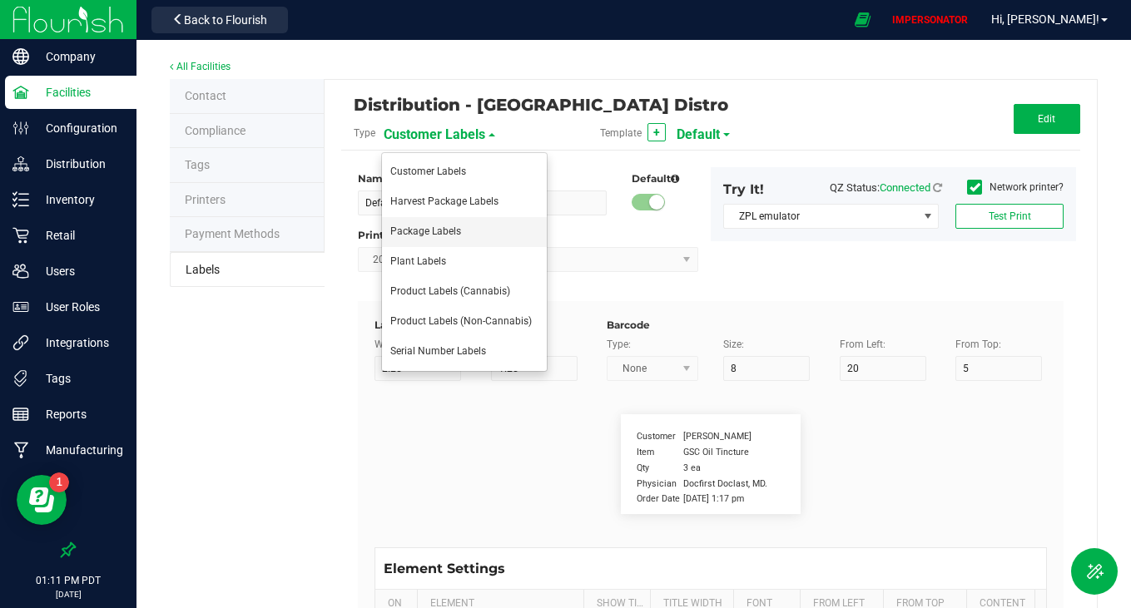
click at [418, 225] on li "Package Labels" at bounding box center [464, 232] width 165 height 30
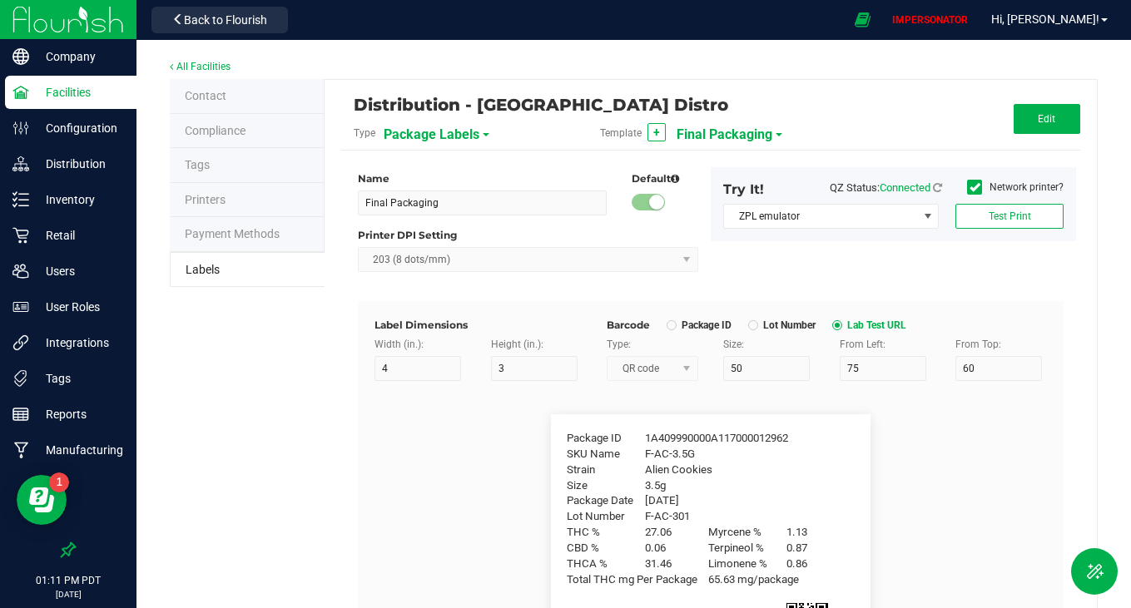
click at [715, 131] on span "Final Packaging" at bounding box center [725, 135] width 96 height 28
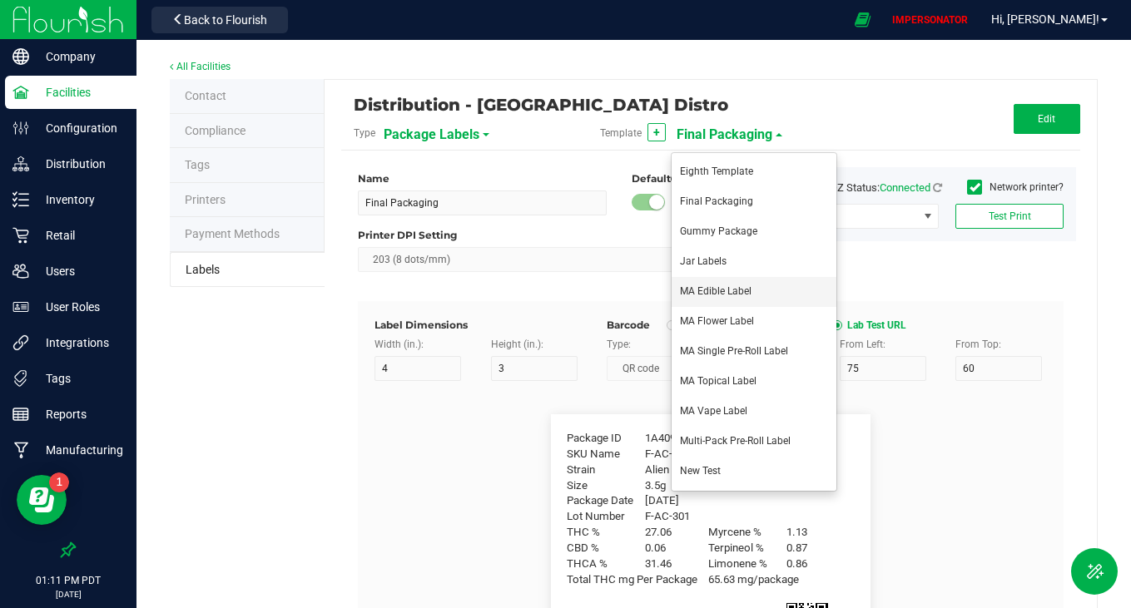
click at [752, 295] on li "MA Edible Label" at bounding box center [754, 292] width 165 height 30
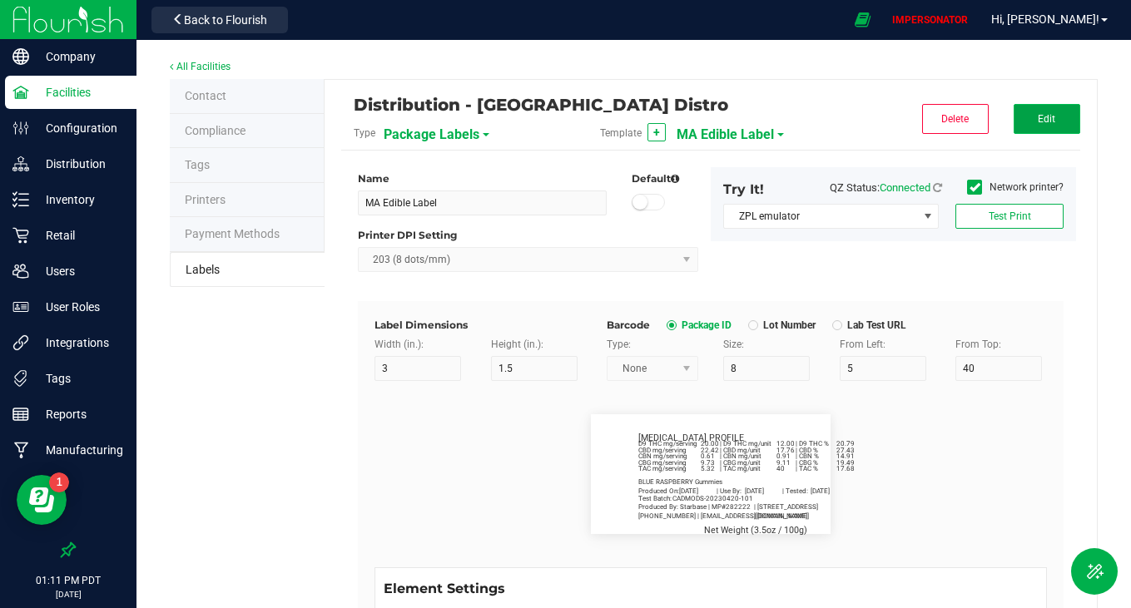
click at [1027, 127] on button "Edit" at bounding box center [1047, 119] width 67 height 30
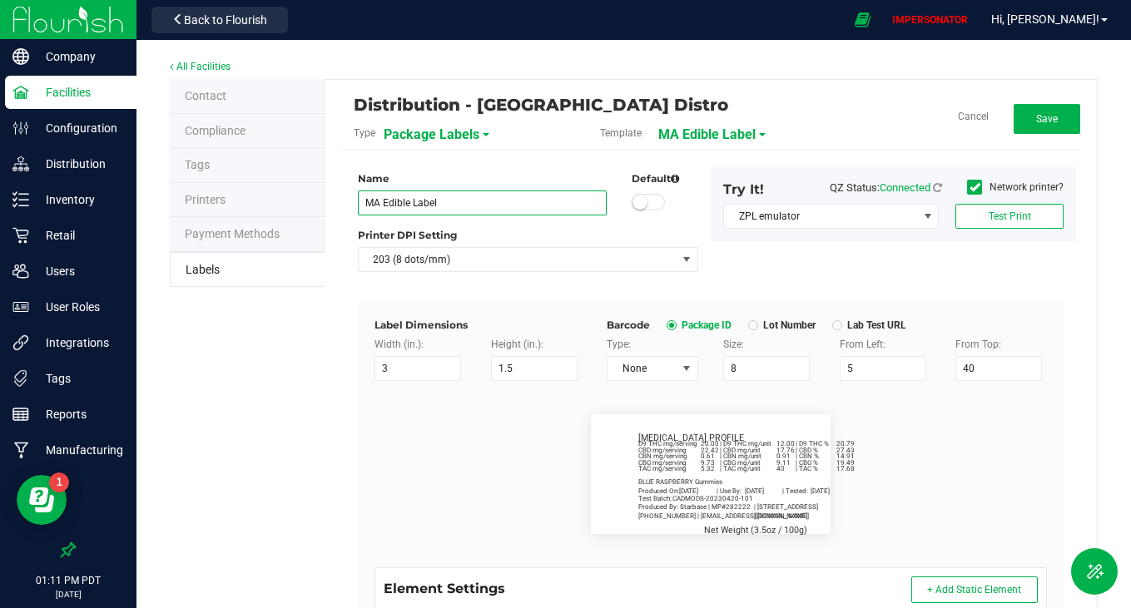
click at [508, 205] on input "MA Edible Label" at bounding box center [482, 203] width 249 height 25
click at [1035, 105] on button "Save" at bounding box center [1047, 119] width 67 height 30
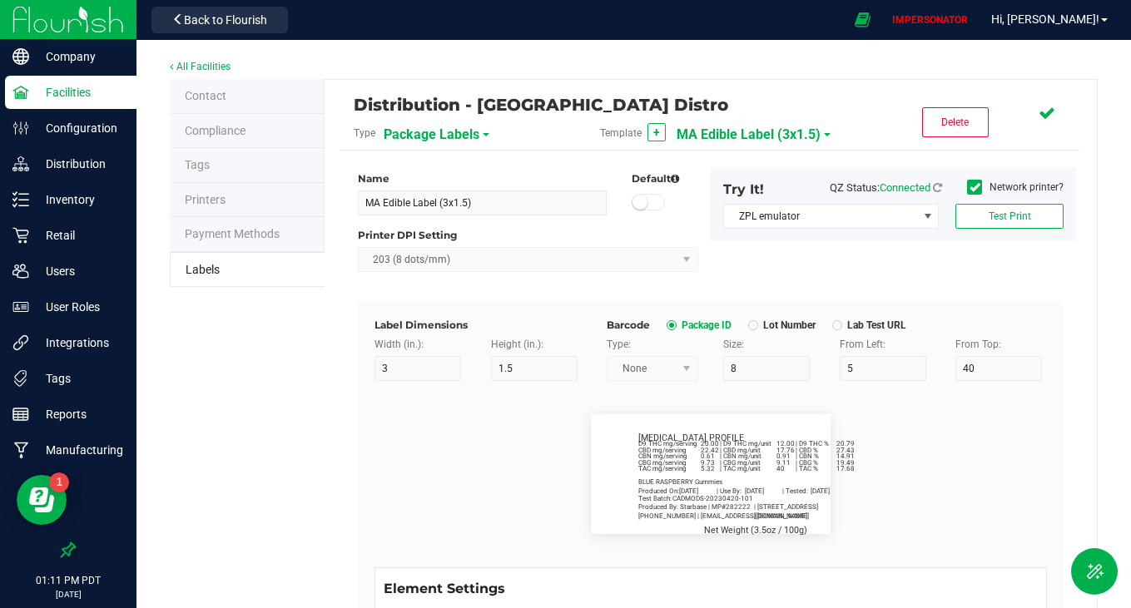
click at [744, 136] on span "MA Edible Label (3x1.5)" at bounding box center [749, 135] width 144 height 28
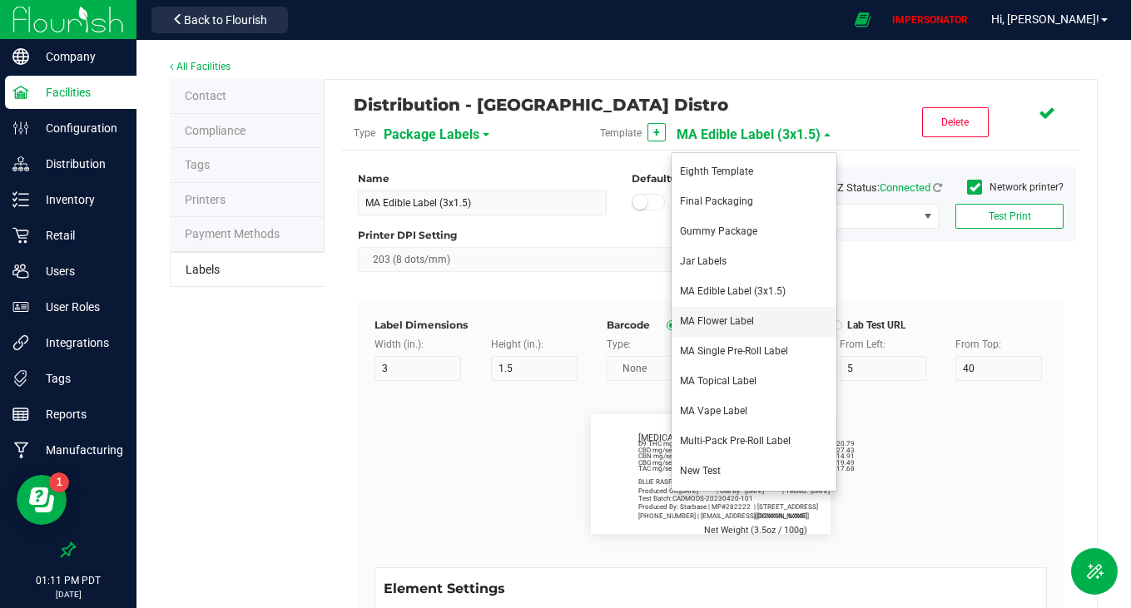
click at [711, 313] on li "MA Flower Label" at bounding box center [754, 322] width 165 height 30
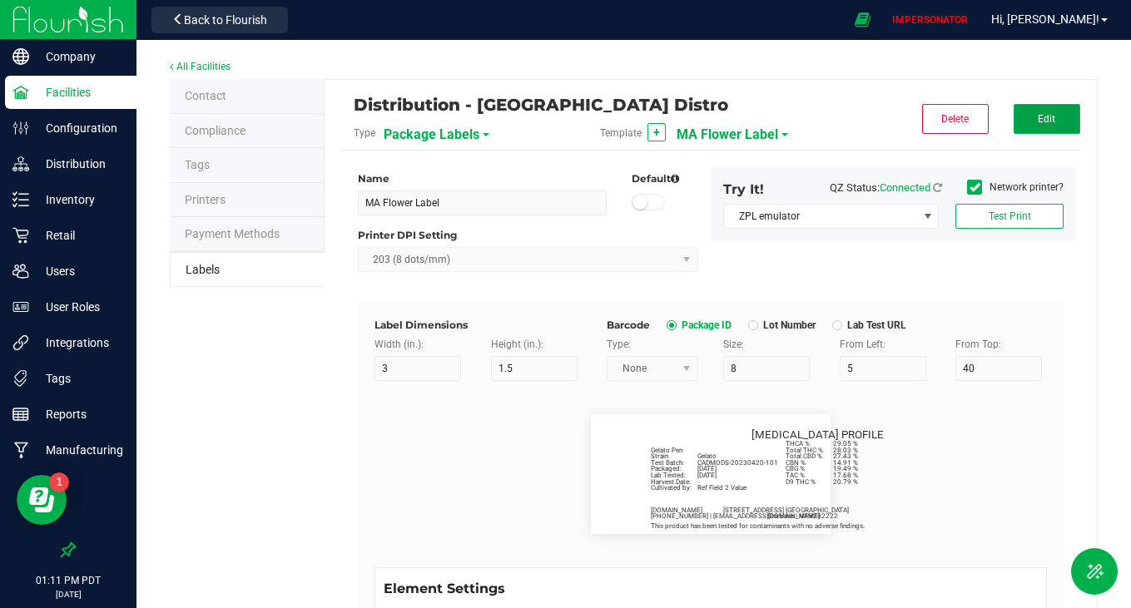
click at [1014, 105] on button "Edit" at bounding box center [1047, 119] width 67 height 30
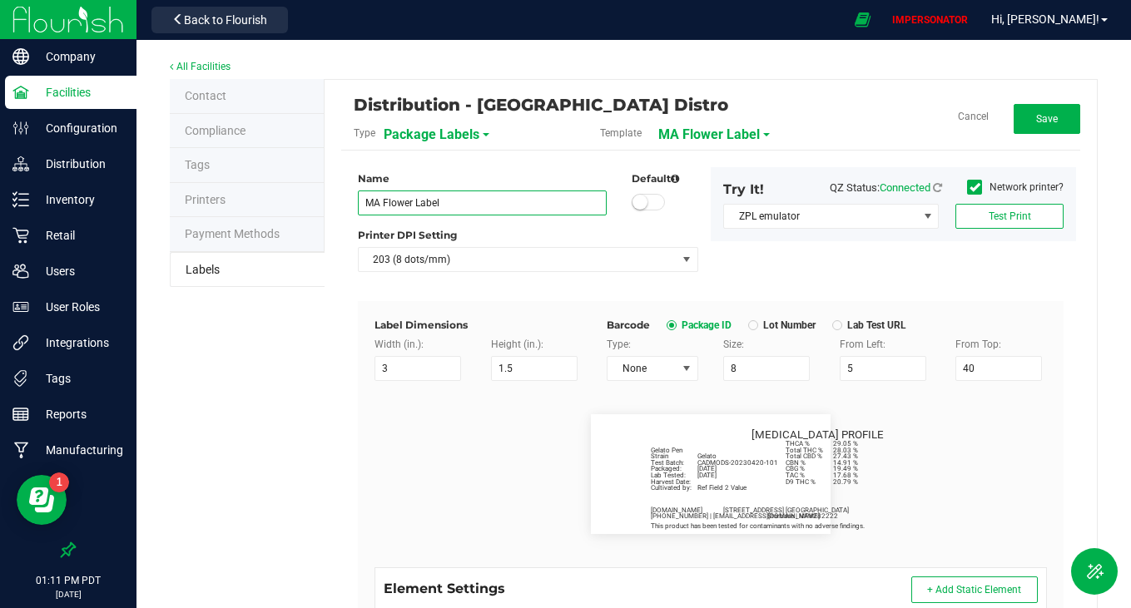
click at [549, 212] on input "MA Flower Label" at bounding box center [482, 203] width 249 height 25
click at [1046, 115] on button "Save" at bounding box center [1047, 119] width 67 height 30
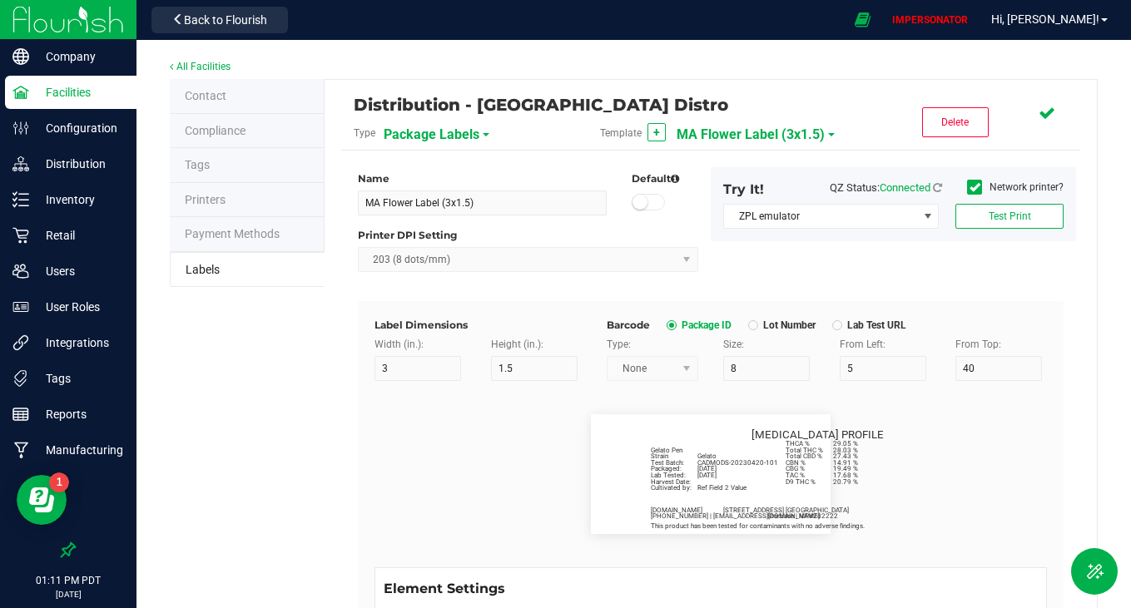
click at [765, 133] on span "MA Flower Label (3x1.5)" at bounding box center [751, 135] width 148 height 28
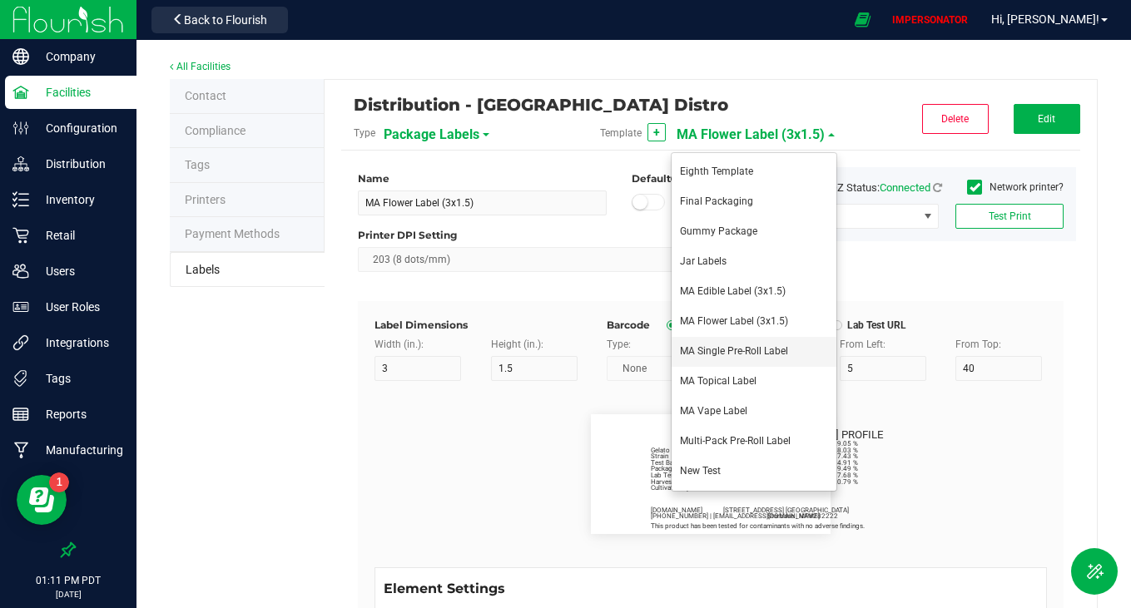
click at [735, 346] on span "MA Single Pre-Roll Label" at bounding box center [734, 351] width 108 height 12
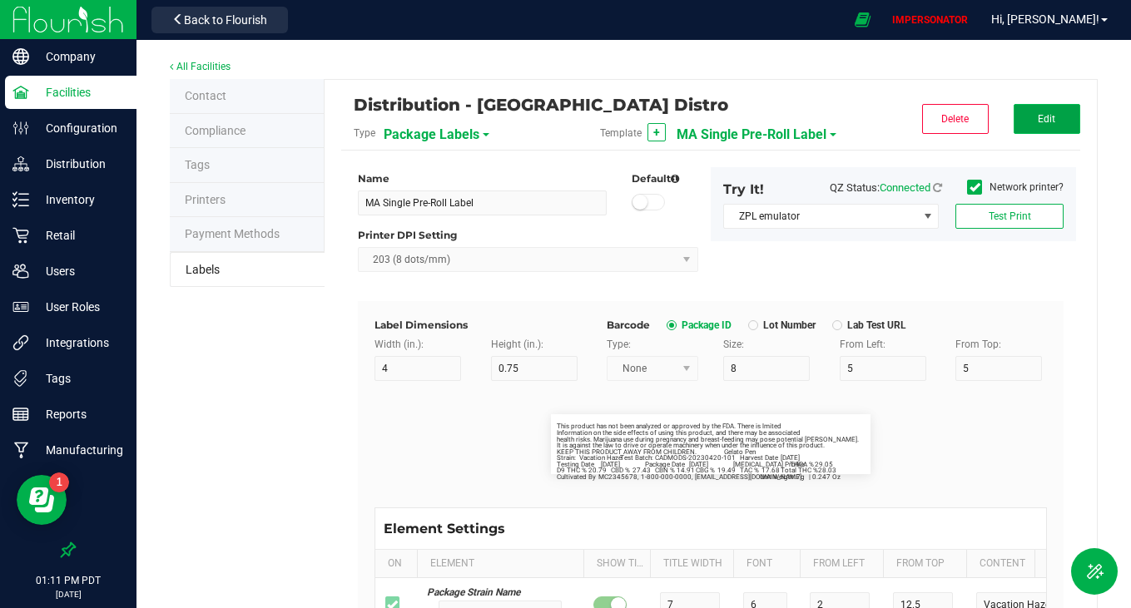
click at [1056, 120] on button "Edit" at bounding box center [1047, 119] width 67 height 30
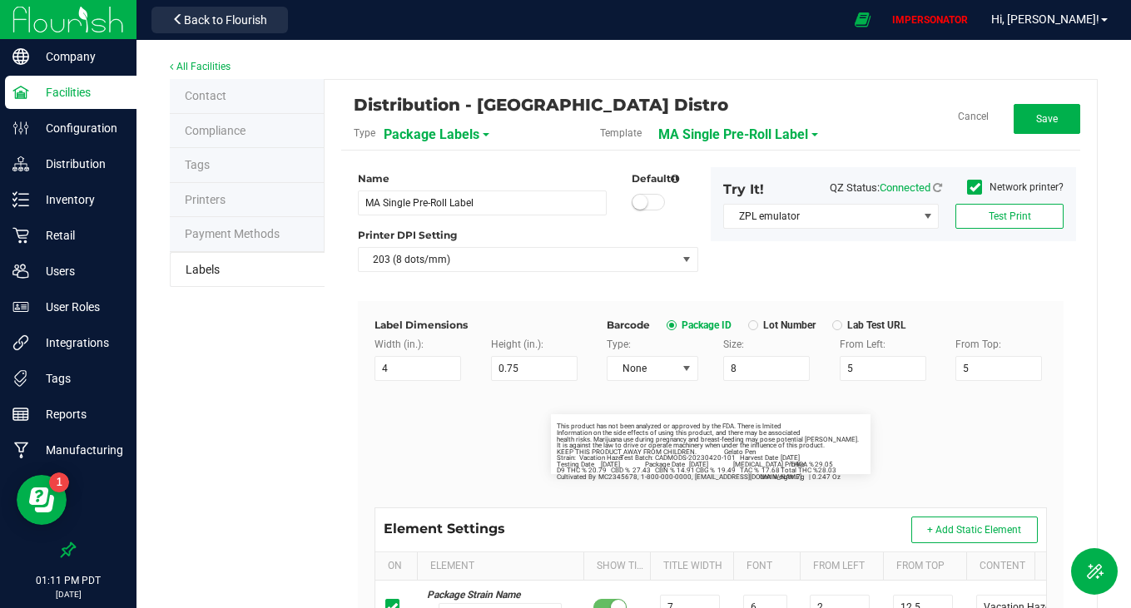
click at [513, 187] on div "Name MA Single Pre-Roll Label" at bounding box center [482, 193] width 274 height 44
click at [513, 208] on input "MA Single Pre-Roll Label" at bounding box center [482, 203] width 249 height 25
click at [1036, 122] on span "Save" at bounding box center [1047, 119] width 22 height 12
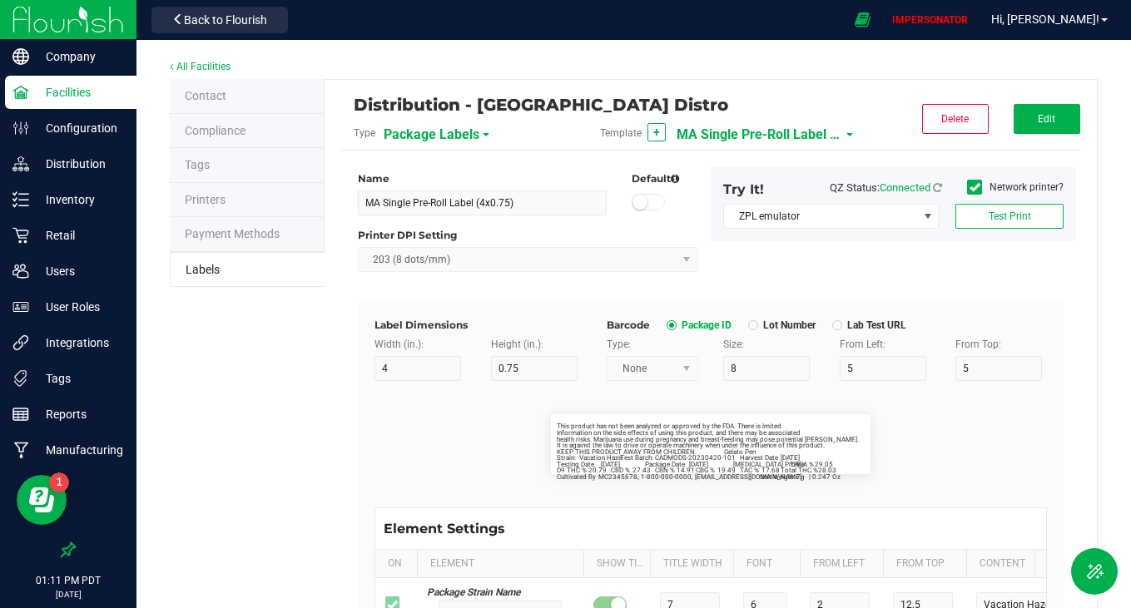
click at [753, 137] on span "MA Single Pre-Roll Label (4x0.75)" at bounding box center [760, 135] width 166 height 28
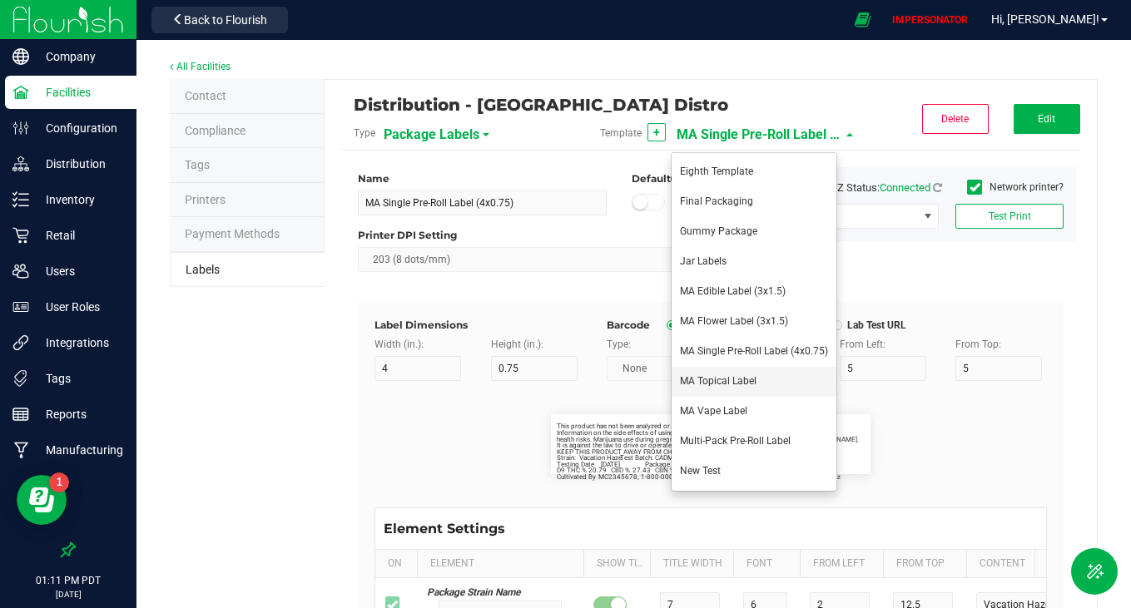
click at [732, 384] on span "MA Topical Label" at bounding box center [718, 381] width 77 height 12
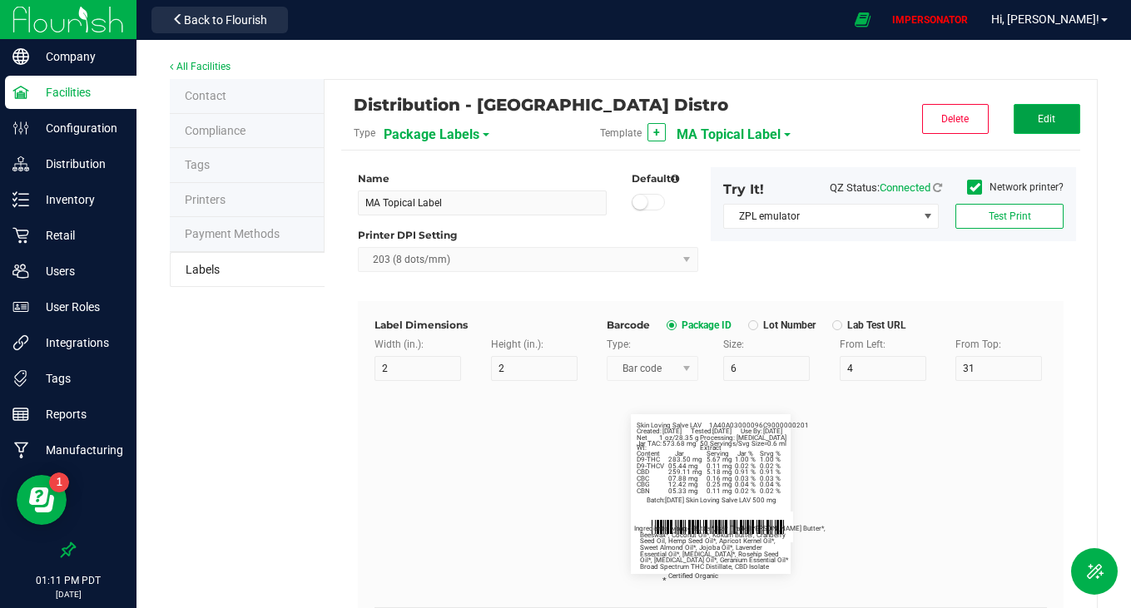
click at [1024, 125] on button "Edit" at bounding box center [1047, 119] width 67 height 30
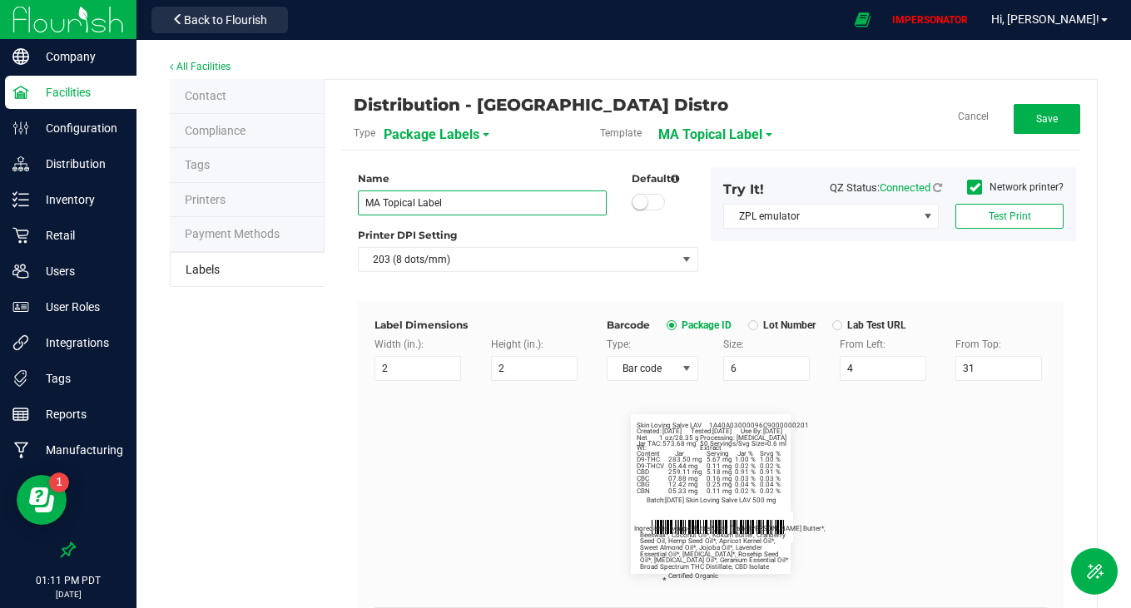
click at [527, 206] on input "MA Topical Label" at bounding box center [482, 203] width 249 height 25
click at [1043, 117] on span "Save" at bounding box center [1047, 119] width 22 height 12
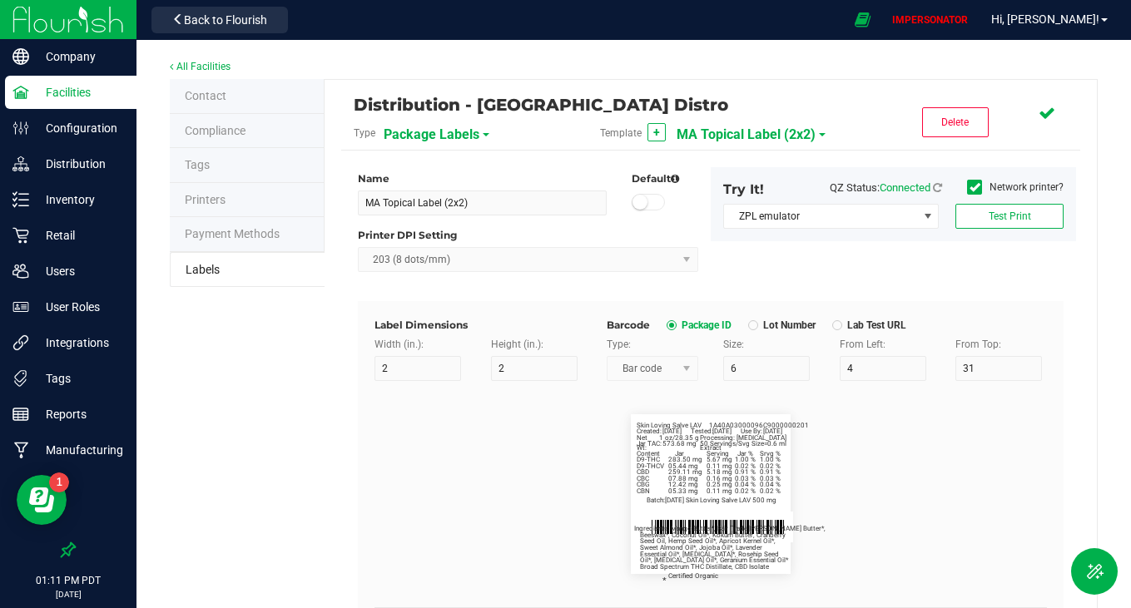
click at [767, 140] on span "MA Topical Label (2x2)" at bounding box center [746, 135] width 139 height 28
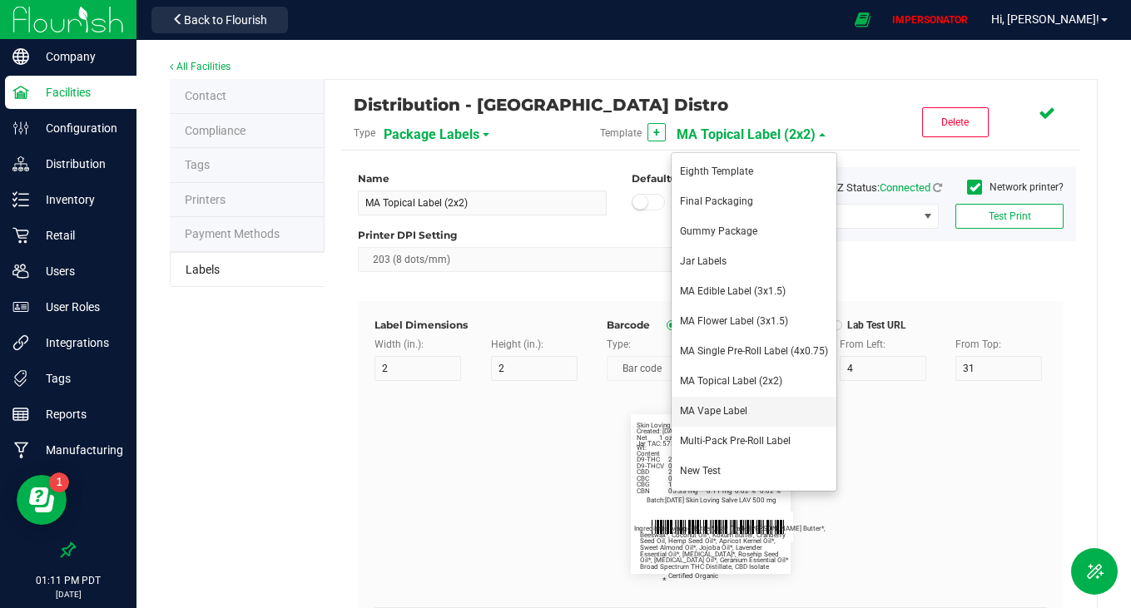
click at [743, 411] on span "MA Vape Label" at bounding box center [713, 411] width 67 height 12
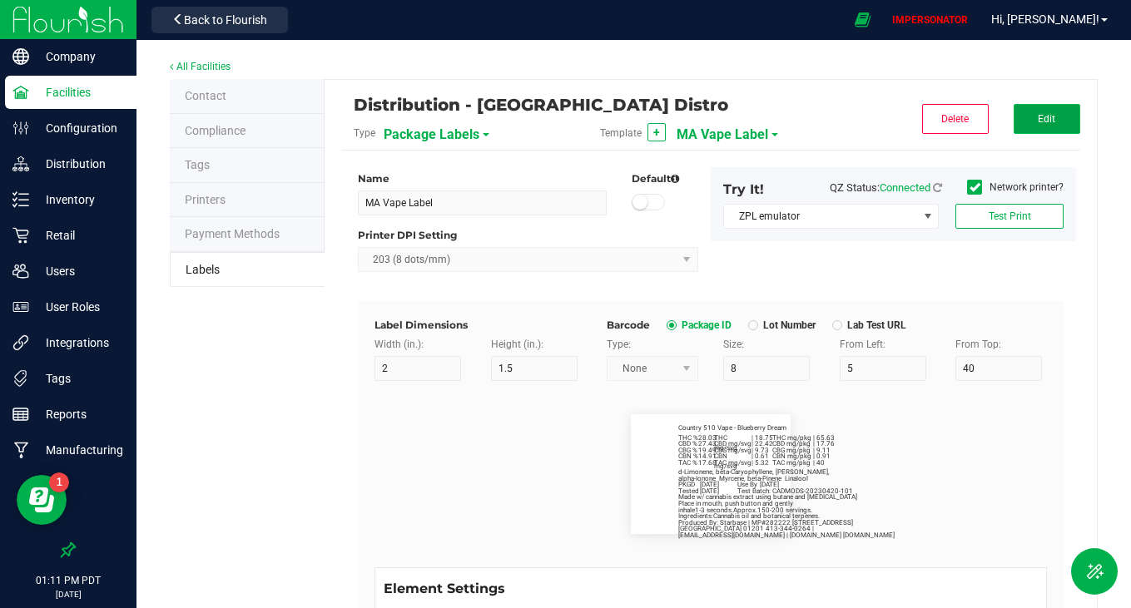
click at [1029, 130] on button "Edit" at bounding box center [1047, 119] width 67 height 30
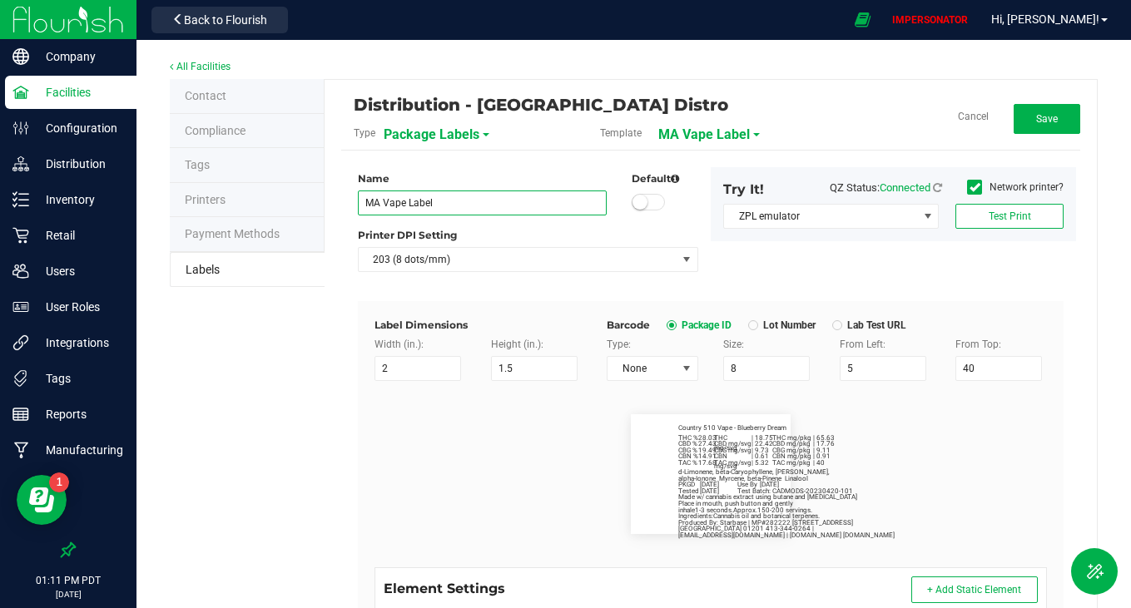
click at [474, 201] on input "MA Vape Label" at bounding box center [482, 203] width 249 height 25
click at [847, 105] on div "Cancel Save" at bounding box center [957, 119] width 246 height 30
click at [1047, 110] on button "Save" at bounding box center [1047, 119] width 67 height 30
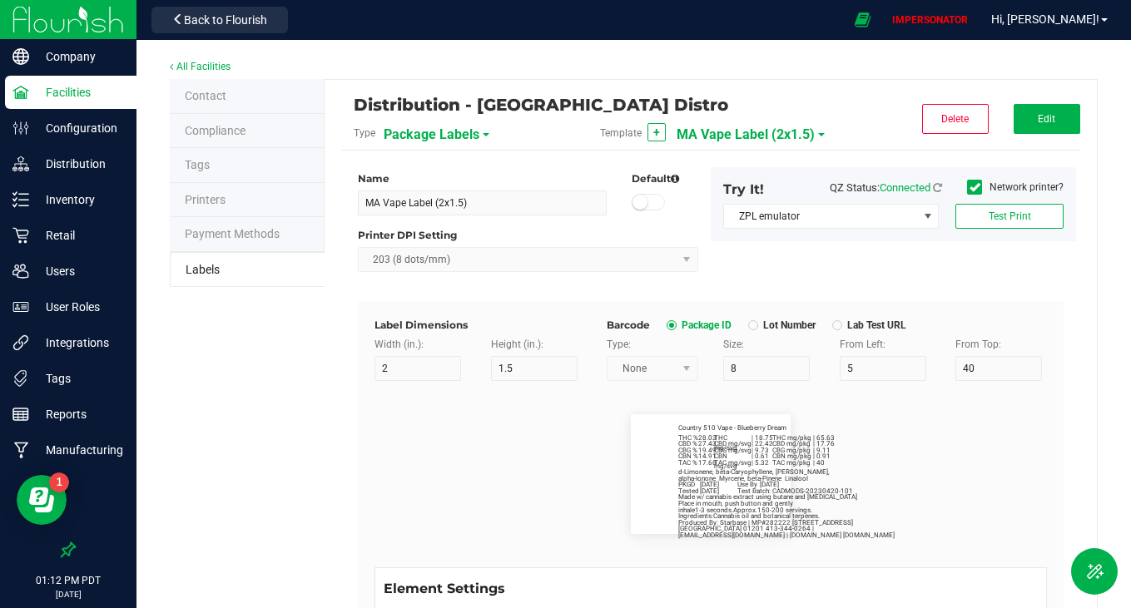
click at [721, 133] on span "MA Vape Label (2x1.5)" at bounding box center [746, 135] width 138 height 28
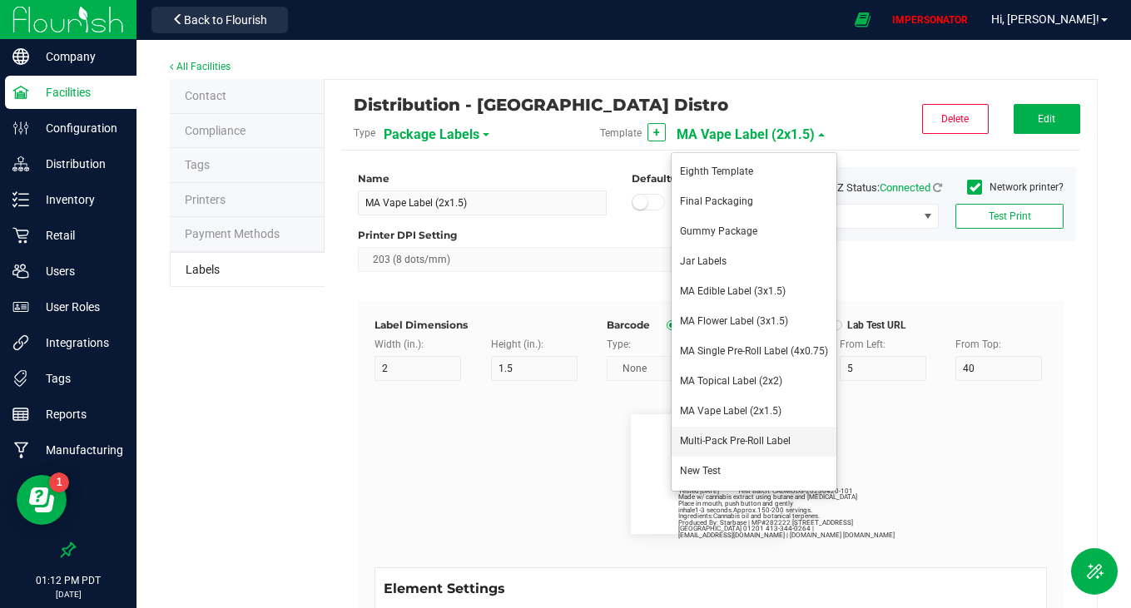
click at [747, 444] on span "Multi-Pack Pre-Roll Label" at bounding box center [735, 441] width 111 height 12
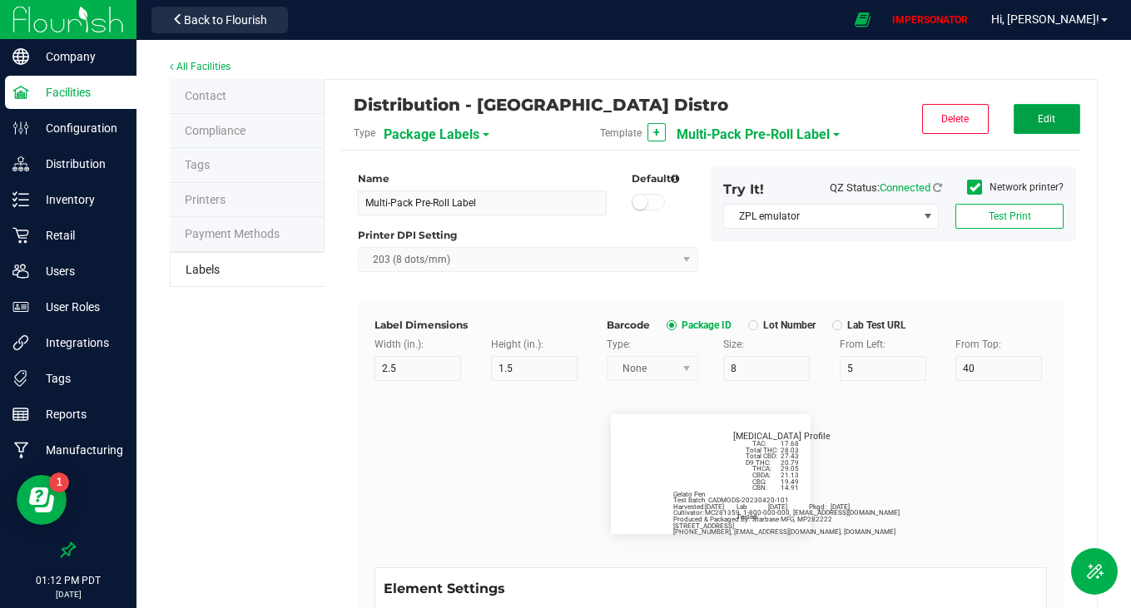
click at [1036, 128] on button "Edit" at bounding box center [1047, 119] width 67 height 30
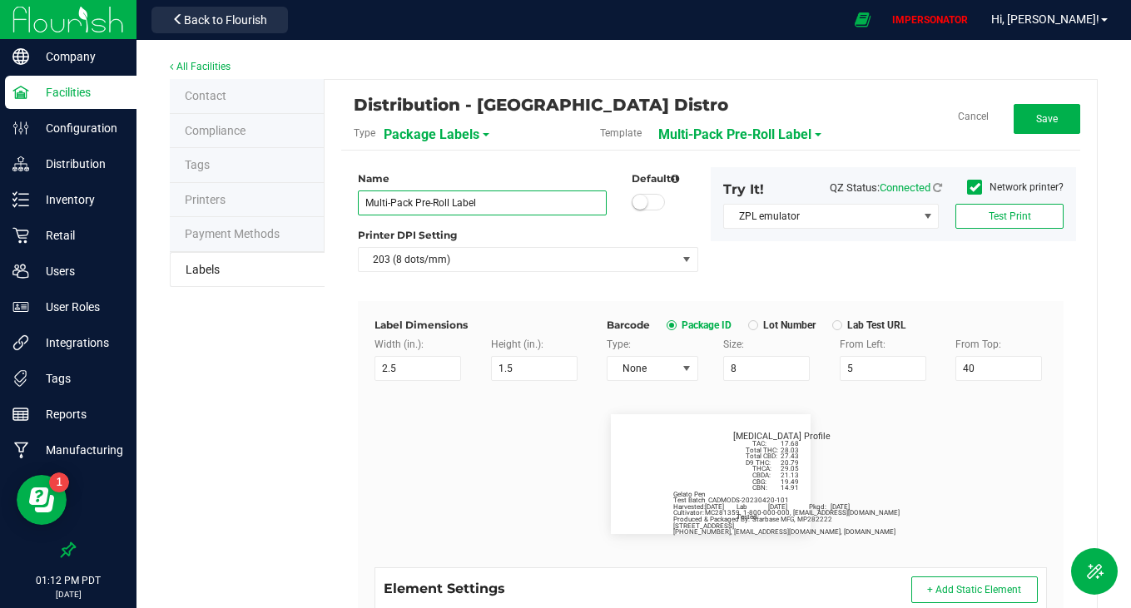
click at [519, 198] on input "Multi-Pack Pre-Roll Label" at bounding box center [482, 203] width 249 height 25
click at [1062, 118] on button "Save" at bounding box center [1047, 119] width 67 height 30
